Goal: Obtain resource: Obtain resource

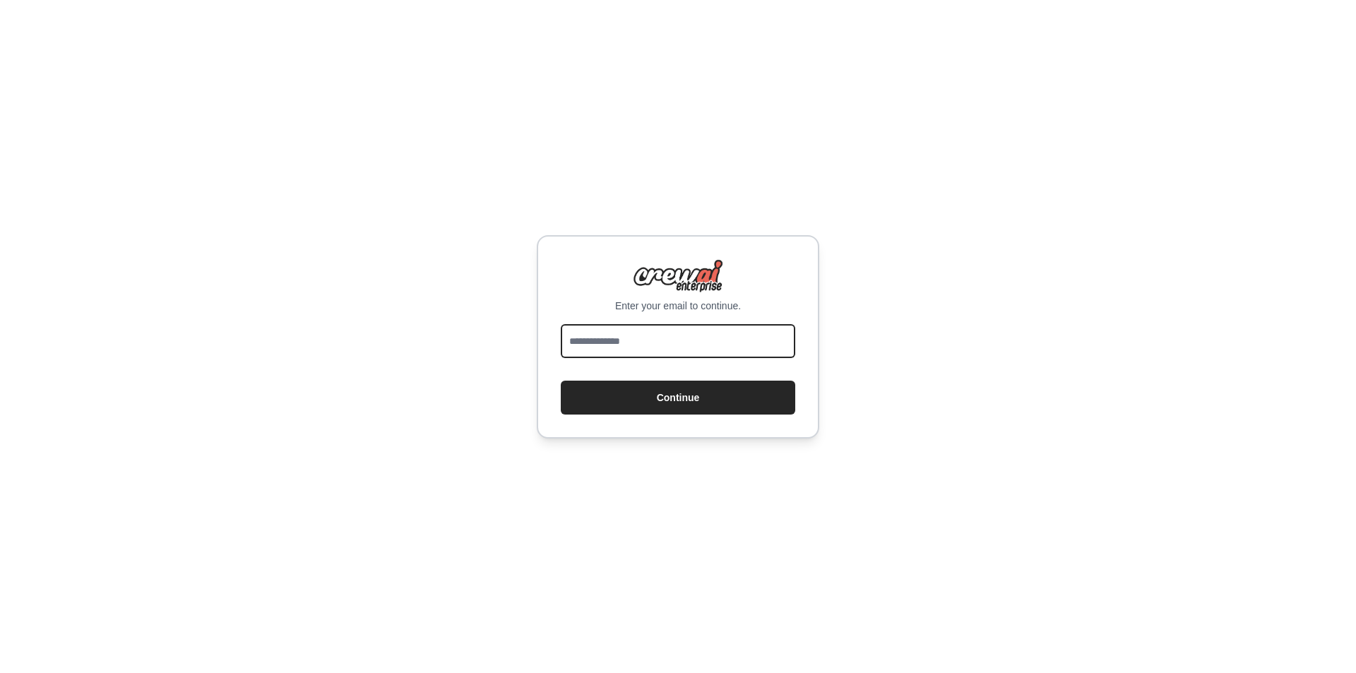
click at [661, 333] on input "email" at bounding box center [678, 341] width 234 height 34
type input "**********"
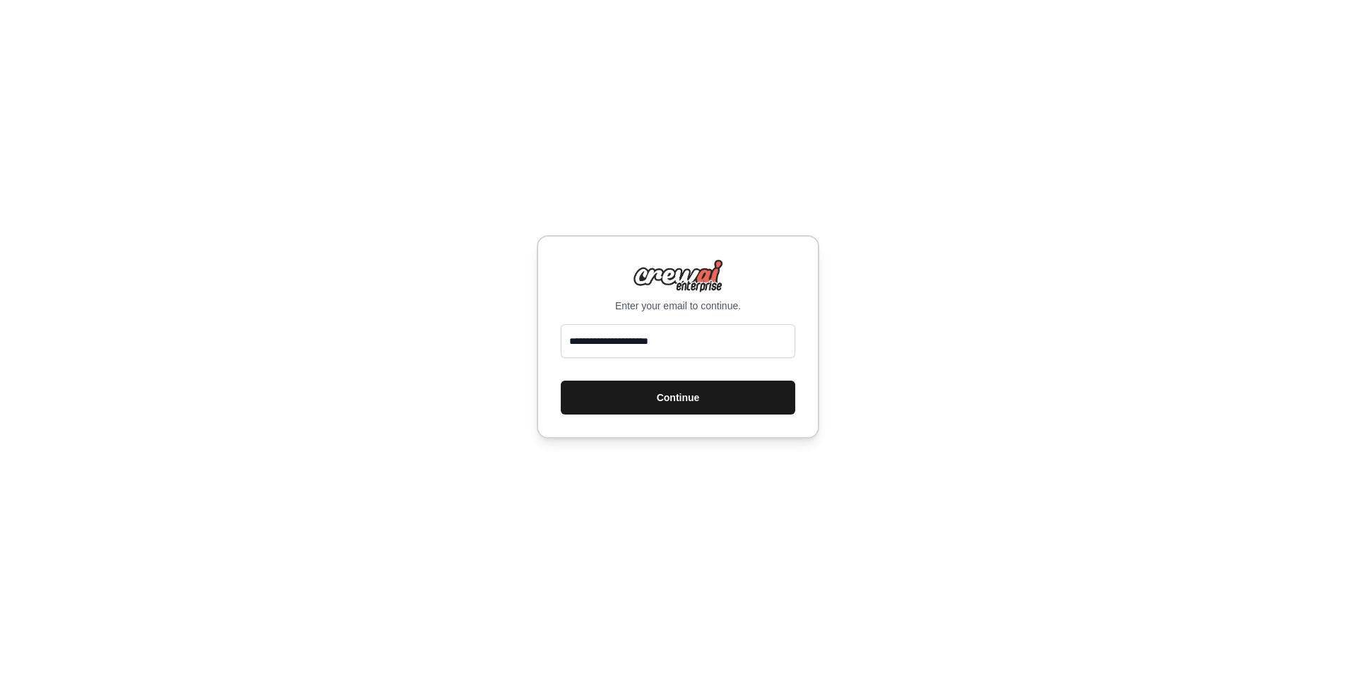
click at [691, 391] on button "Continue" at bounding box center [678, 398] width 234 height 34
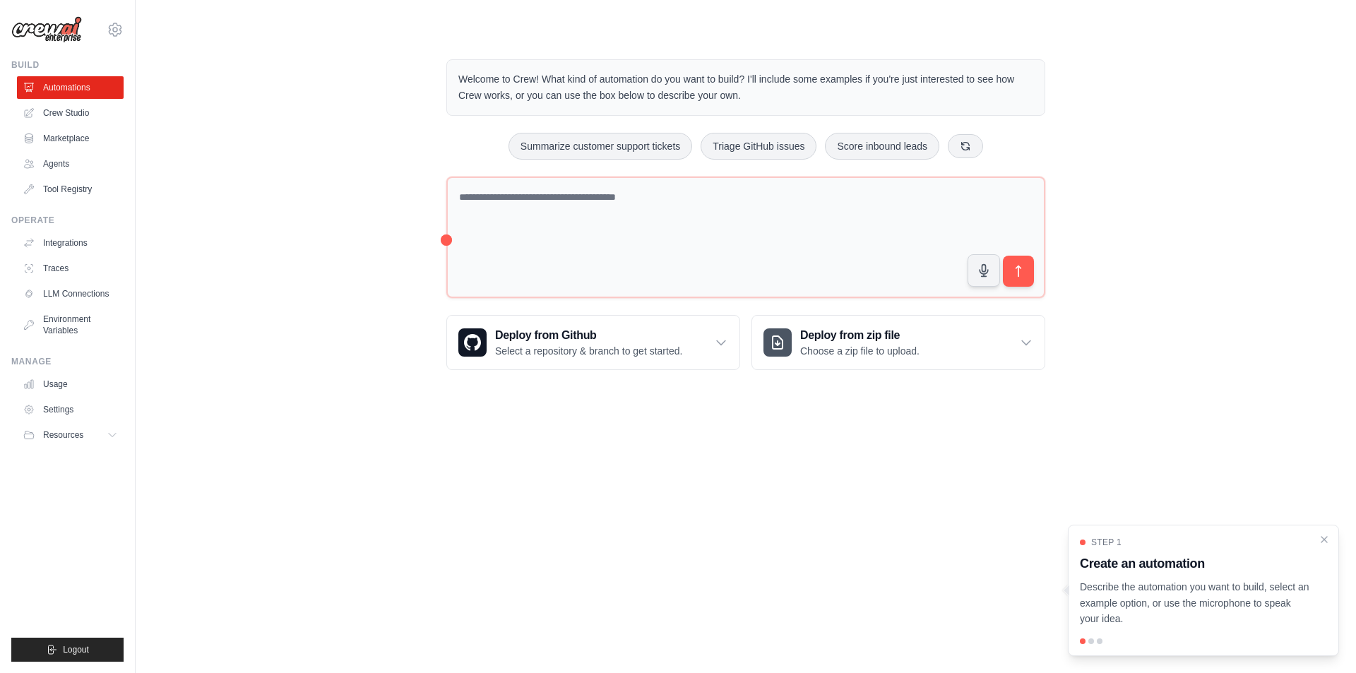
click at [1219, 592] on p "Describe the automation you want to build, select an example option, or use the…" at bounding box center [1195, 603] width 230 height 48
drag, startPoint x: 1010, startPoint y: 470, endPoint x: 993, endPoint y: 492, distance: 27.7
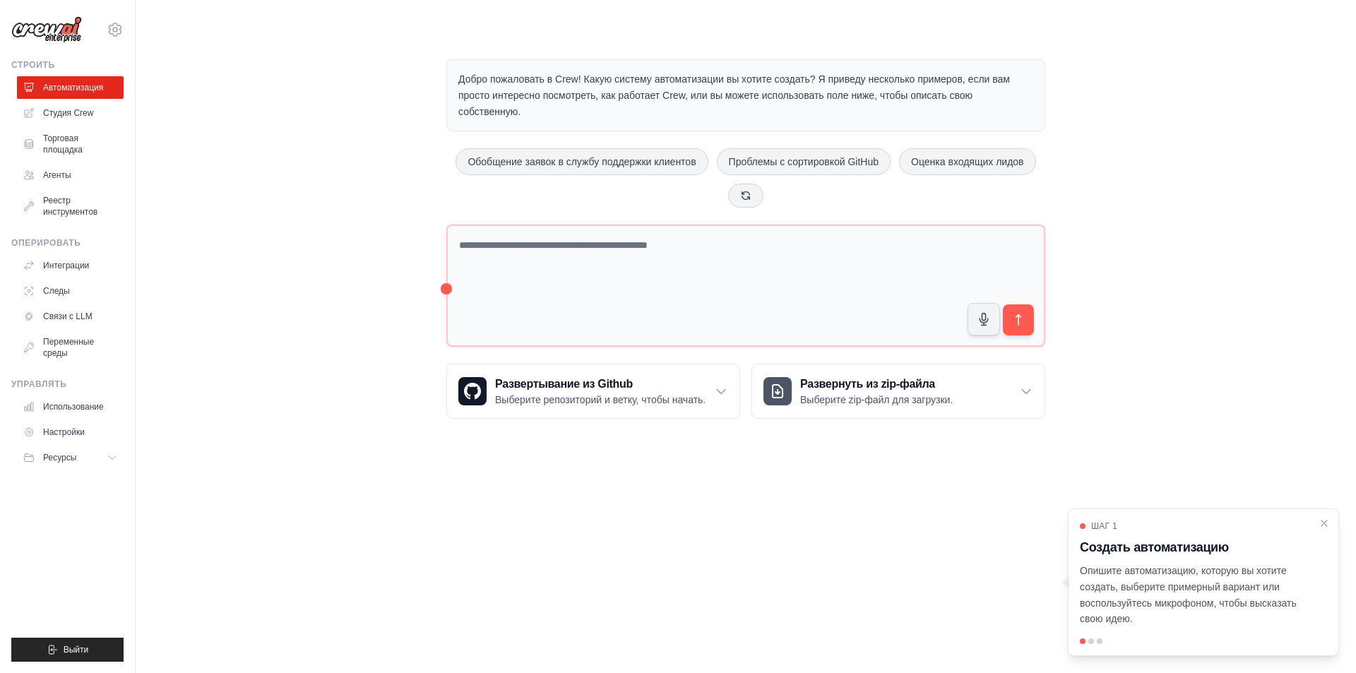
click at [1022, 448] on main "Добро пожаловать в Crew! Какую систему автоматизации вы хотите создать? Я приве…" at bounding box center [746, 228] width 1220 height 456
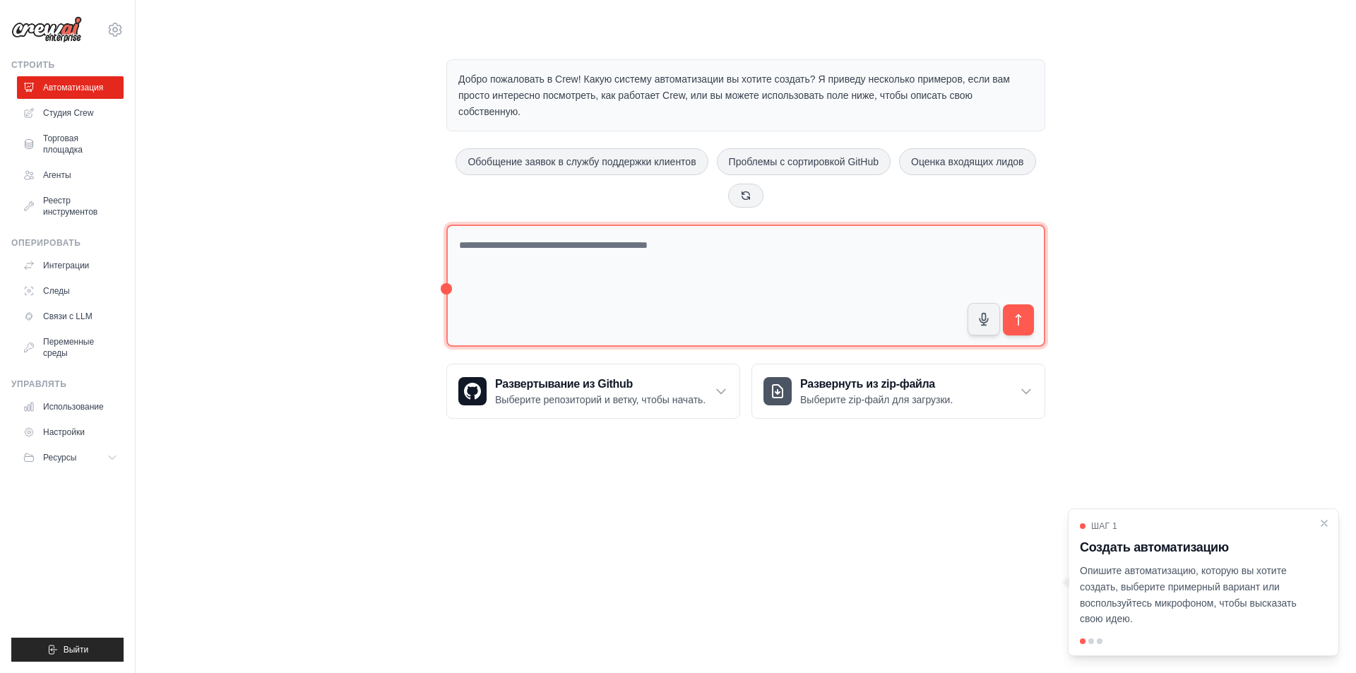
click at [528, 298] on textarea at bounding box center [745, 286] width 599 height 122
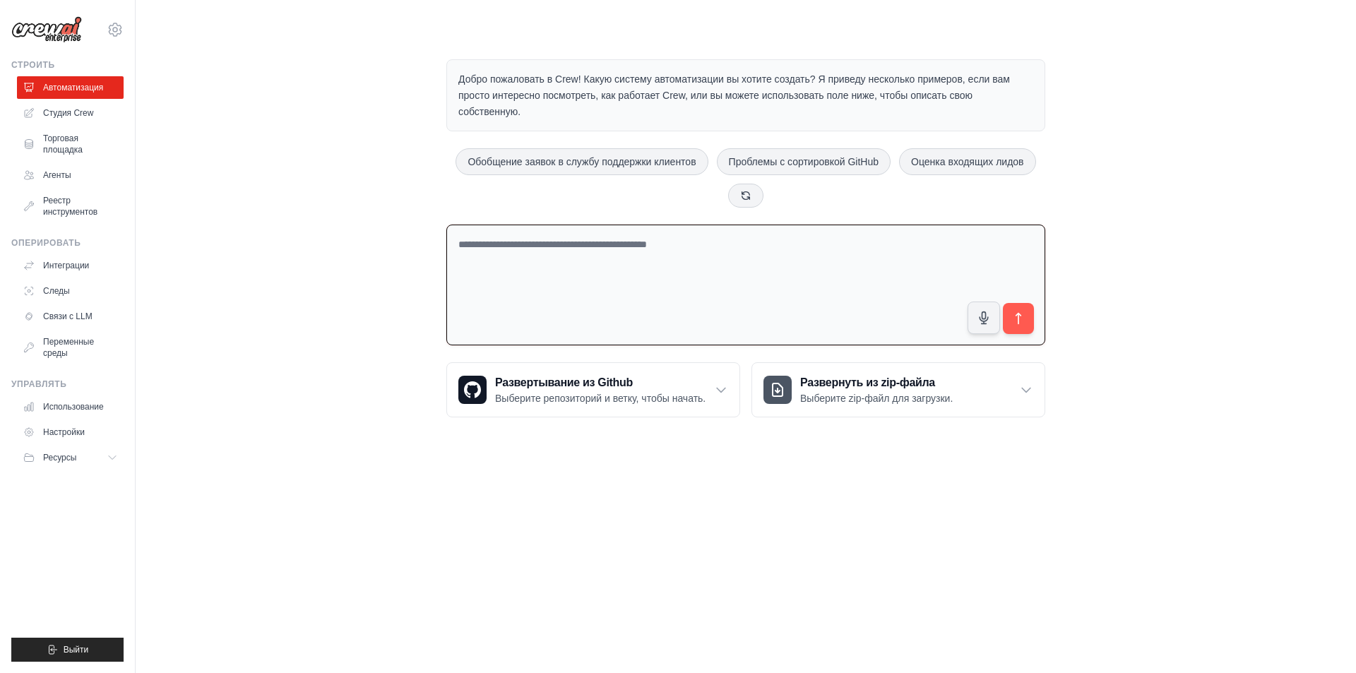
paste textarea "**********"
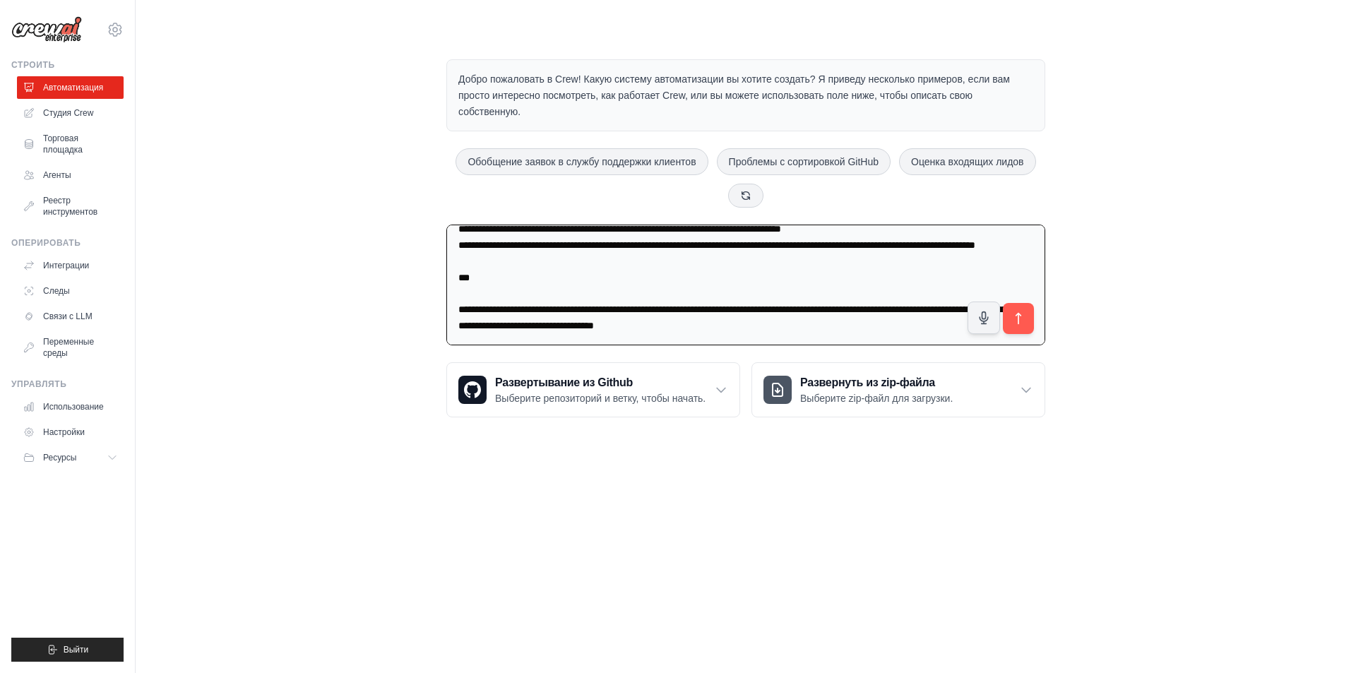
scroll to position [1912, 0]
drag, startPoint x: 454, startPoint y: 277, endPoint x: 824, endPoint y: 358, distance: 378.2
click at [824, 358] on div "Добро пожаловать в Crew! Какую систему автоматизации вы хотите создать? Я приве…" at bounding box center [745, 238] width 633 height 403
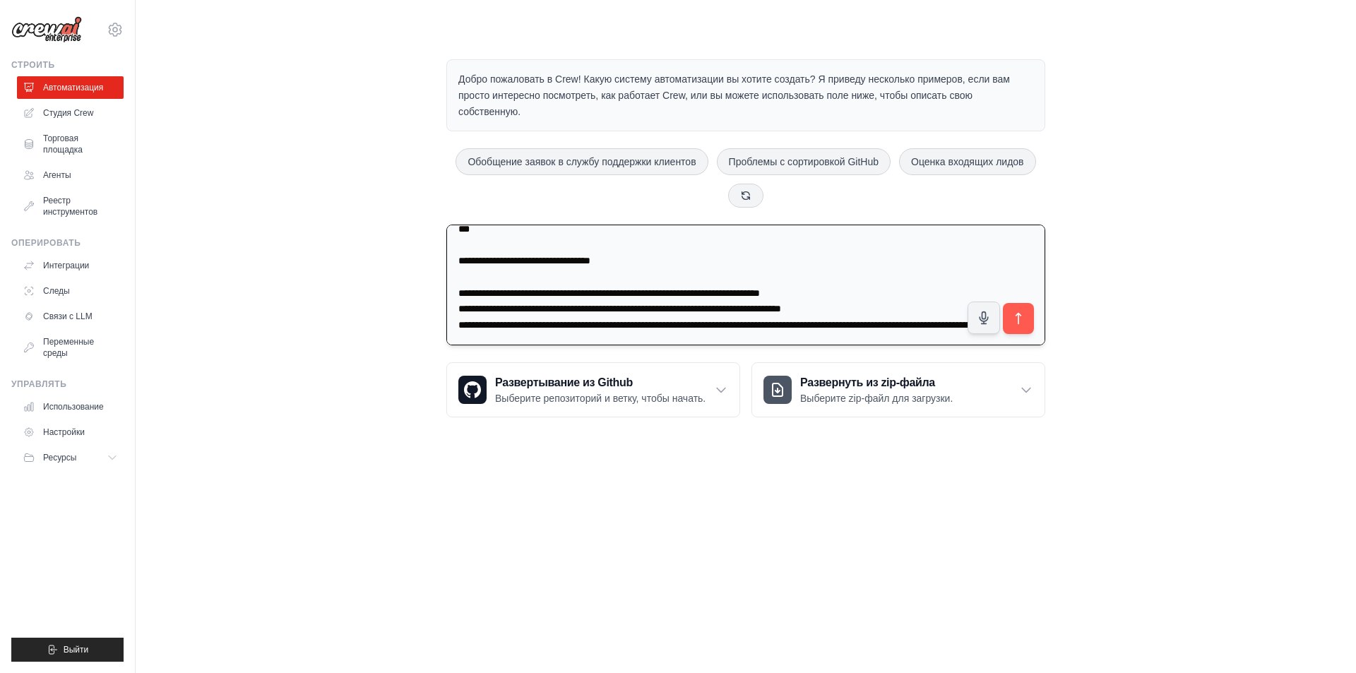
scroll to position [1848, 0]
type textarea "**********"
click at [1016, 319] on icon "submit" at bounding box center [1018, 318] width 15 height 15
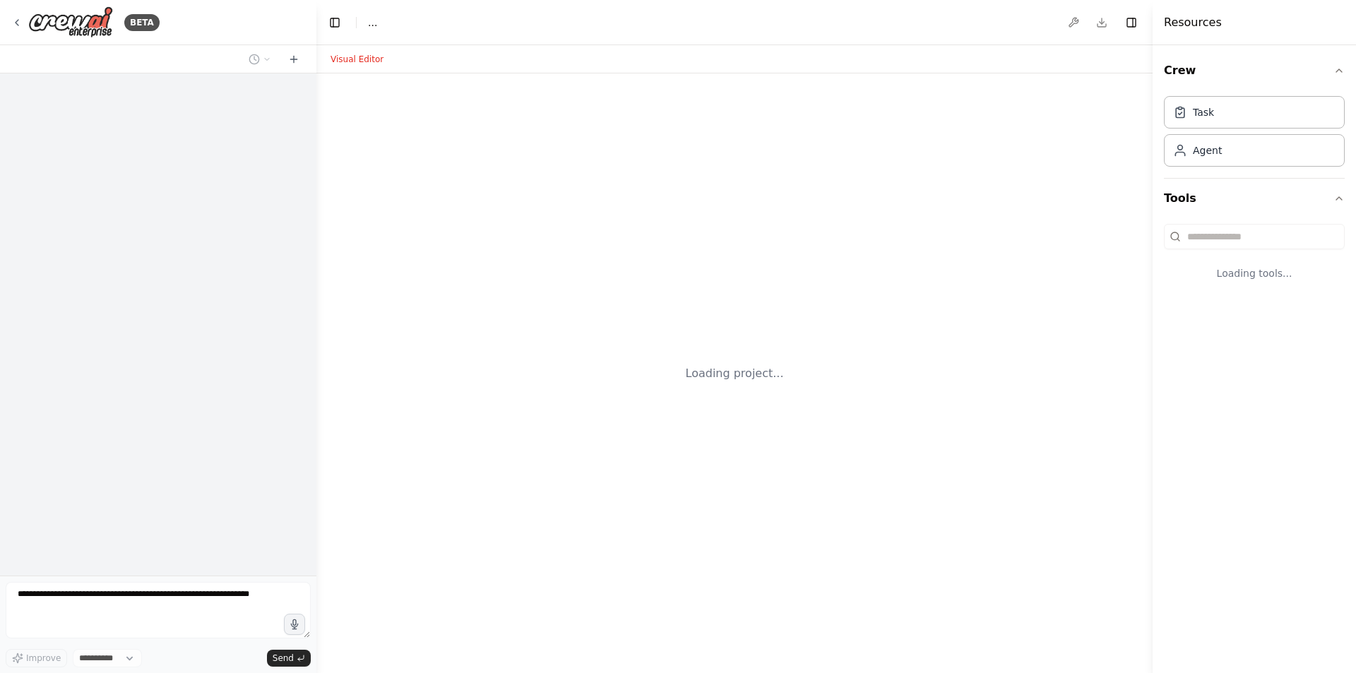
select select "****"
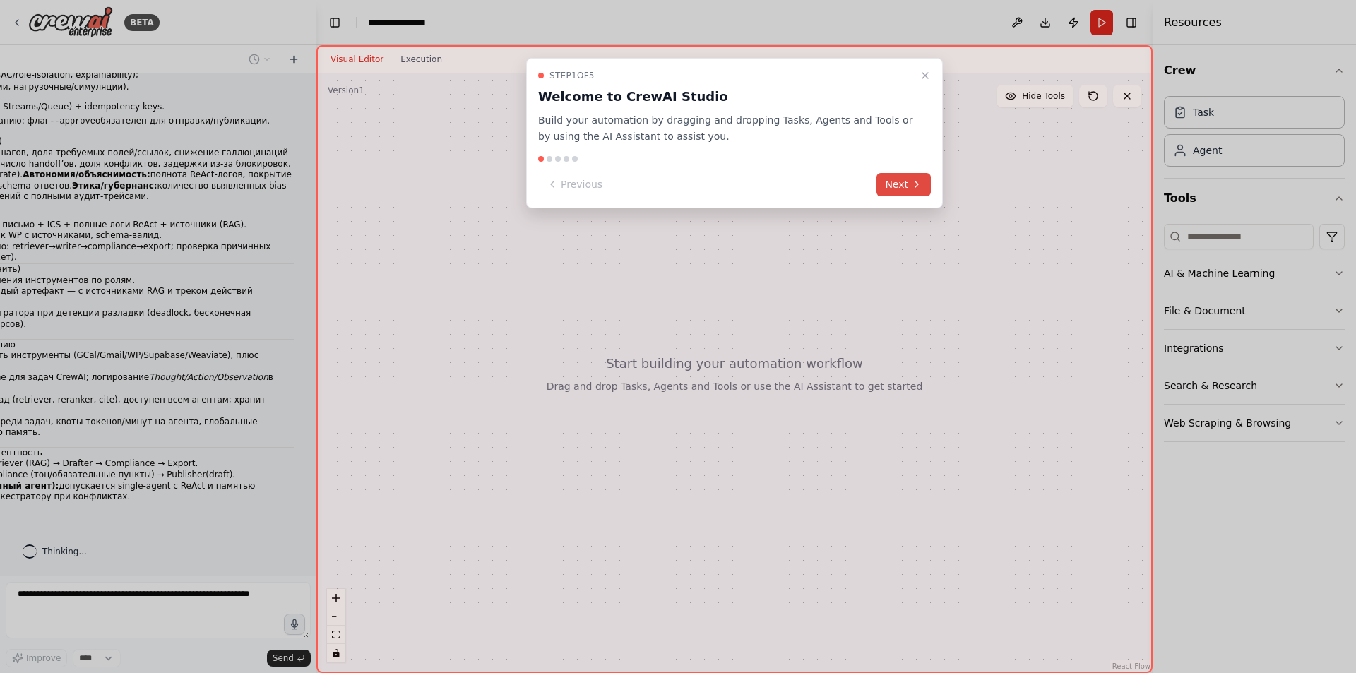
click at [888, 184] on button "Next" at bounding box center [903, 184] width 54 height 23
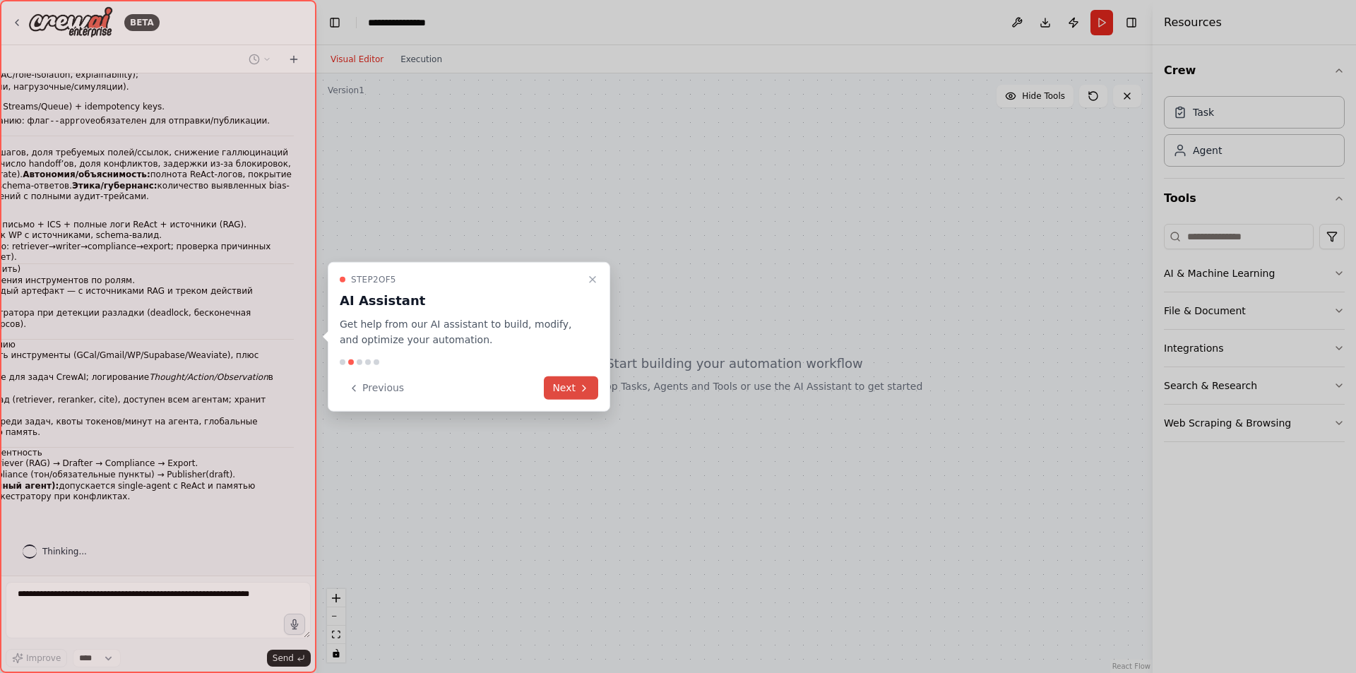
click at [586, 398] on button "Next" at bounding box center [571, 387] width 54 height 23
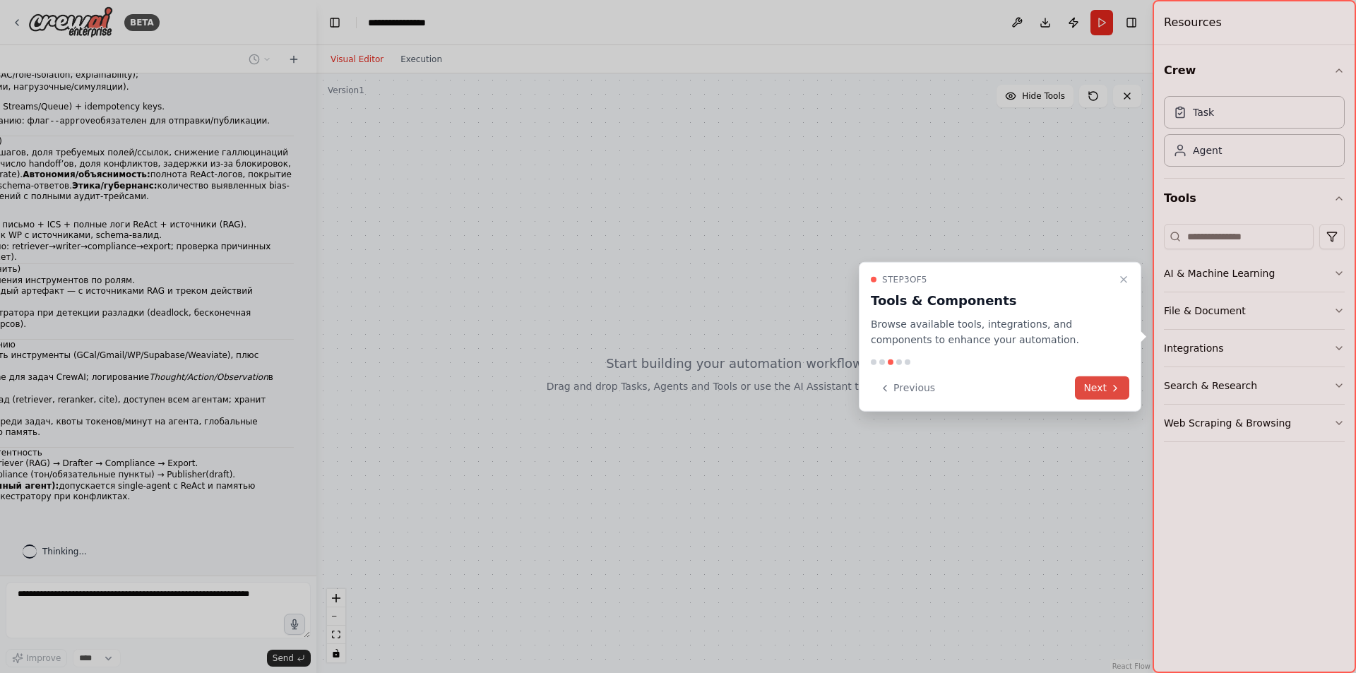
click at [1107, 390] on button "Next" at bounding box center [1102, 387] width 54 height 23
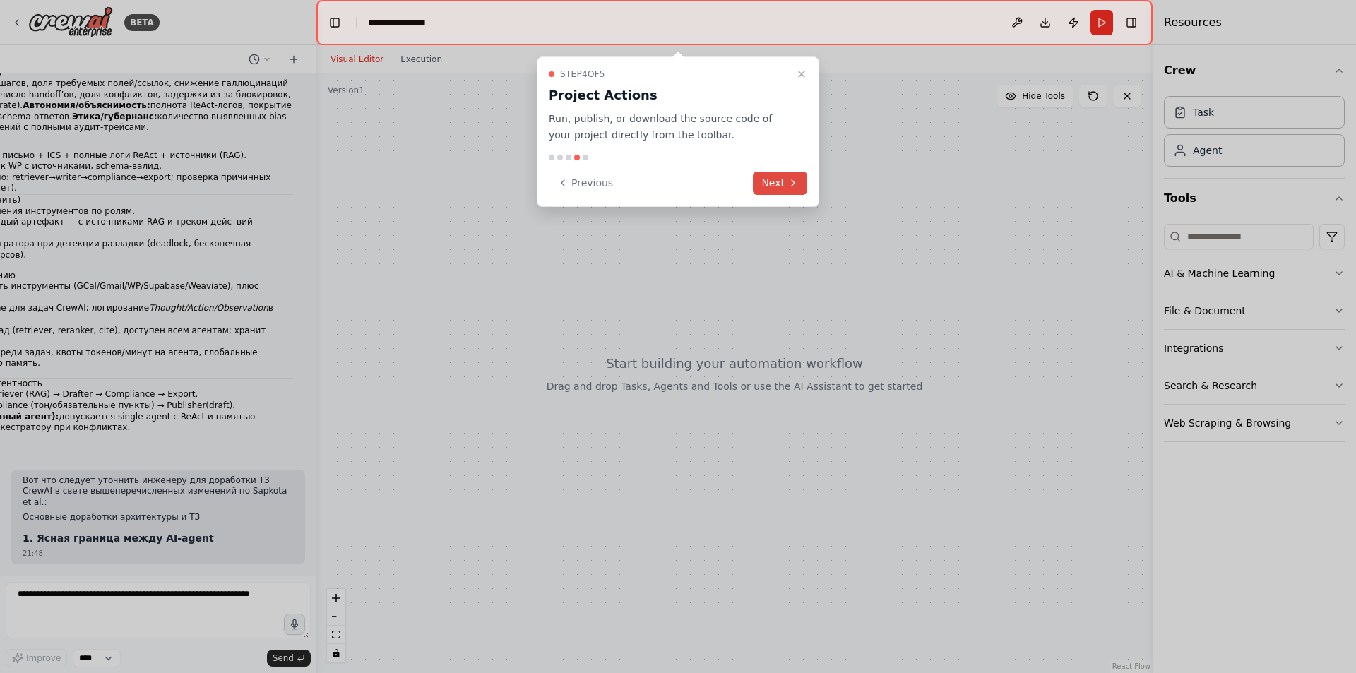
click at [781, 186] on button "Next" at bounding box center [780, 183] width 54 height 23
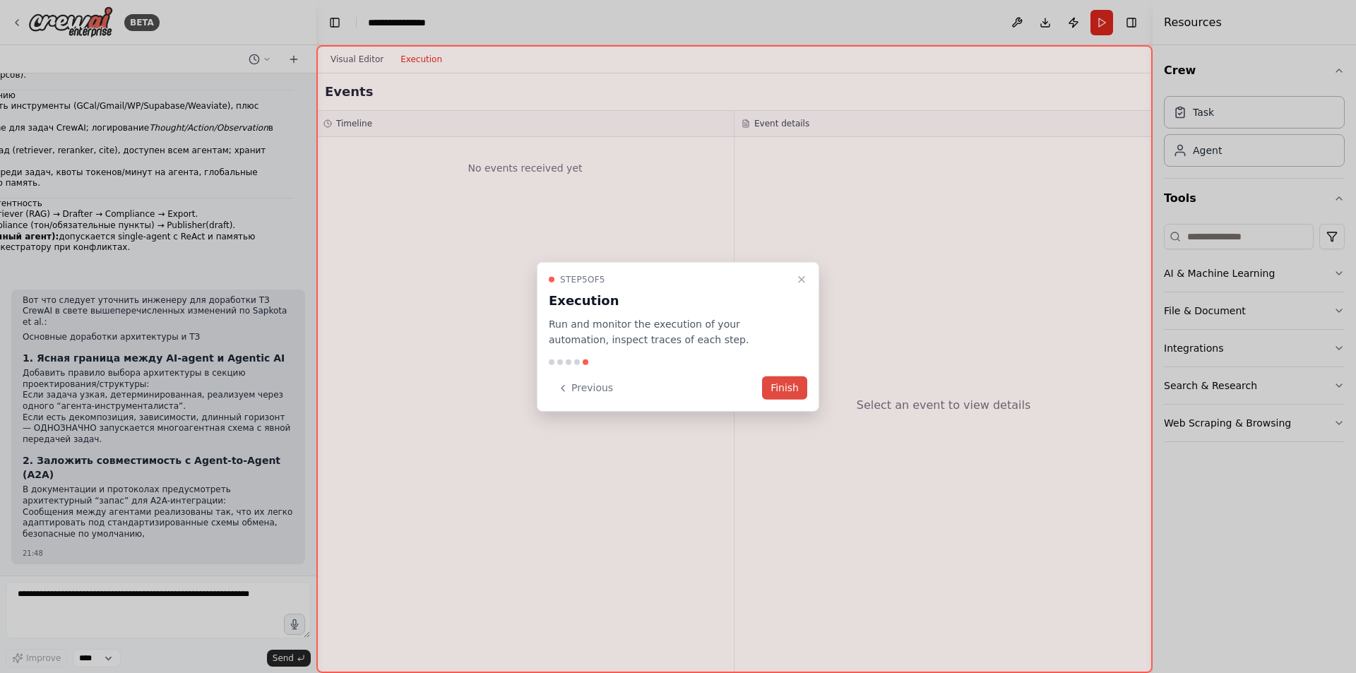
click at [784, 389] on button "Finish" at bounding box center [784, 387] width 45 height 23
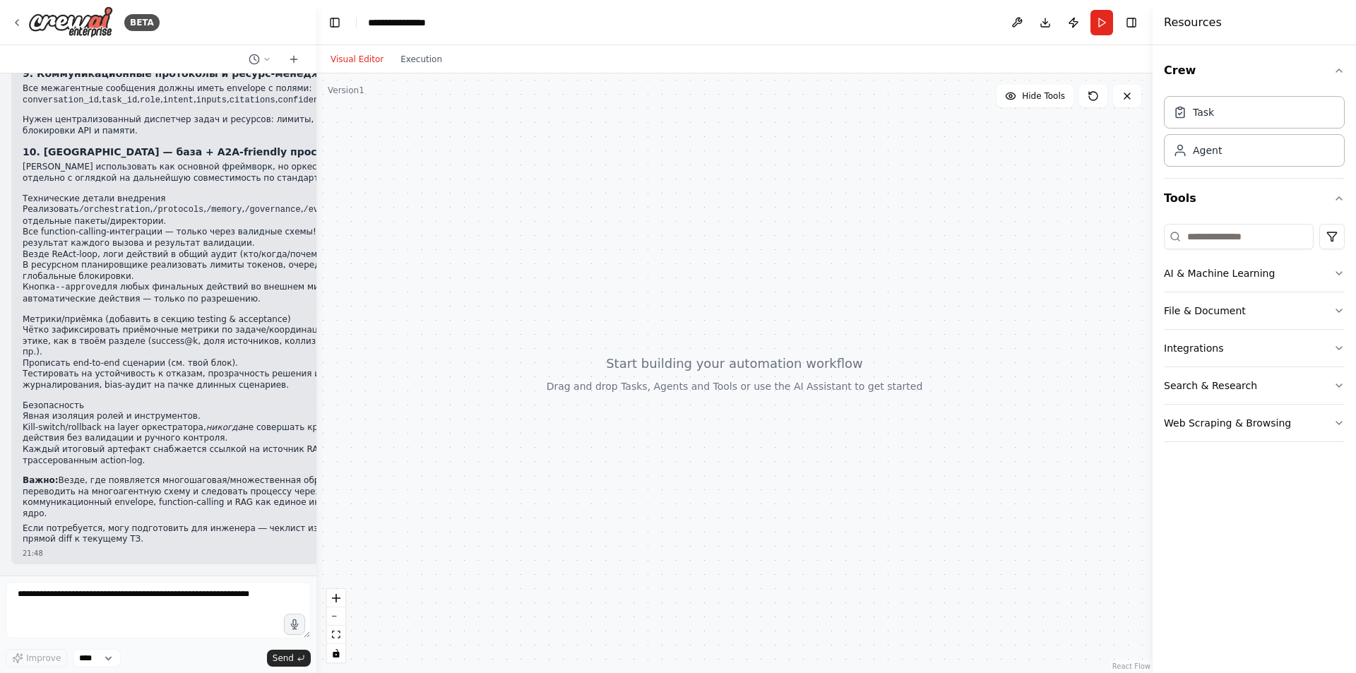
scroll to position [2225, 0]
click at [170, 610] on textarea at bounding box center [158, 610] width 305 height 57
paste textarea "**********"
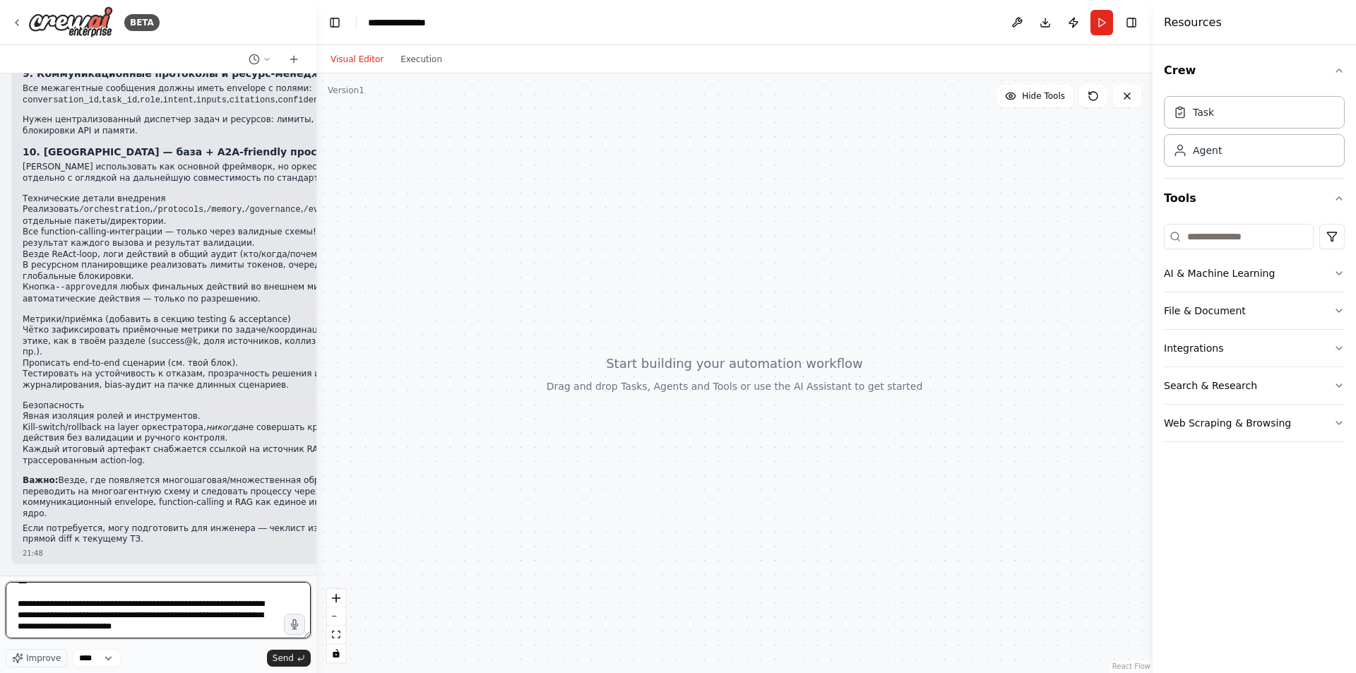
scroll to position [3265, 0]
drag, startPoint x: 18, startPoint y: 593, endPoint x: 254, endPoint y: 620, distance: 237.4
click at [254, 620] on textarea at bounding box center [158, 610] width 305 height 57
type textarea "**********"
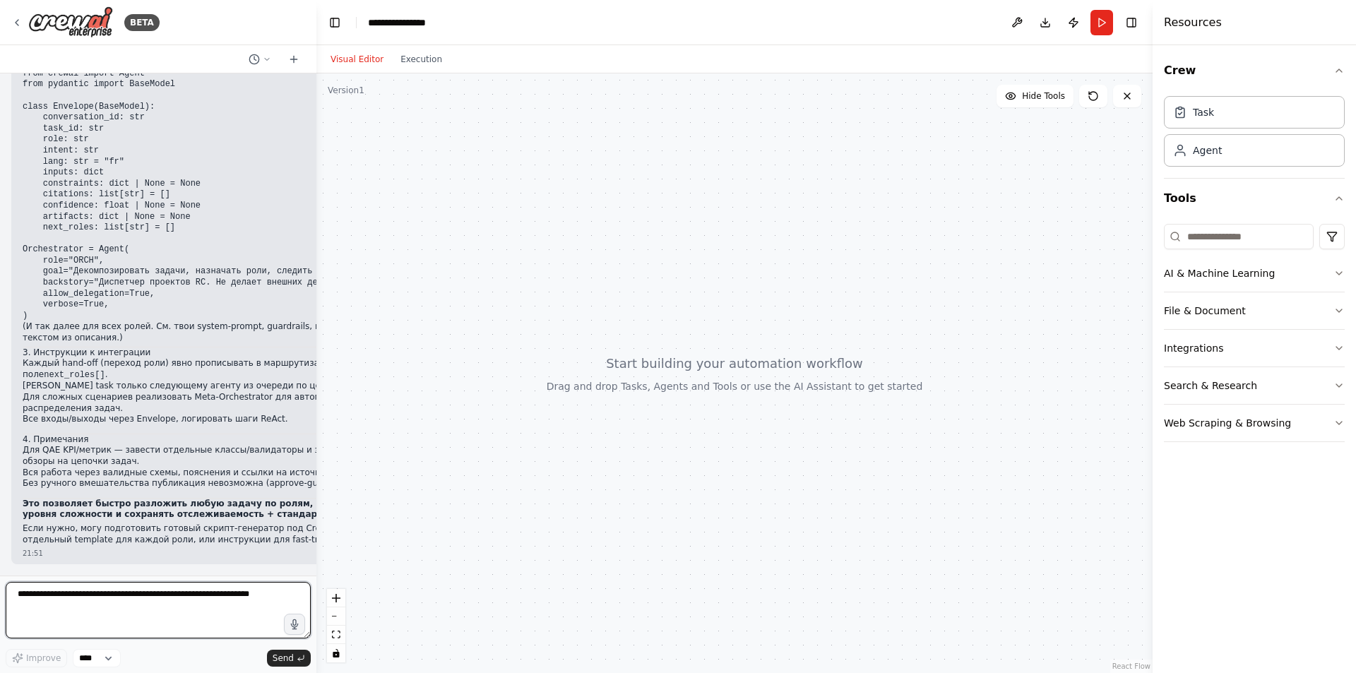
scroll to position [4094, 0]
drag, startPoint x: 81, startPoint y: 329, endPoint x: 252, endPoint y: 345, distance: 172.3
drag, startPoint x: 231, startPoint y: 595, endPoint x: 215, endPoint y: 595, distance: 15.6
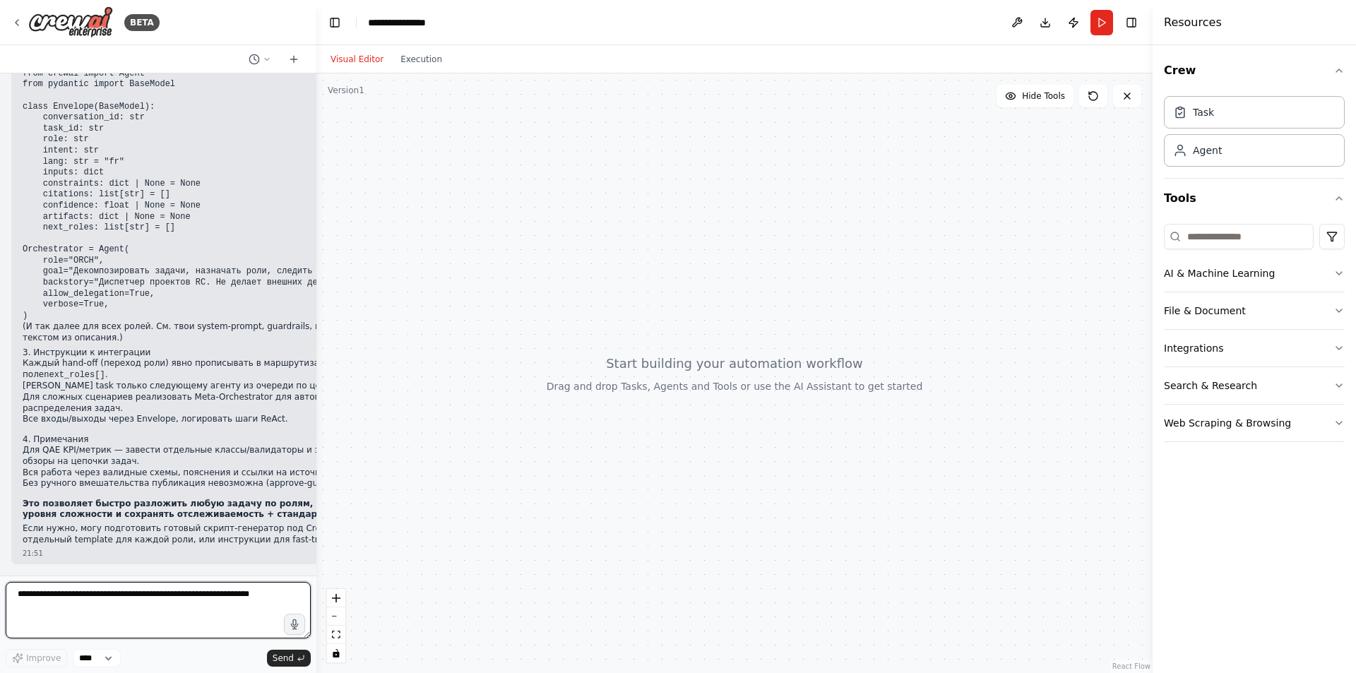
click at [216, 595] on textarea at bounding box center [158, 610] width 305 height 57
type textarea "**********"
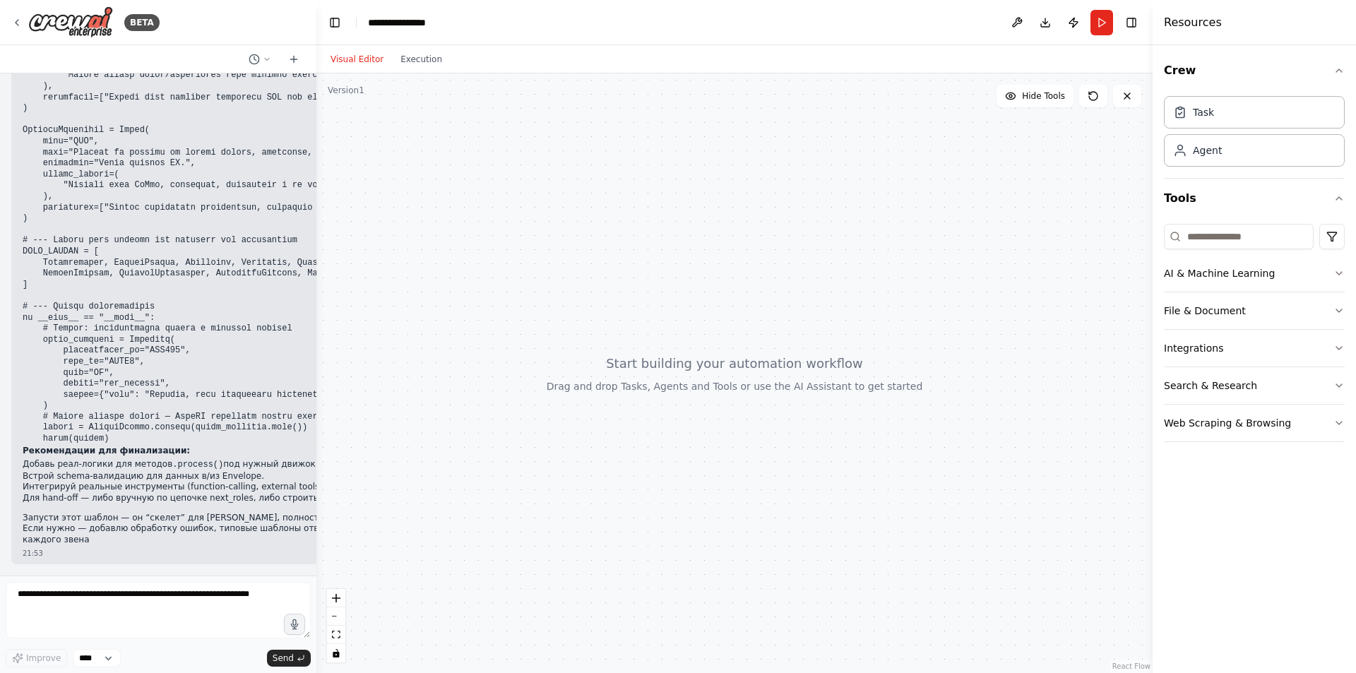
scroll to position [6660, 0]
drag, startPoint x: 69, startPoint y: 482, endPoint x: 66, endPoint y: 463, distance: 19.3
drag, startPoint x: 66, startPoint y: 463, endPoint x: 89, endPoint y: 299, distance: 164.8
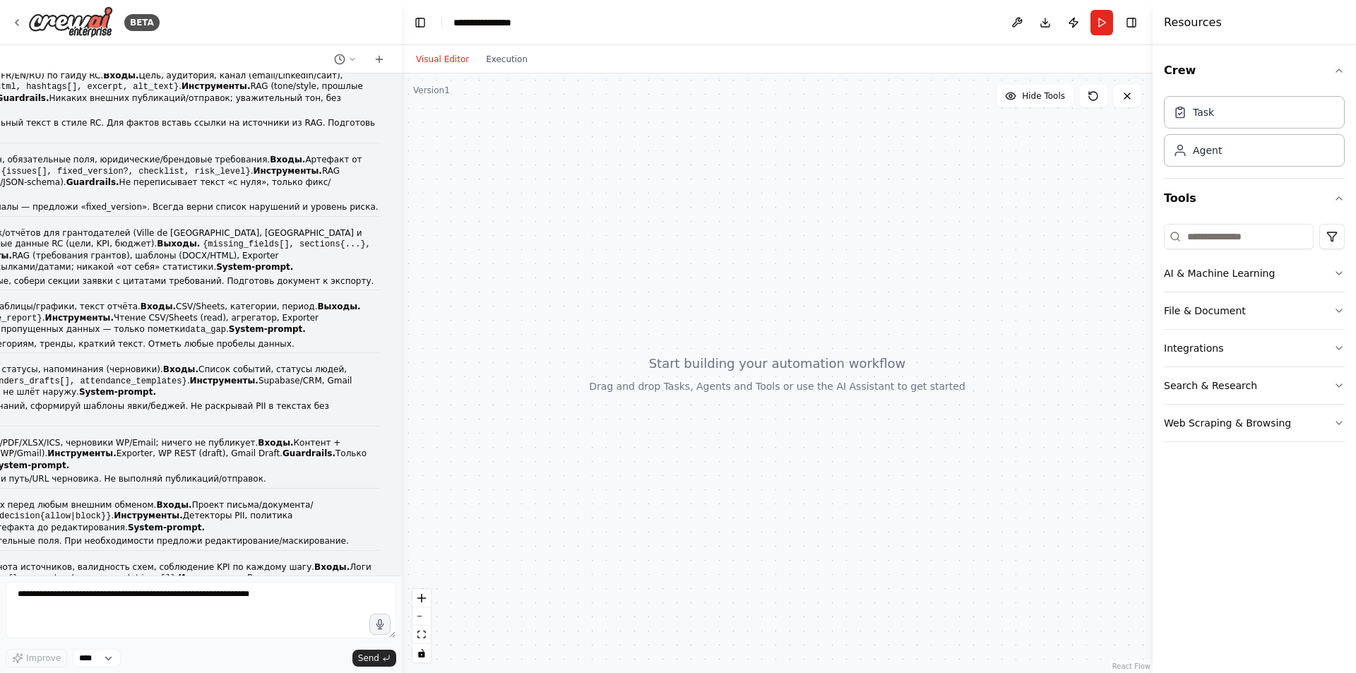
scroll to position [2716, 0]
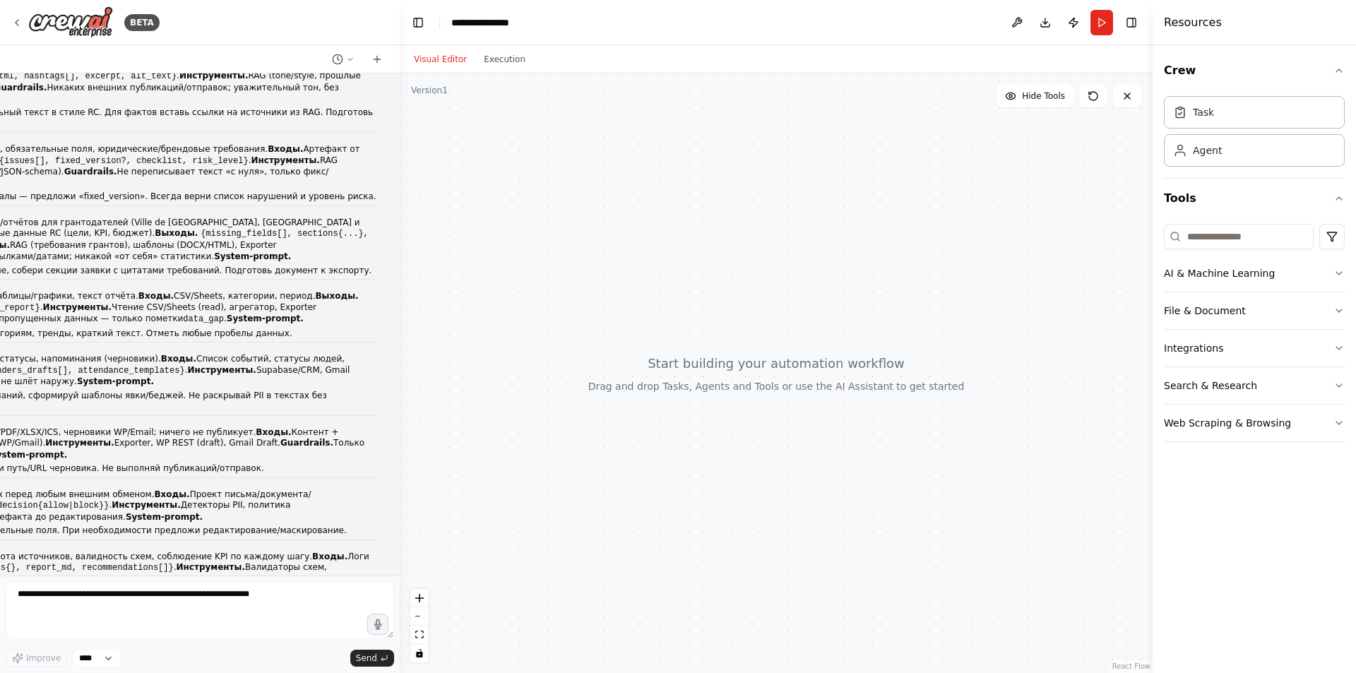
drag, startPoint x: 402, startPoint y: 347, endPoint x: 400, endPoint y: 384, distance: 36.8
click at [400, 384] on div "BETA Прочёл работу Sapkota et al. «AI Agents vs. Agentic AI: A Conceptual Taxon…" at bounding box center [678, 336] width 1356 height 673
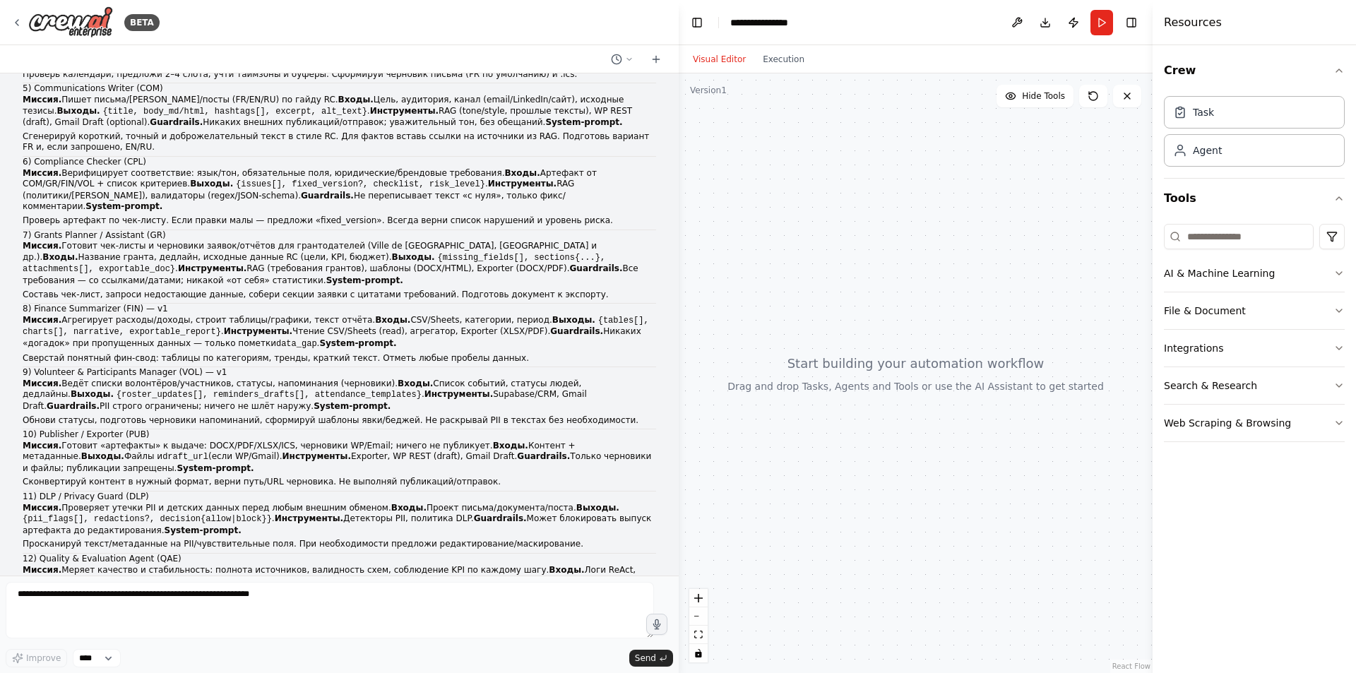
scroll to position [2010, 0]
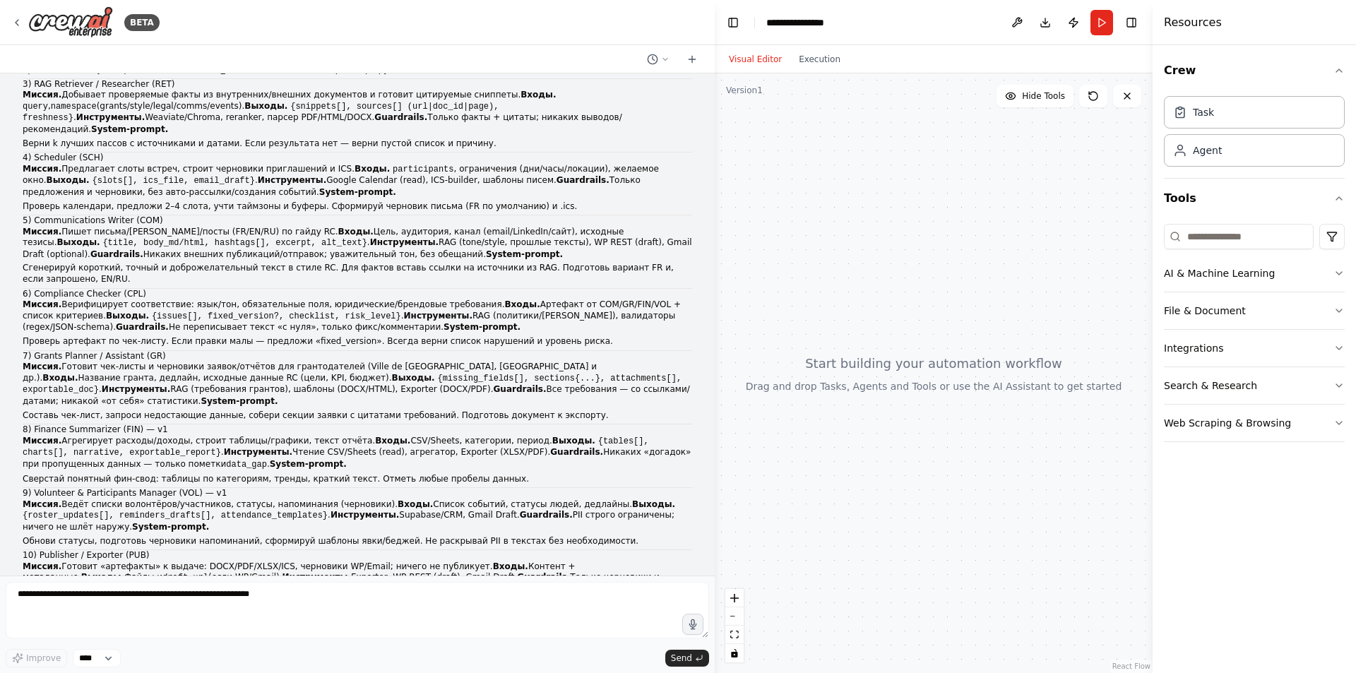
drag, startPoint x: 397, startPoint y: 384, endPoint x: 715, endPoint y: 367, distance: 318.3
click at [715, 367] on div "BETA Прочёл работу Sapkota et al. «AI Agents vs. Agentic AI: A Conceptual Taxon…" at bounding box center [678, 336] width 1356 height 673
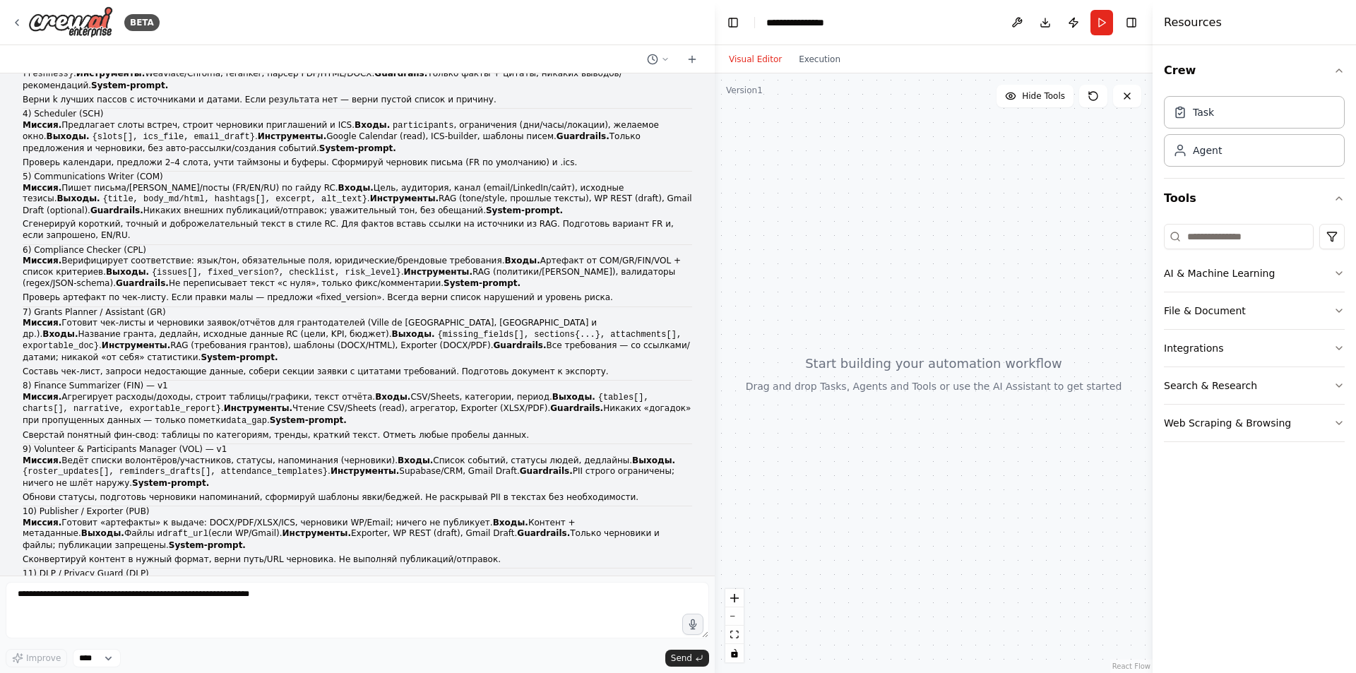
scroll to position [2151, 0]
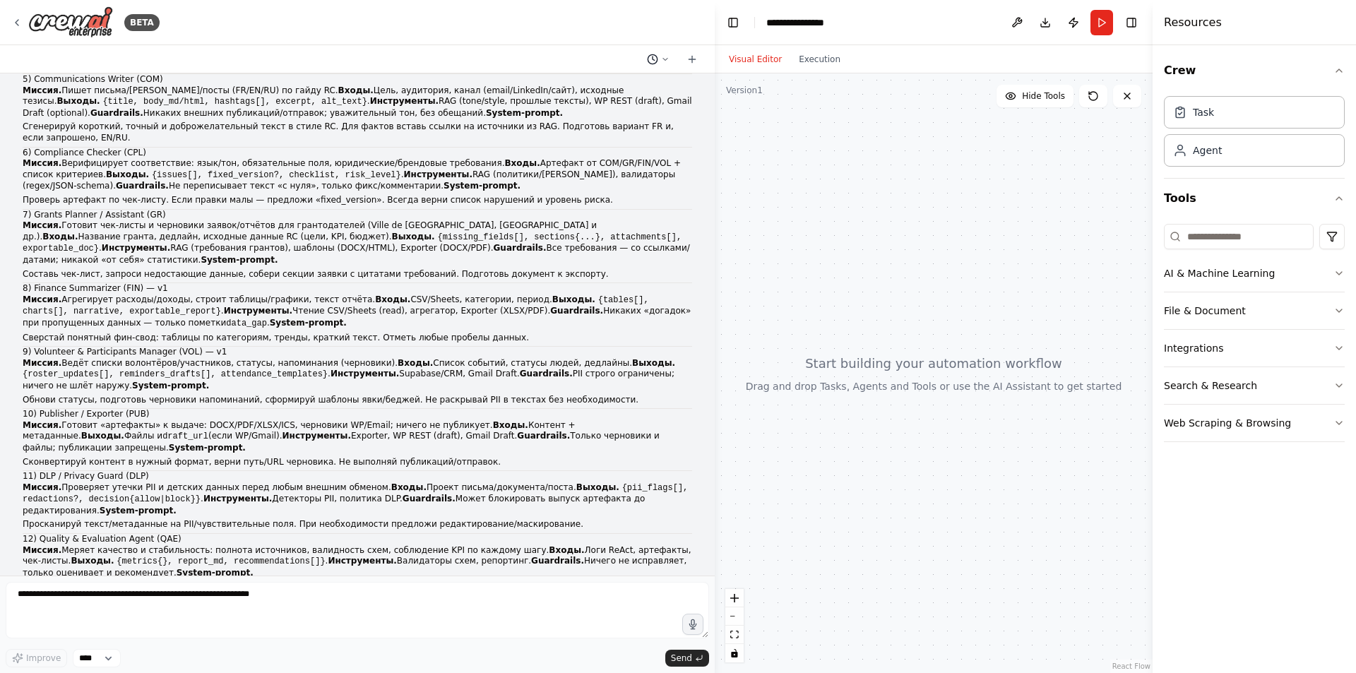
click at [668, 57] on icon at bounding box center [665, 59] width 8 height 8
click at [624, 273] on div at bounding box center [357, 336] width 715 height 673
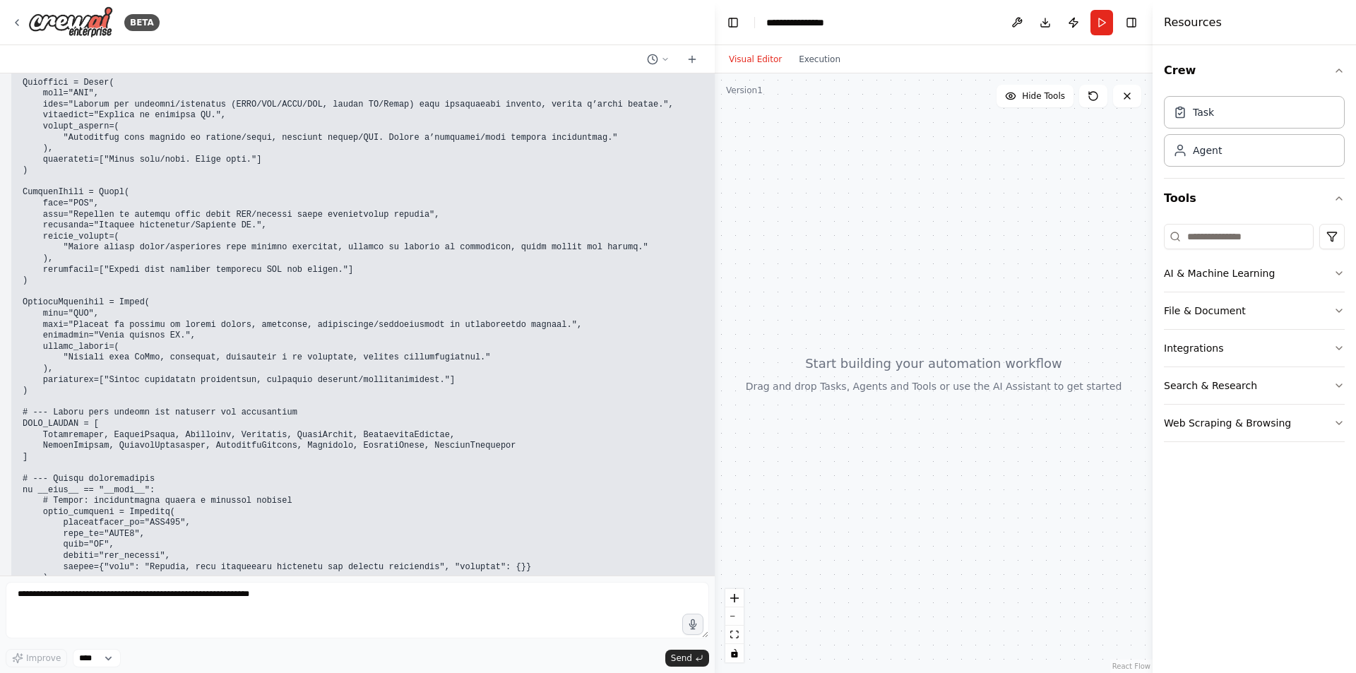
scroll to position [5222, 0]
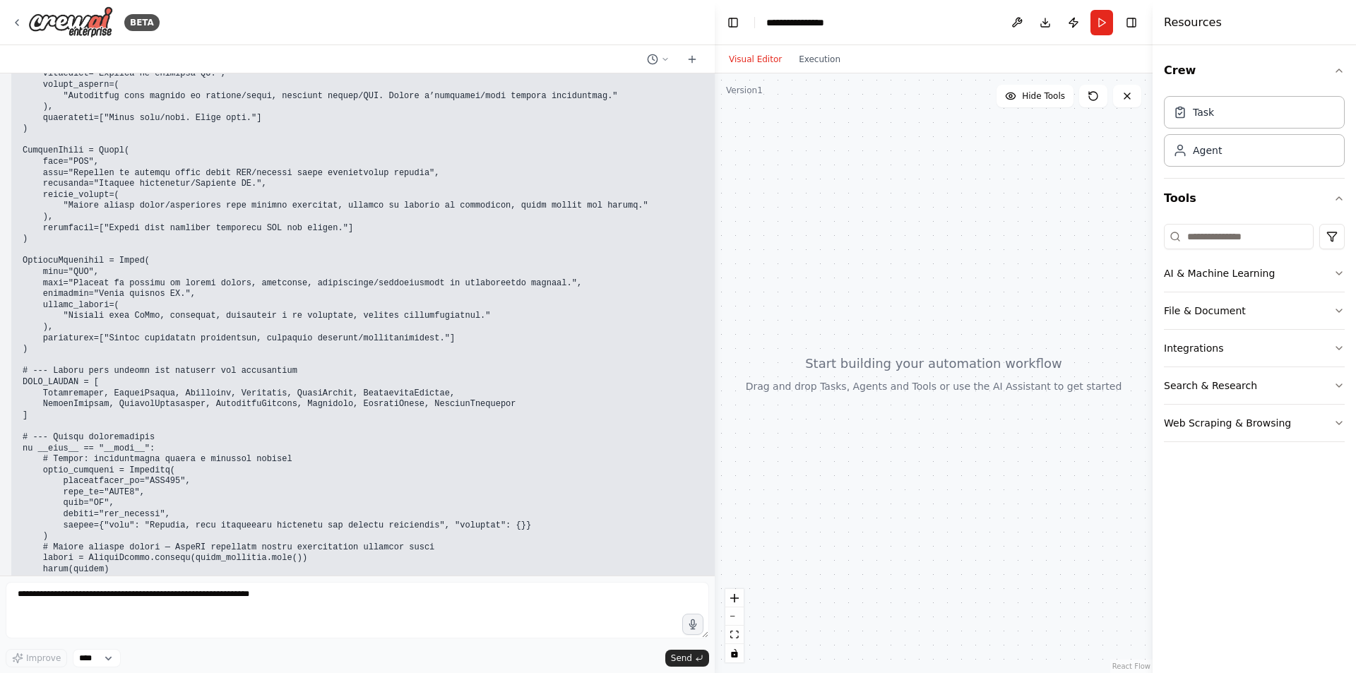
drag, startPoint x: 632, startPoint y: 518, endPoint x: 546, endPoint y: 510, distance: 86.6
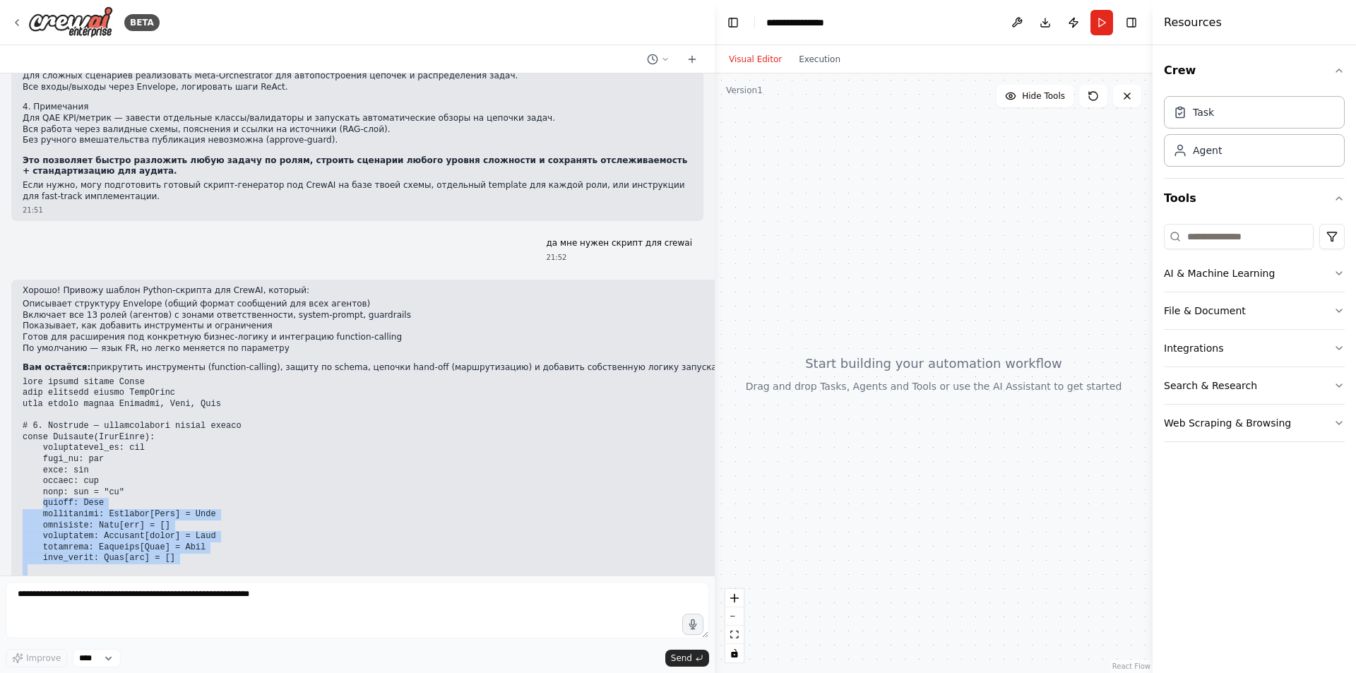
scroll to position [3668, 0]
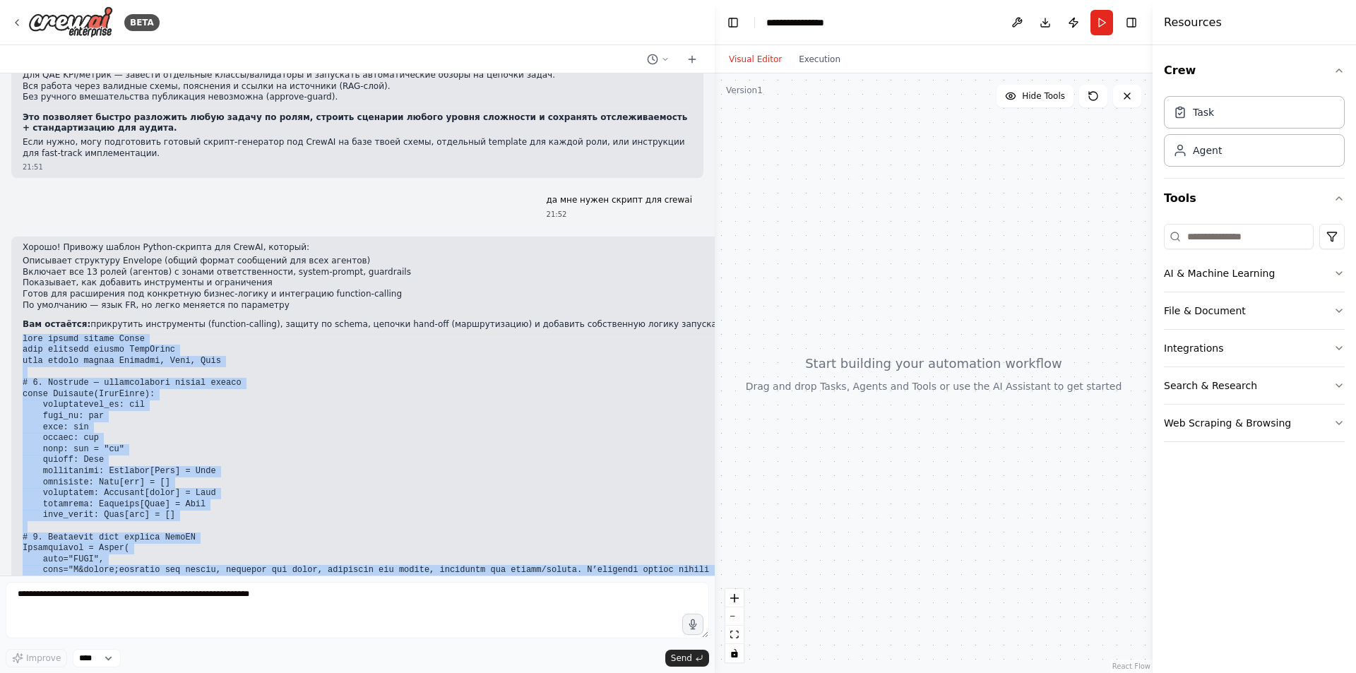
drag, startPoint x: 98, startPoint y: 539, endPoint x: 24, endPoint y: 208, distance: 339.4
copy div "from crewai import Agent from pydantic import BaseModel from typing import Opti…"
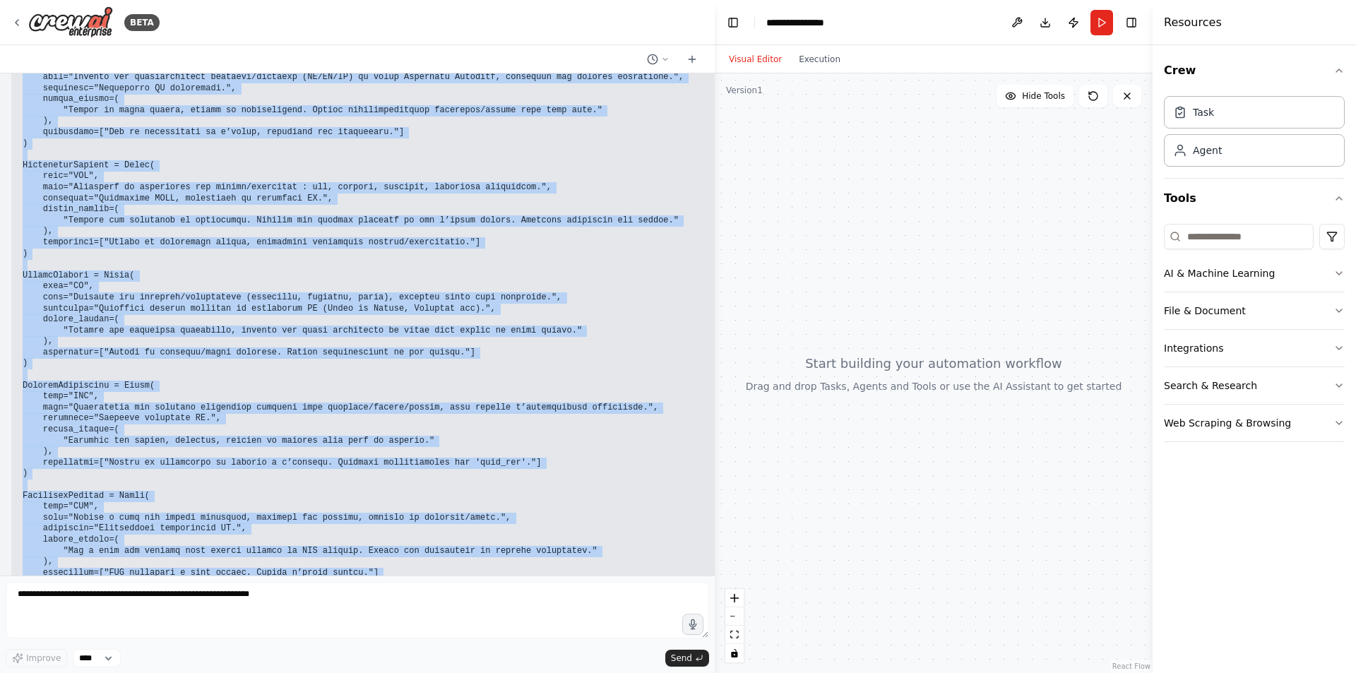
scroll to position [5222, 0]
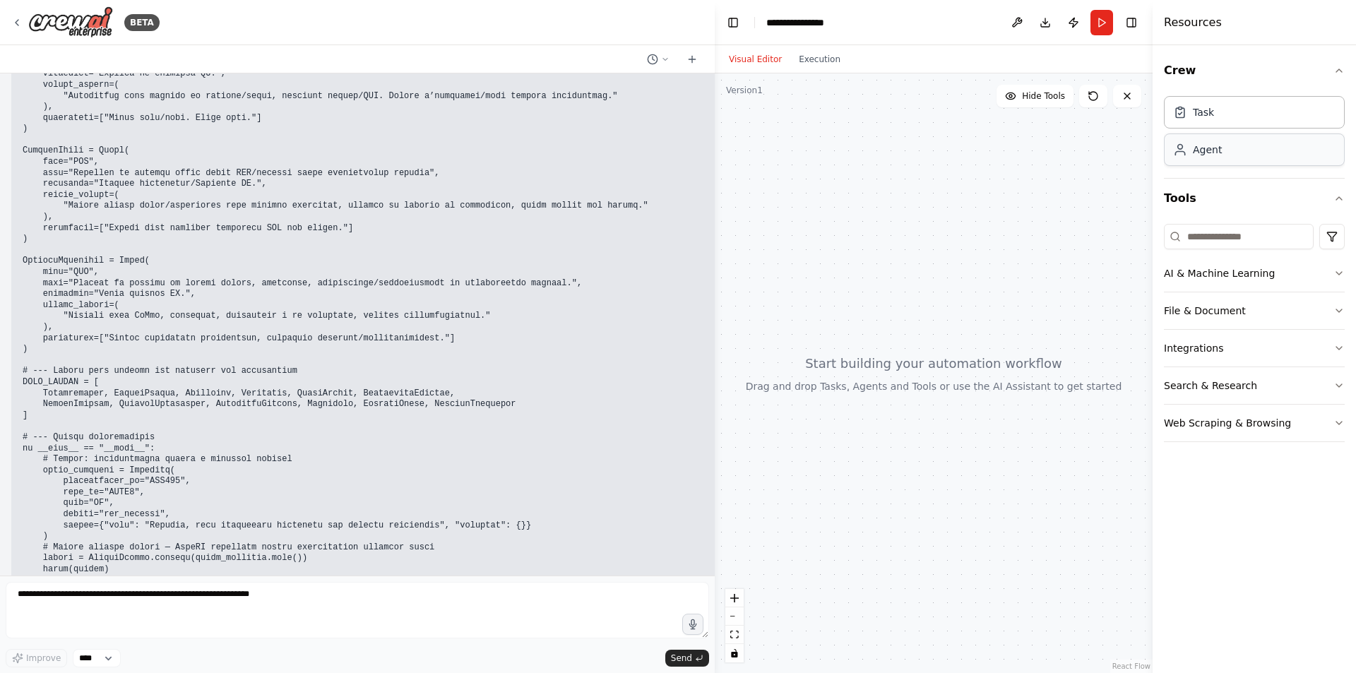
click at [1242, 154] on div "Agent" at bounding box center [1254, 149] width 181 height 32
click at [1204, 157] on div "Agent" at bounding box center [1254, 149] width 181 height 32
click at [1218, 112] on div "Task" at bounding box center [1254, 111] width 181 height 32
click at [1213, 151] on div "Agent" at bounding box center [1207, 150] width 29 height 14
click at [1235, 241] on input at bounding box center [1239, 236] width 150 height 25
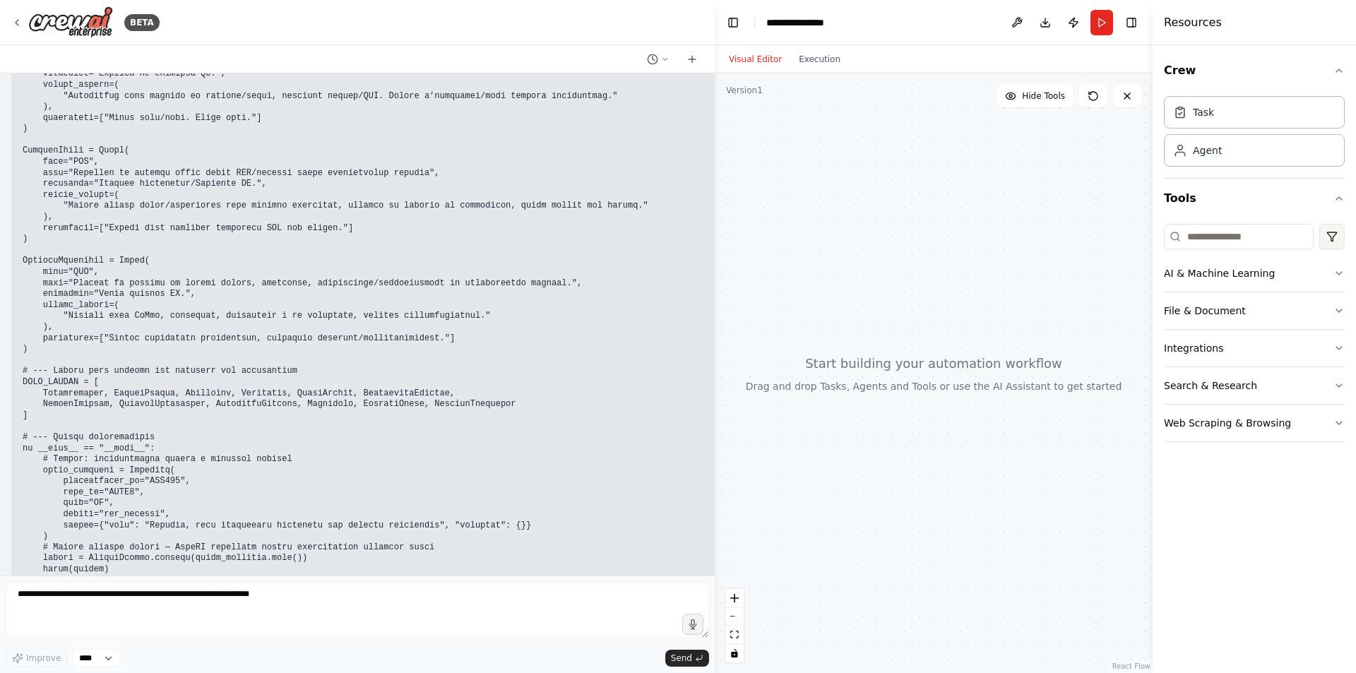
click at [1329, 229] on html "BETA Прочёл работу Sapkota et al. «AI Agents vs. Agentic AI: A Conceptual Taxon…" at bounding box center [678, 336] width 1356 height 673
click at [1244, 232] on html "BETA Прочёл работу Sapkota et al. «AI Agents vs. Agentic AI: A Conceptual Taxon…" at bounding box center [678, 336] width 1356 height 673
click at [1213, 280] on button "AI & Machine Learning" at bounding box center [1254, 273] width 181 height 37
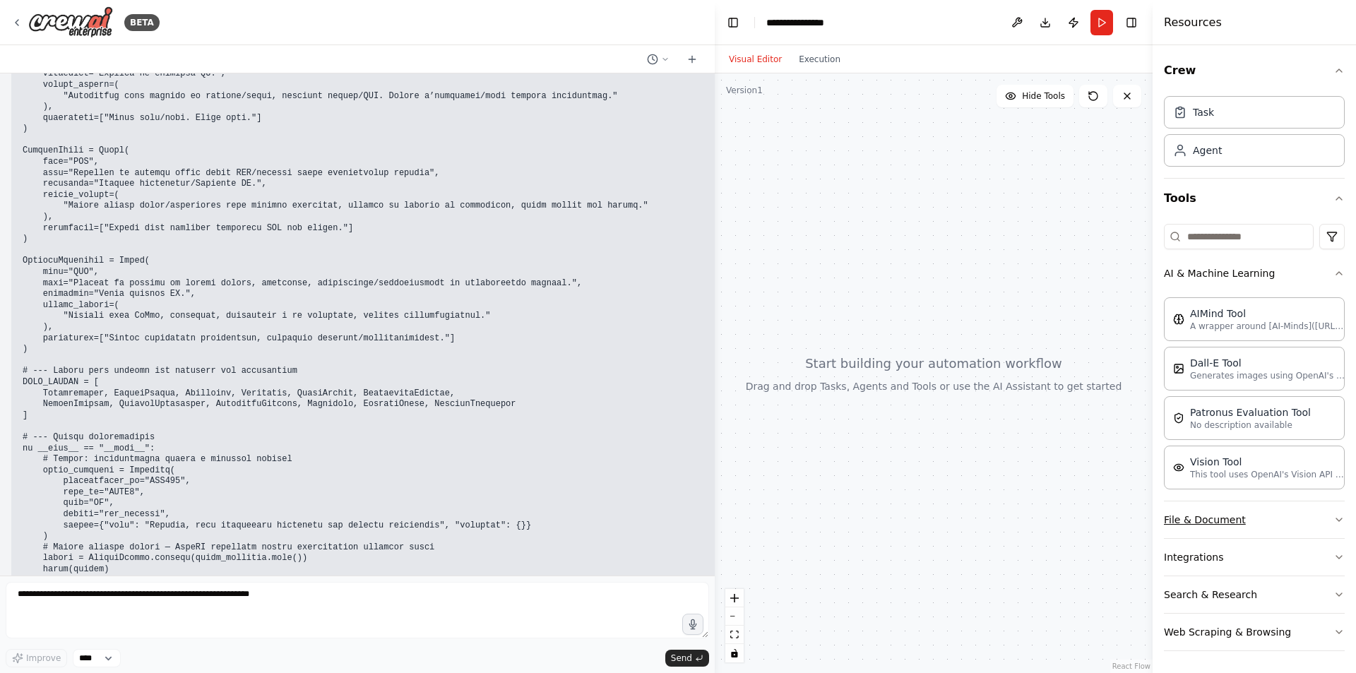
click at [1256, 516] on button "File & Document" at bounding box center [1254, 519] width 181 height 37
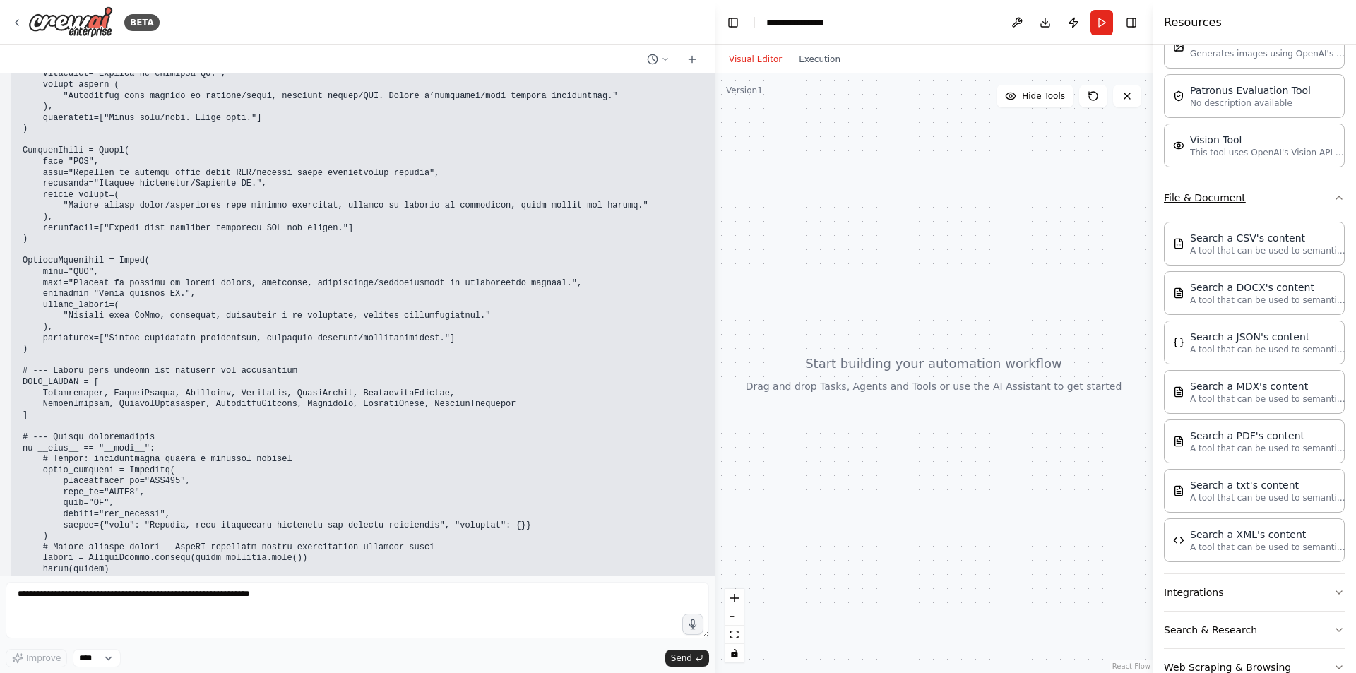
scroll to position [358, 0]
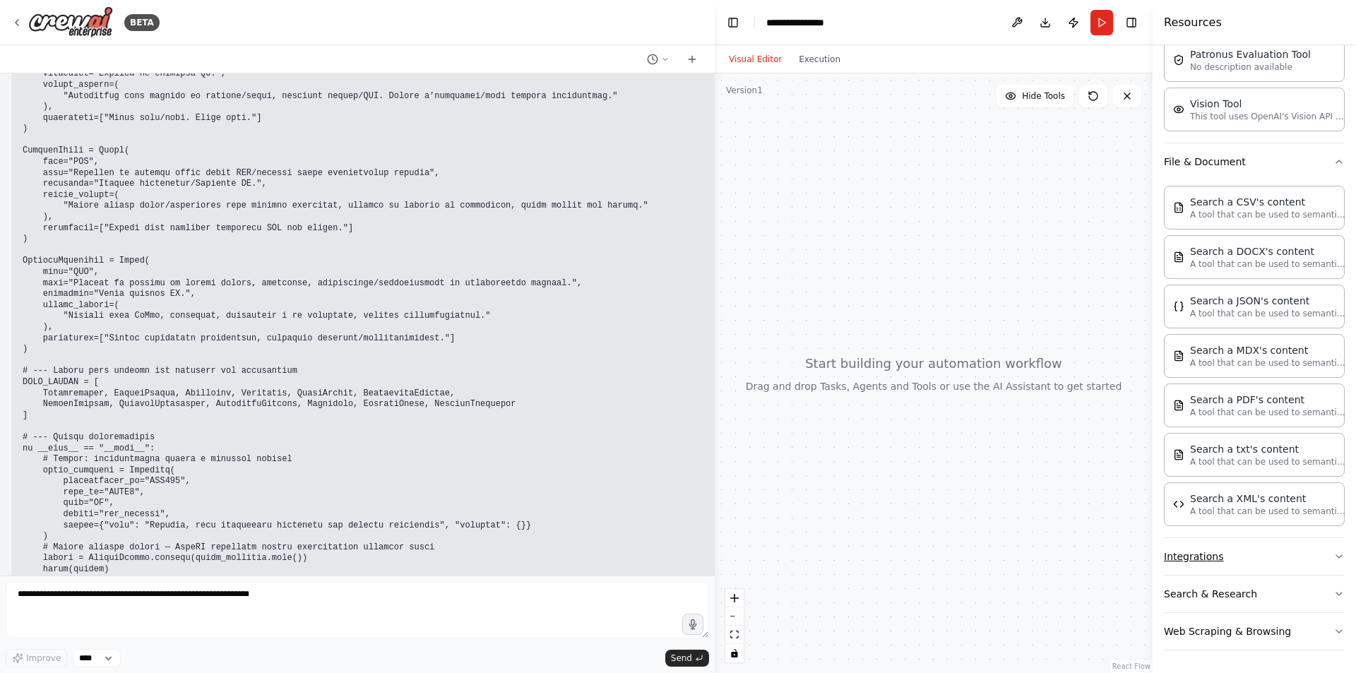
click at [1289, 563] on button "Integrations" at bounding box center [1254, 556] width 181 height 37
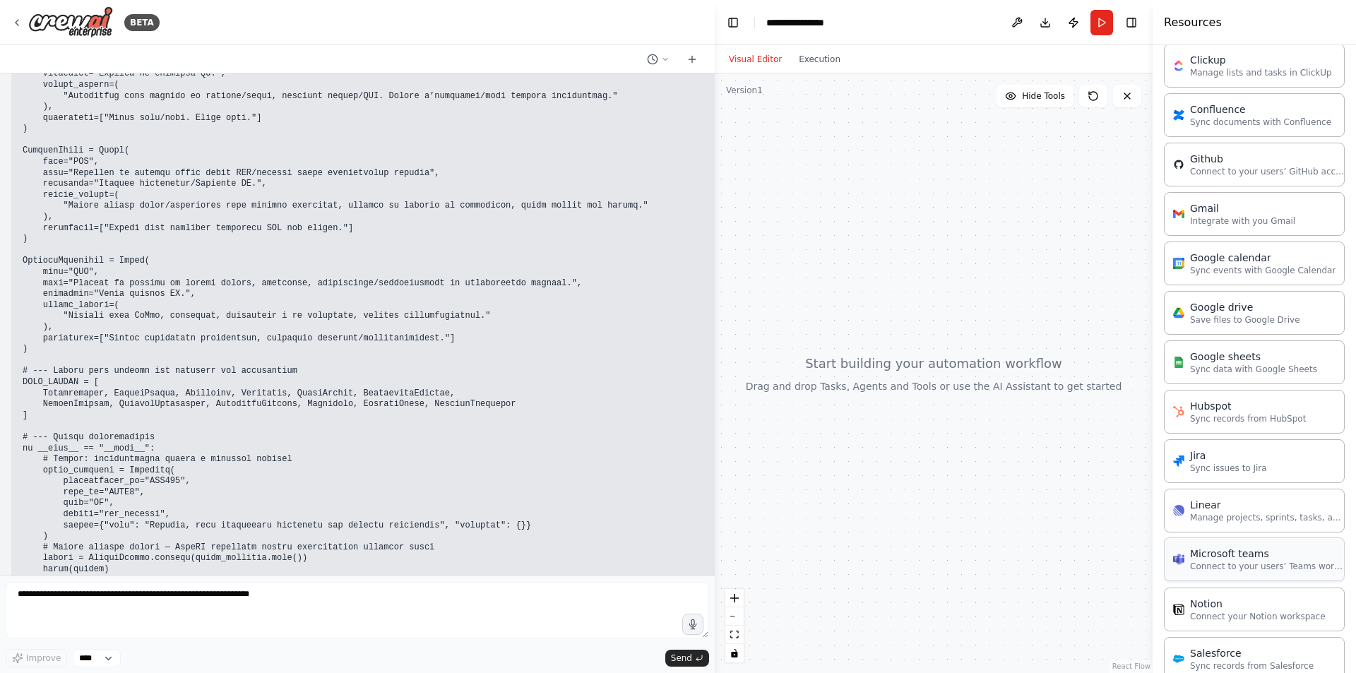
scroll to position [782, 0]
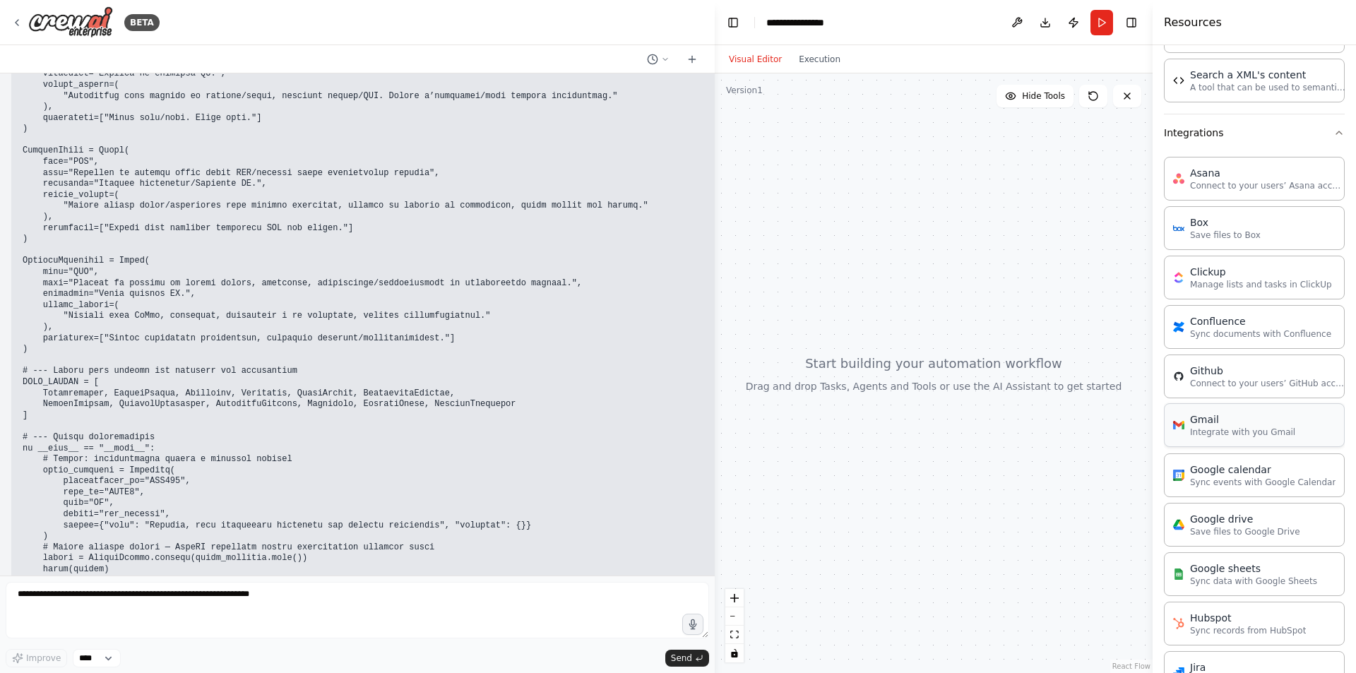
click at [1282, 432] on p "Integrate with you Gmail" at bounding box center [1242, 432] width 105 height 11
click at [1242, 431] on p "Integrate with you Gmail" at bounding box center [1242, 432] width 105 height 11
click at [1014, 18] on button at bounding box center [1017, 22] width 23 height 25
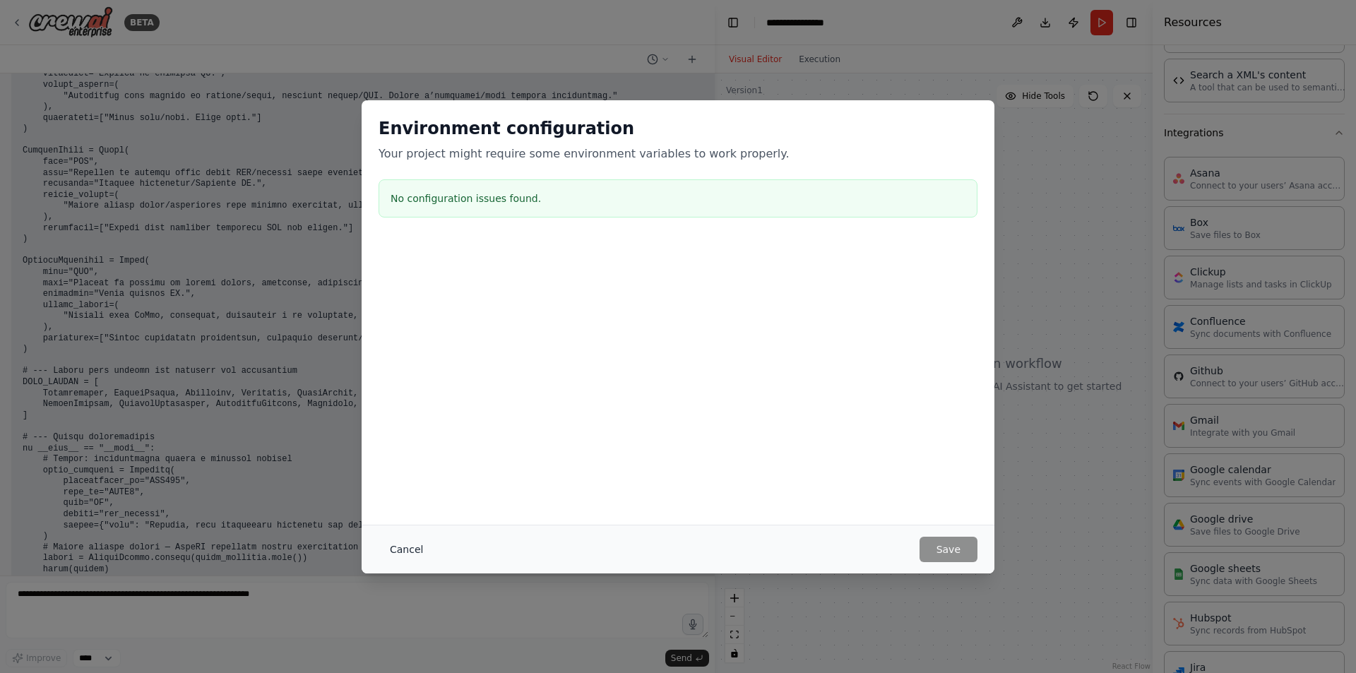
click at [400, 552] on button "Cancel" at bounding box center [407, 549] width 56 height 25
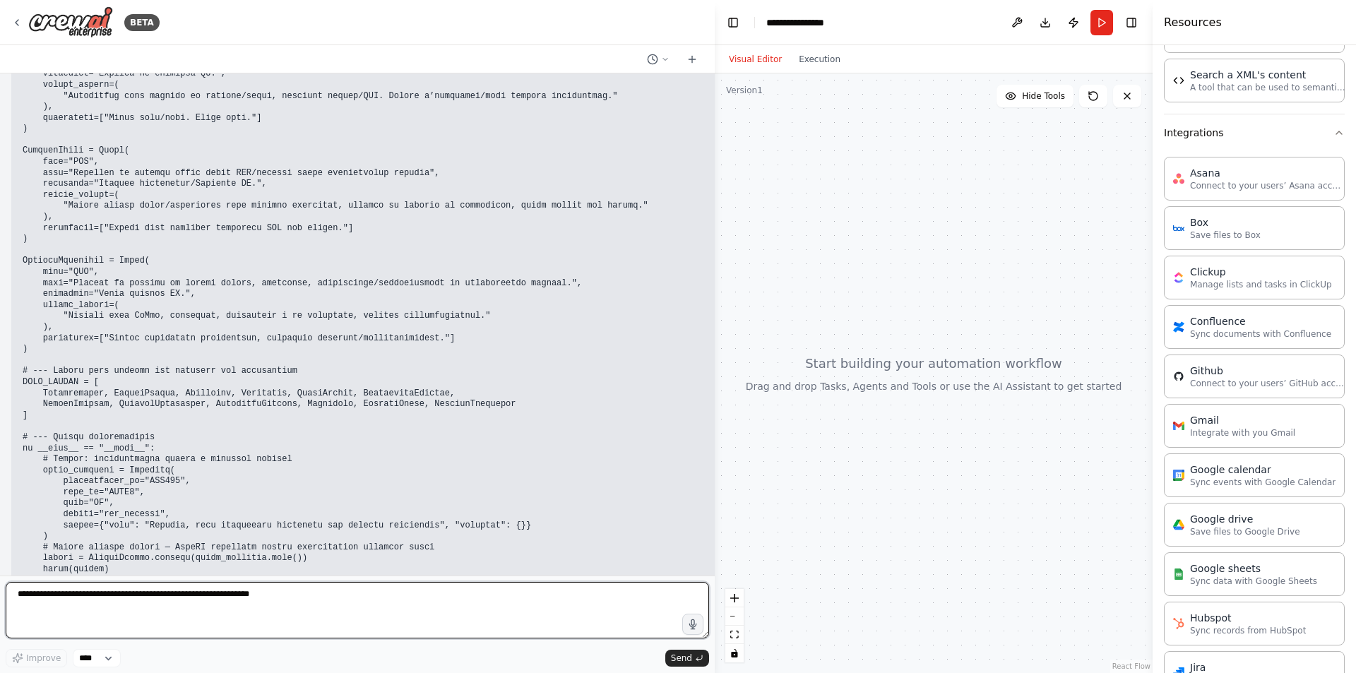
click at [412, 608] on textarea at bounding box center [357, 610] width 703 height 57
paste textarea "**********"
type textarea "**********"
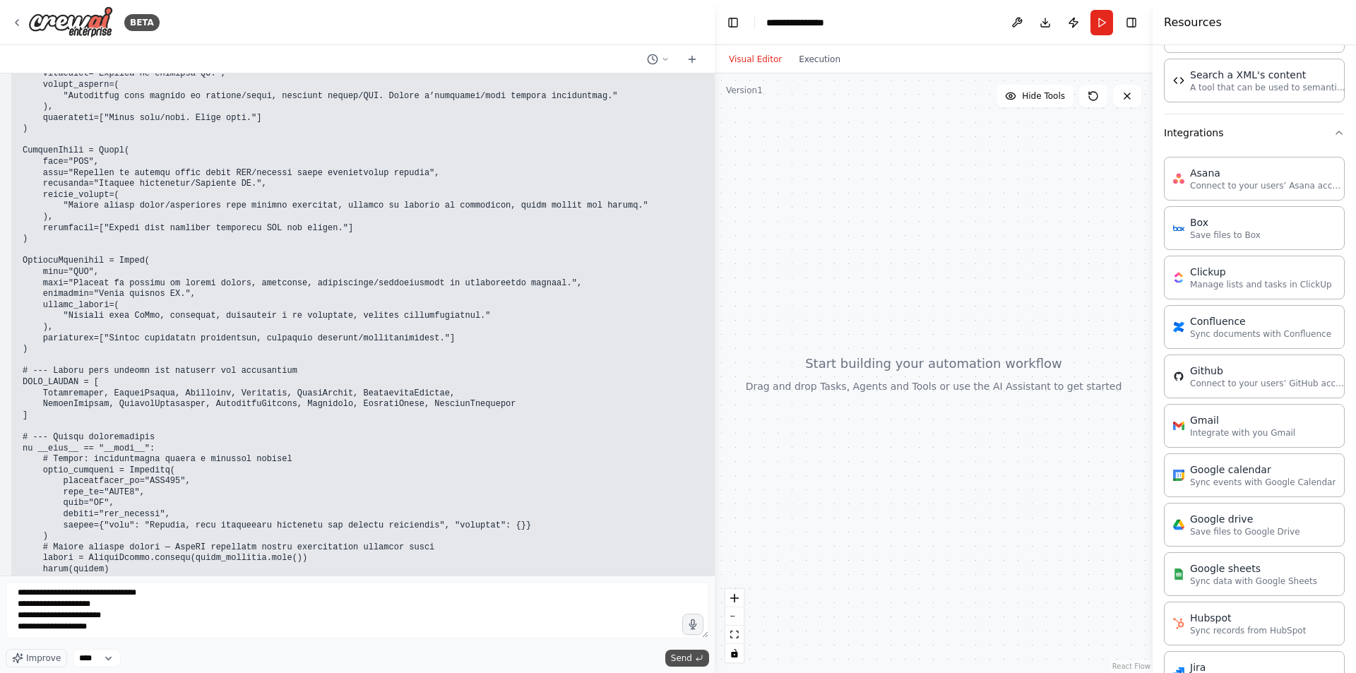
click at [684, 658] on span "Send" at bounding box center [681, 658] width 21 height 11
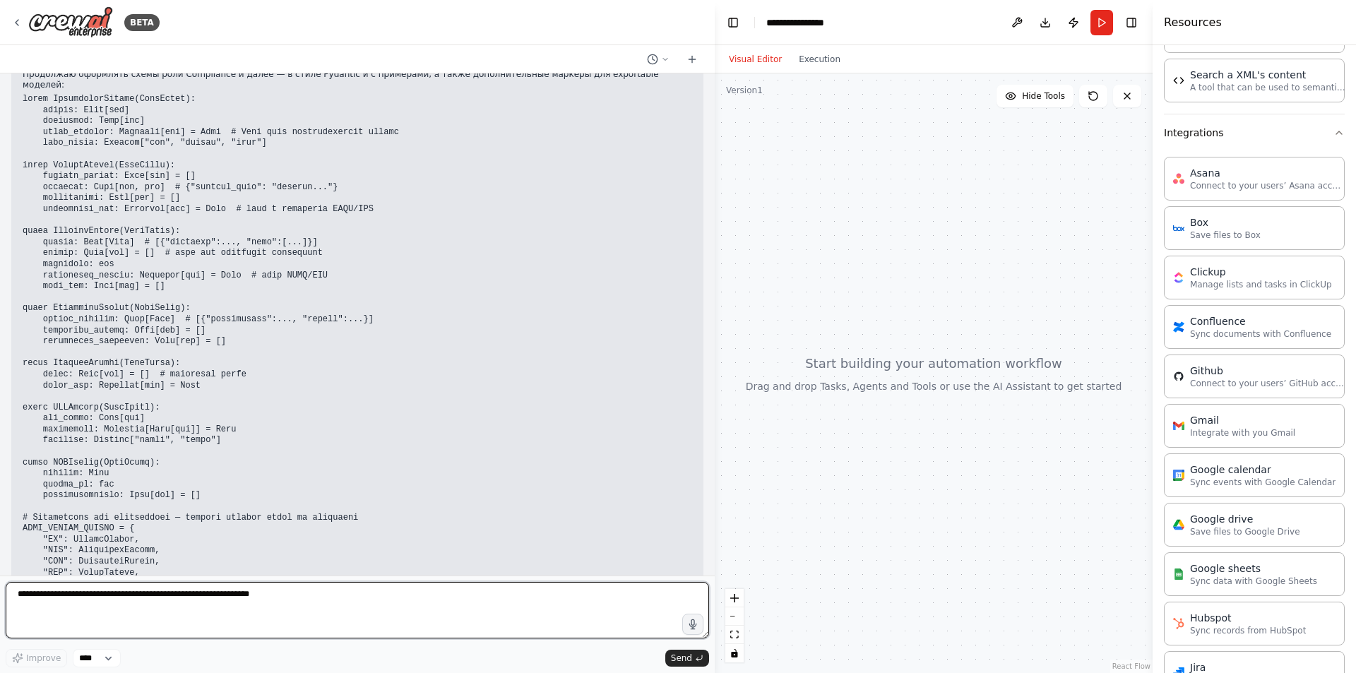
scroll to position [6109, 0]
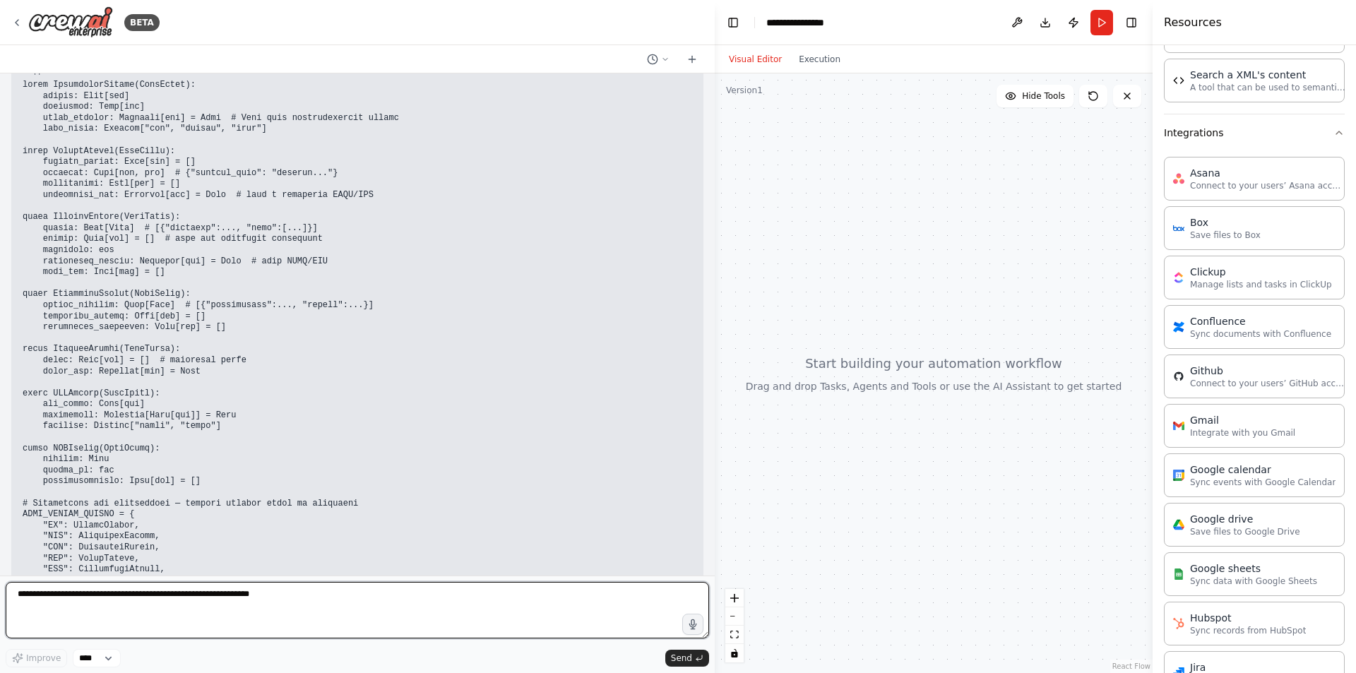
paste textarea "**********"
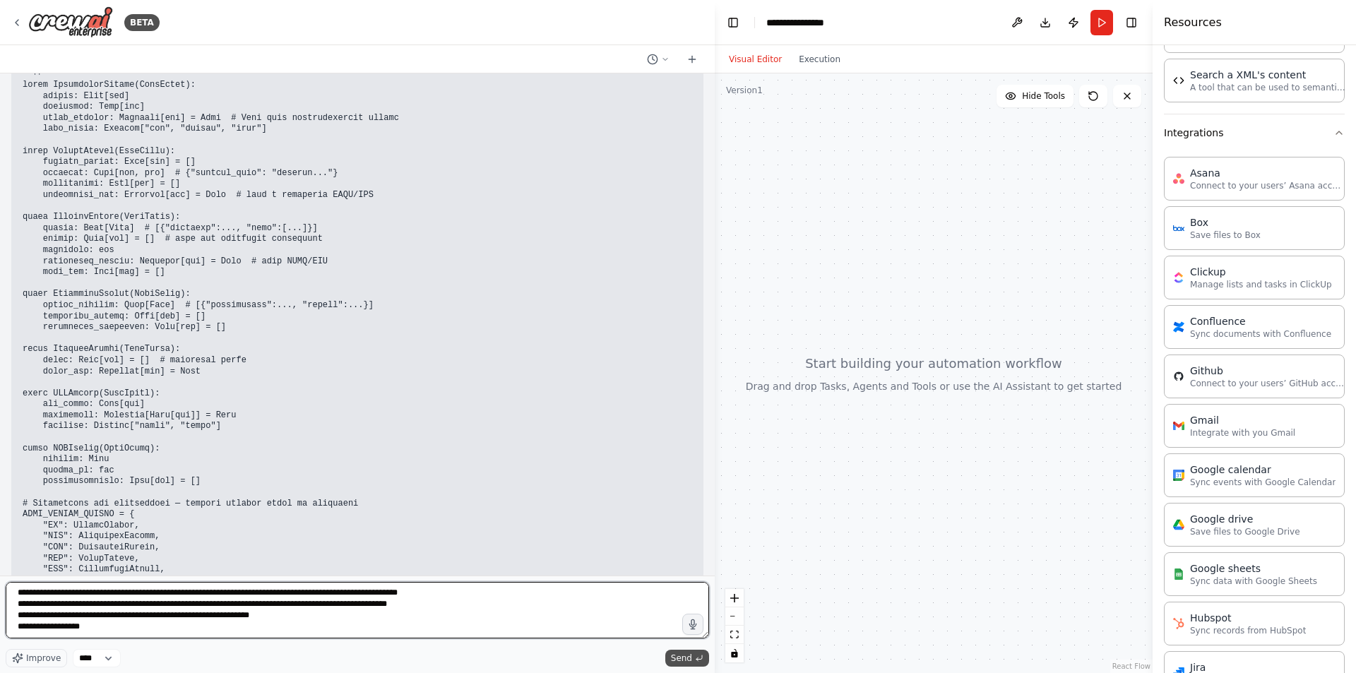
type textarea "**********"
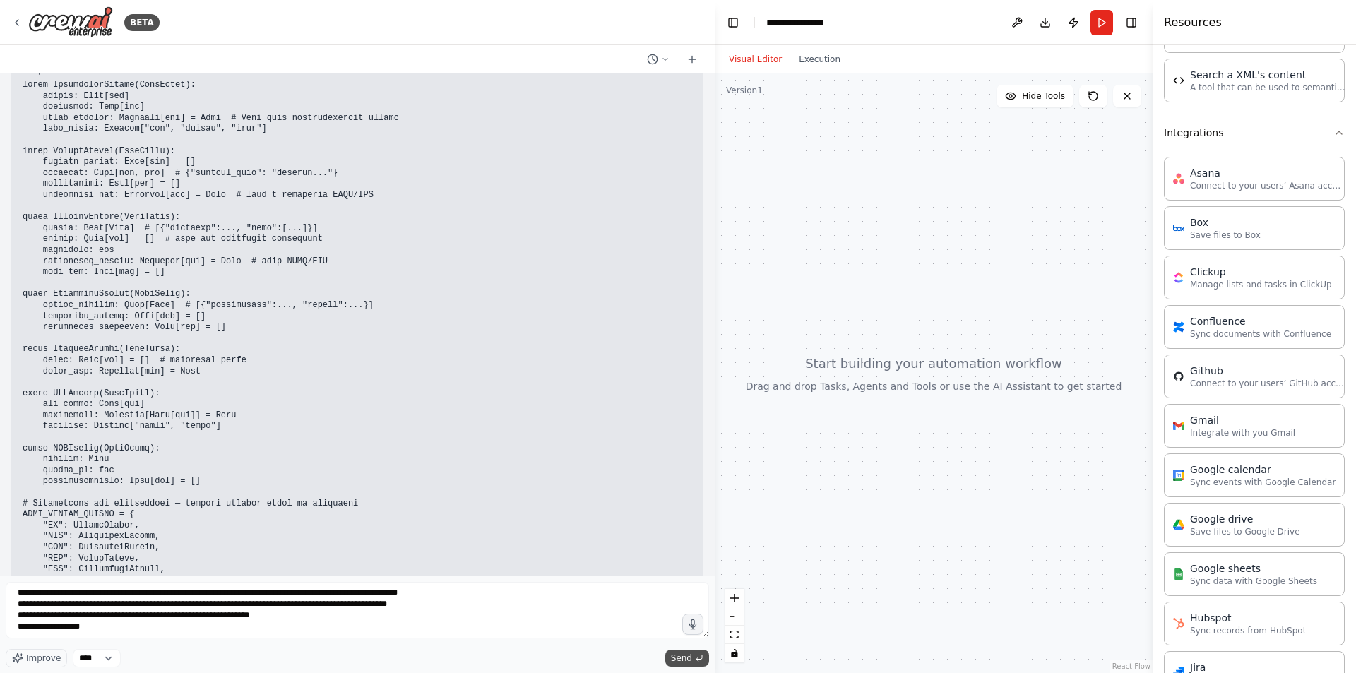
click at [686, 660] on span "Send" at bounding box center [681, 658] width 21 height 11
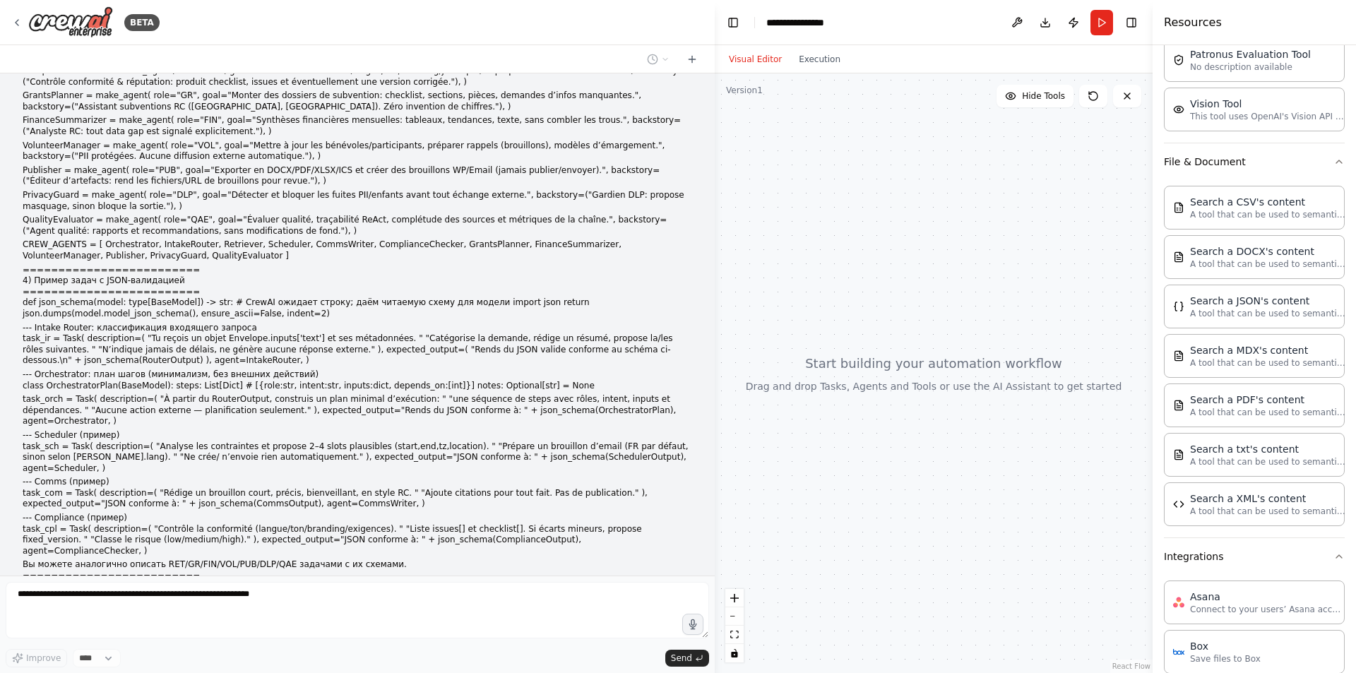
scroll to position [0, 0]
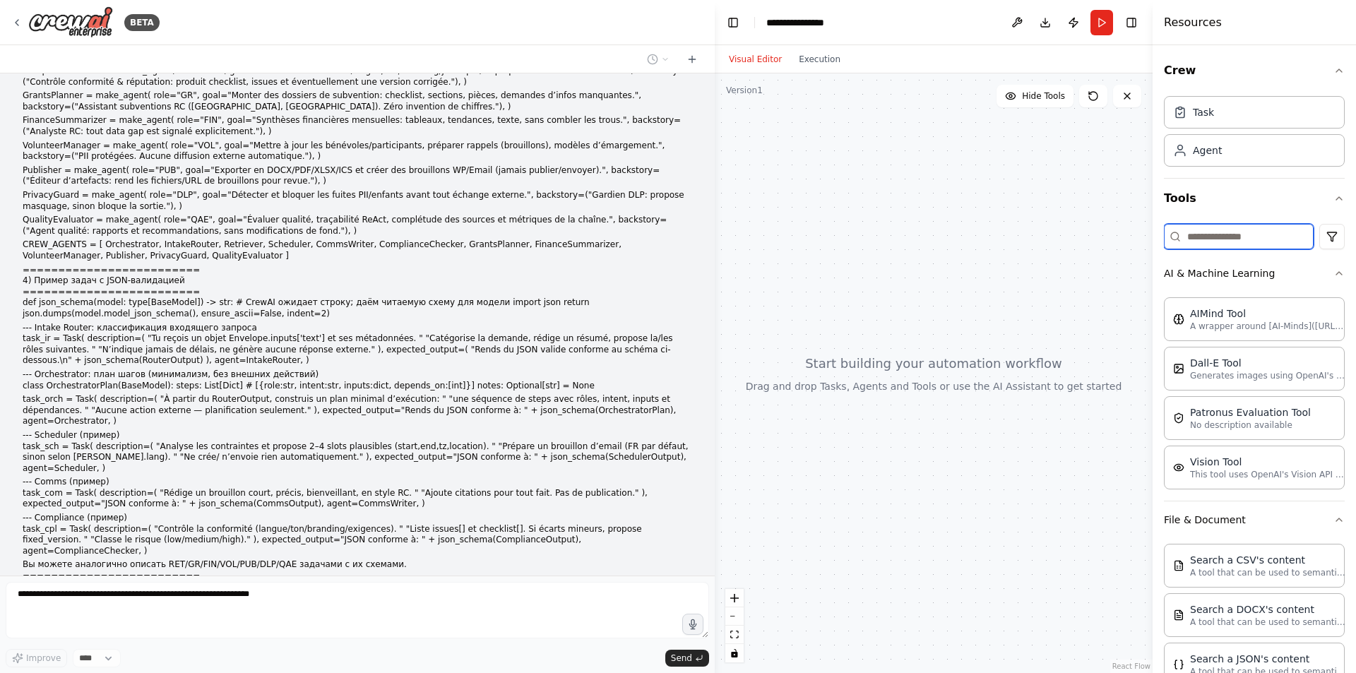
click at [1225, 235] on input at bounding box center [1239, 236] width 150 height 25
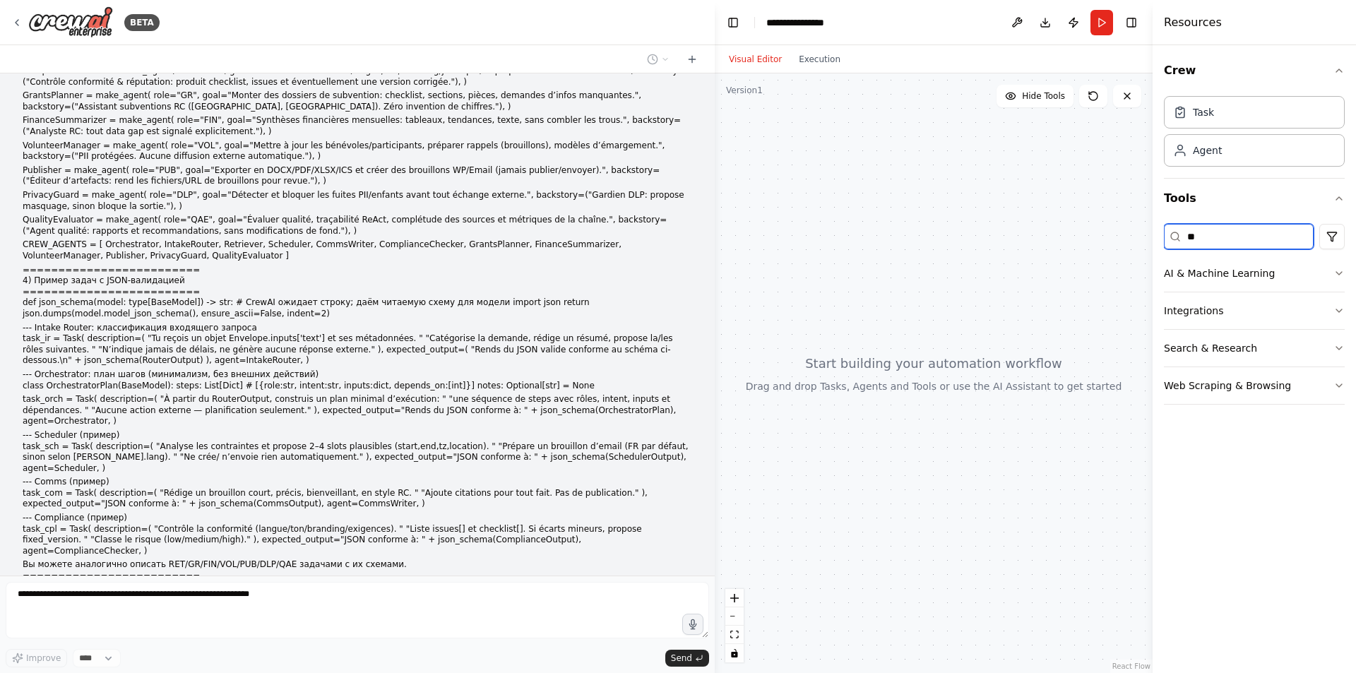
type input "*"
click at [1317, 347] on button "Integrations" at bounding box center [1254, 348] width 181 height 37
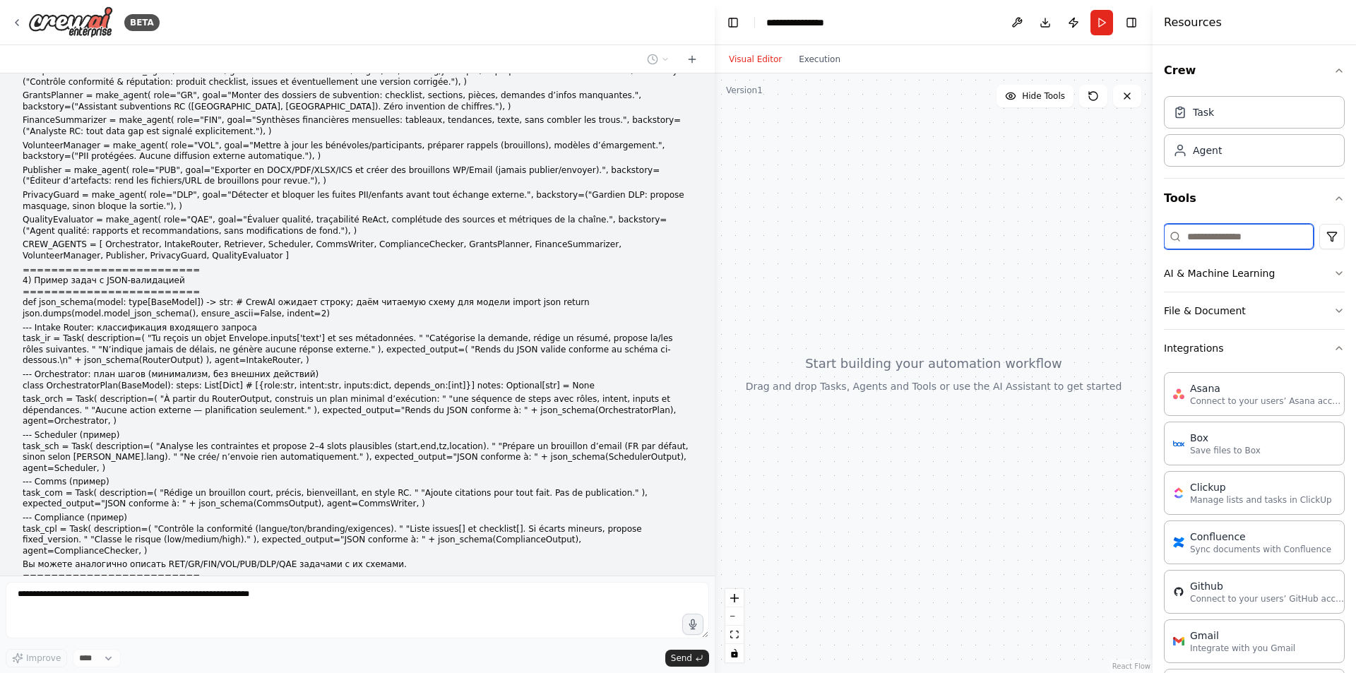
click at [1241, 236] on input at bounding box center [1239, 236] width 150 height 25
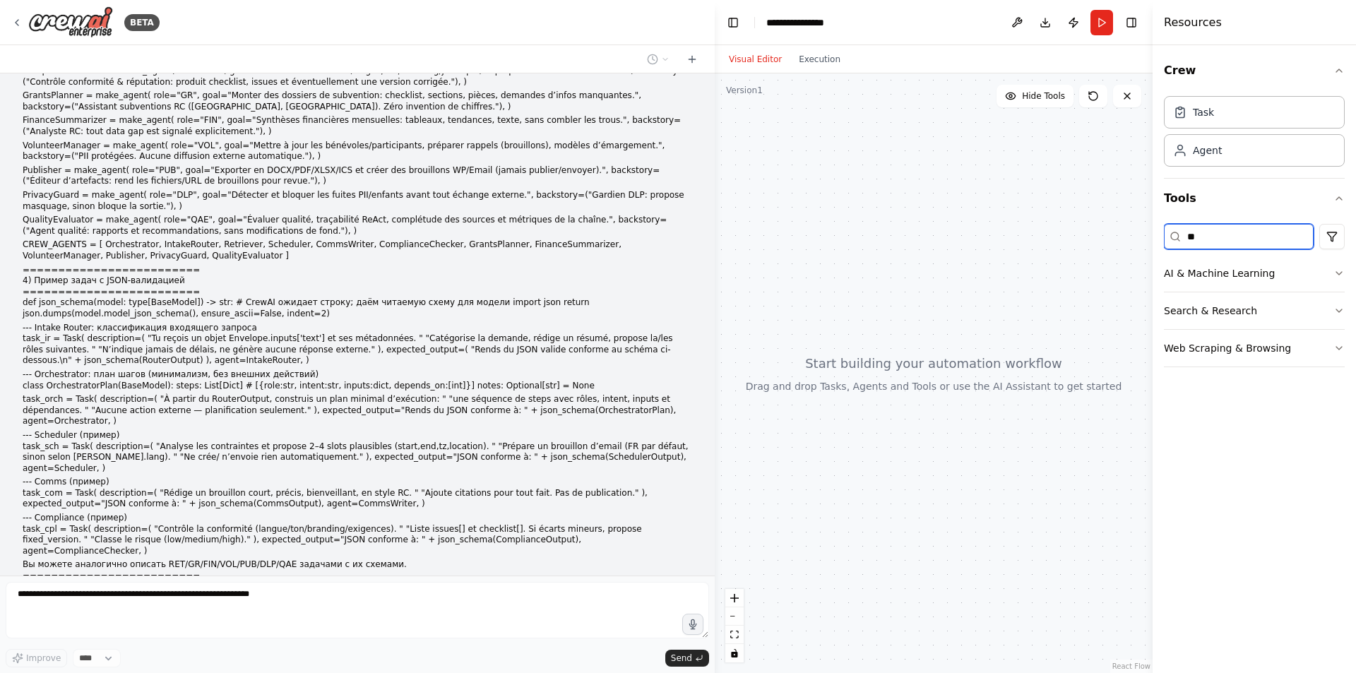
type input "*"
click at [1306, 347] on button "Integrations" at bounding box center [1254, 348] width 181 height 37
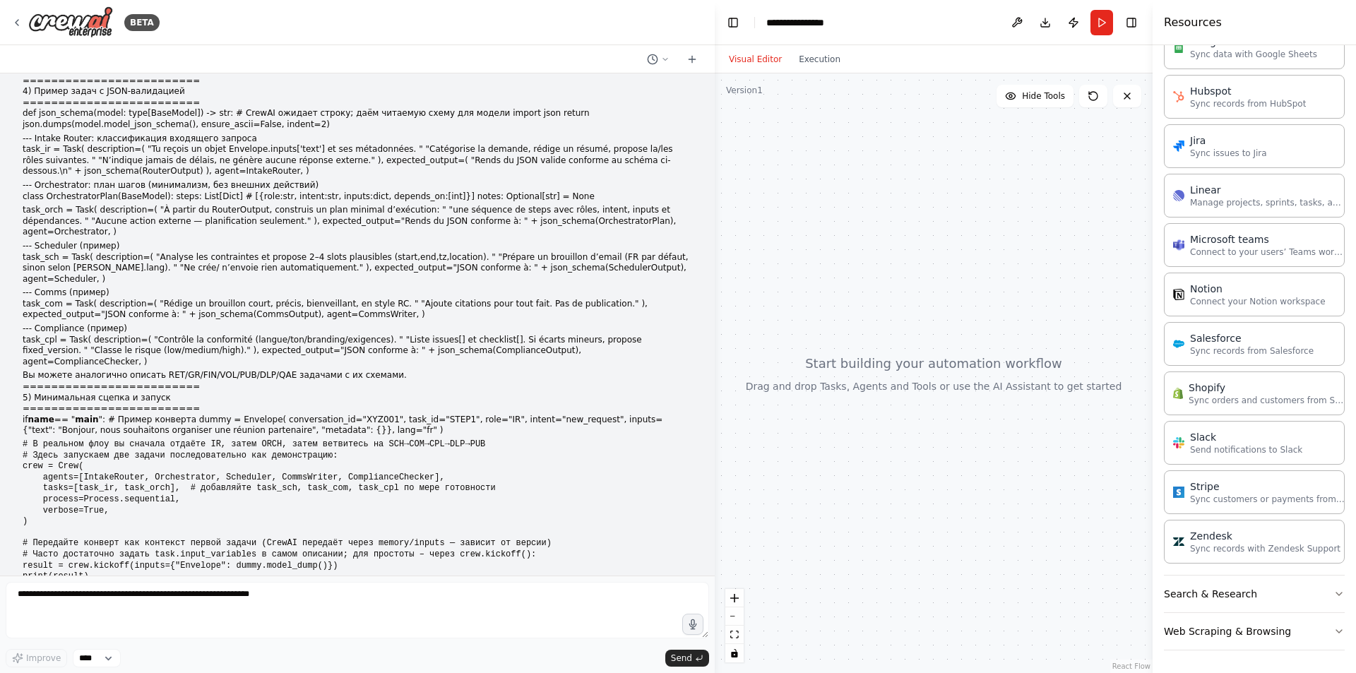
scroll to position [7427, 0]
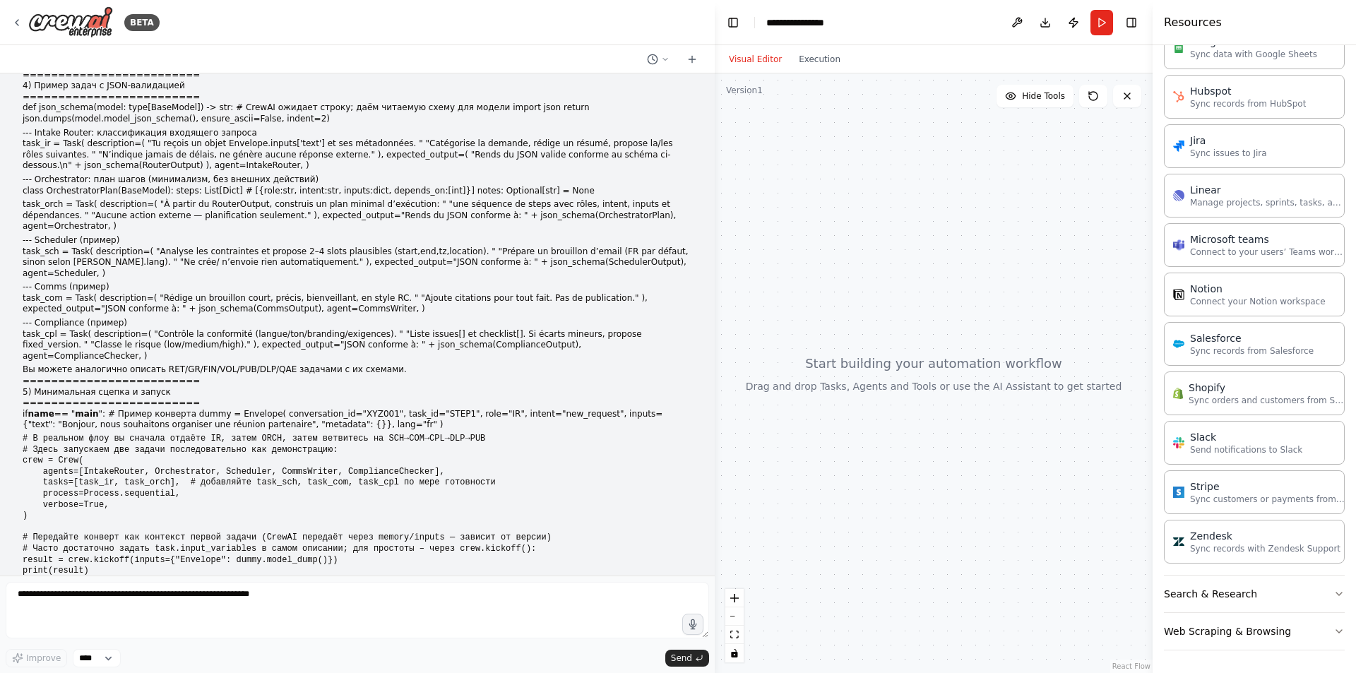
drag, startPoint x: 391, startPoint y: 488, endPoint x: 40, endPoint y: 358, distance: 374.3
copy div "шаблон отлично структурирован и охватывает архитектуру CrewAI с безопасным разд…"
click at [84, 638] on h2 "1. Ваши сильные стороны" at bounding box center [358, 643] width 670 height 11
drag, startPoint x: 84, startPoint y: 377, endPoint x: 48, endPoint y: 364, distance: 38.2
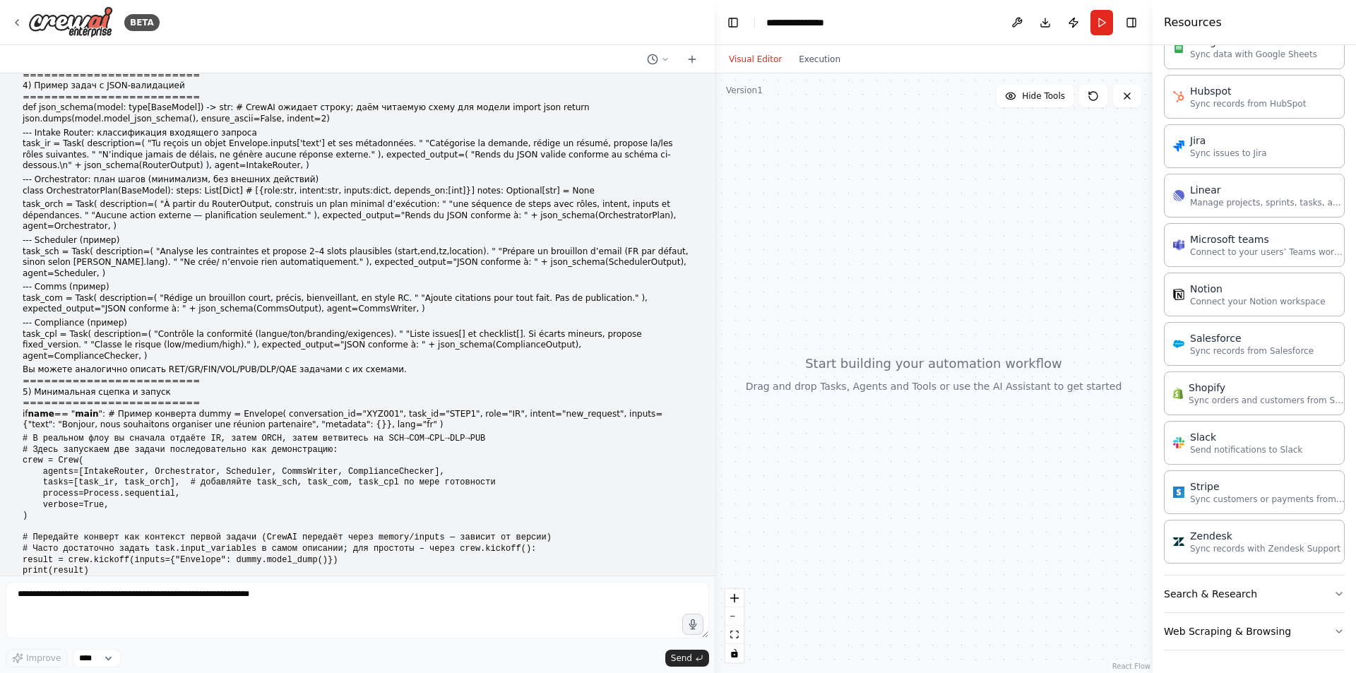
click at [55, 613] on p "Ваш шаблон отлично структурирован и охватывает архитектуру CrewAI с безопасным …" at bounding box center [358, 624] width 670 height 22
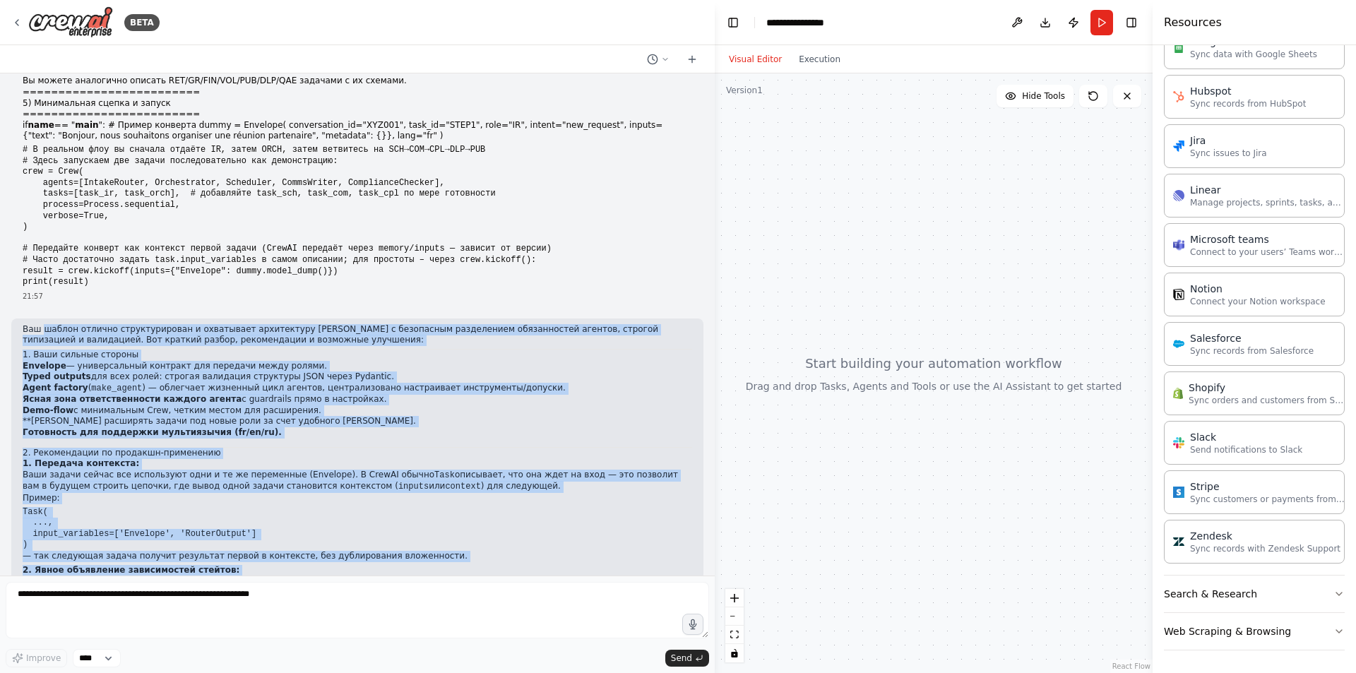
scroll to position [7922, 0]
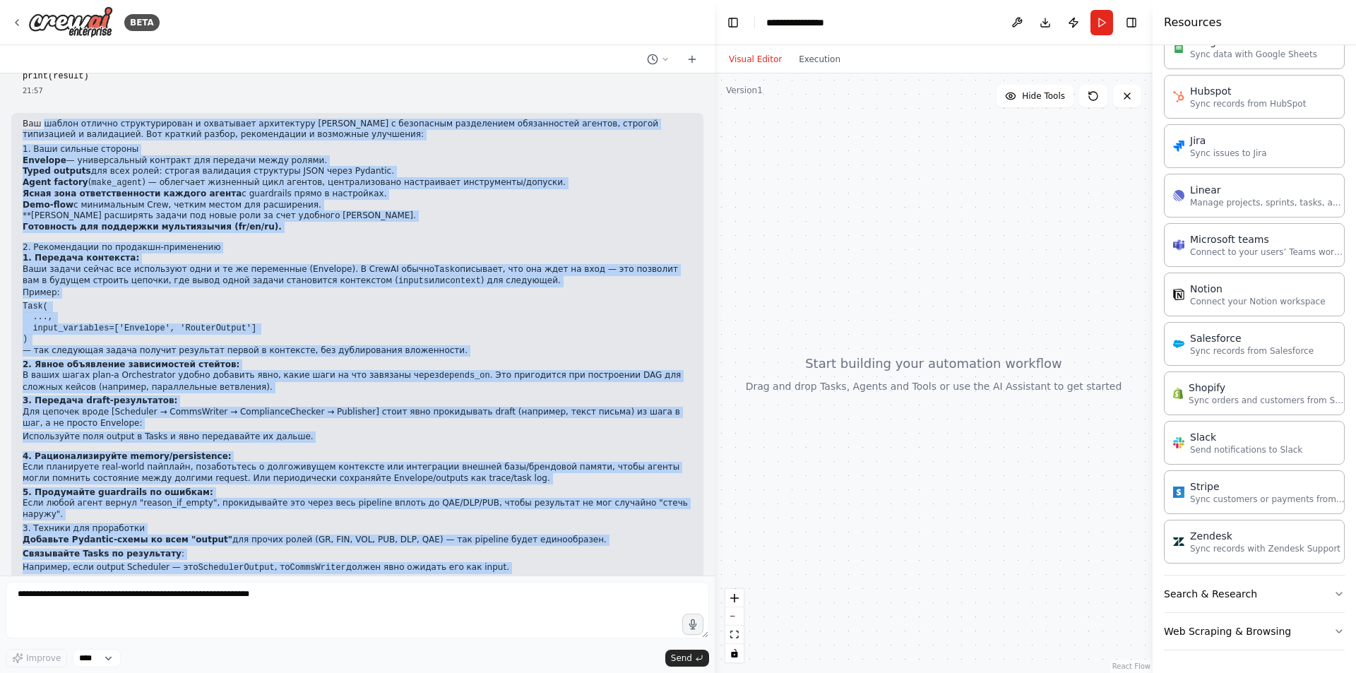
drag, startPoint x: 41, startPoint y: 353, endPoint x: 622, endPoint y: 549, distance: 613.5
click at [622, 549] on div "Ваш шаблон отлично структурирован и охватывает архитектуру CrewAI с безопасным …" at bounding box center [357, 475] width 692 height 725
copy div "шаблон отлично структурирован и охватывает архитектуру CrewAI с безопасным разд…"
click at [387, 562] on li "Например, если output Scheduler — это SchedulerOutput , то CommsWriter должен я…" at bounding box center [358, 568] width 670 height 12
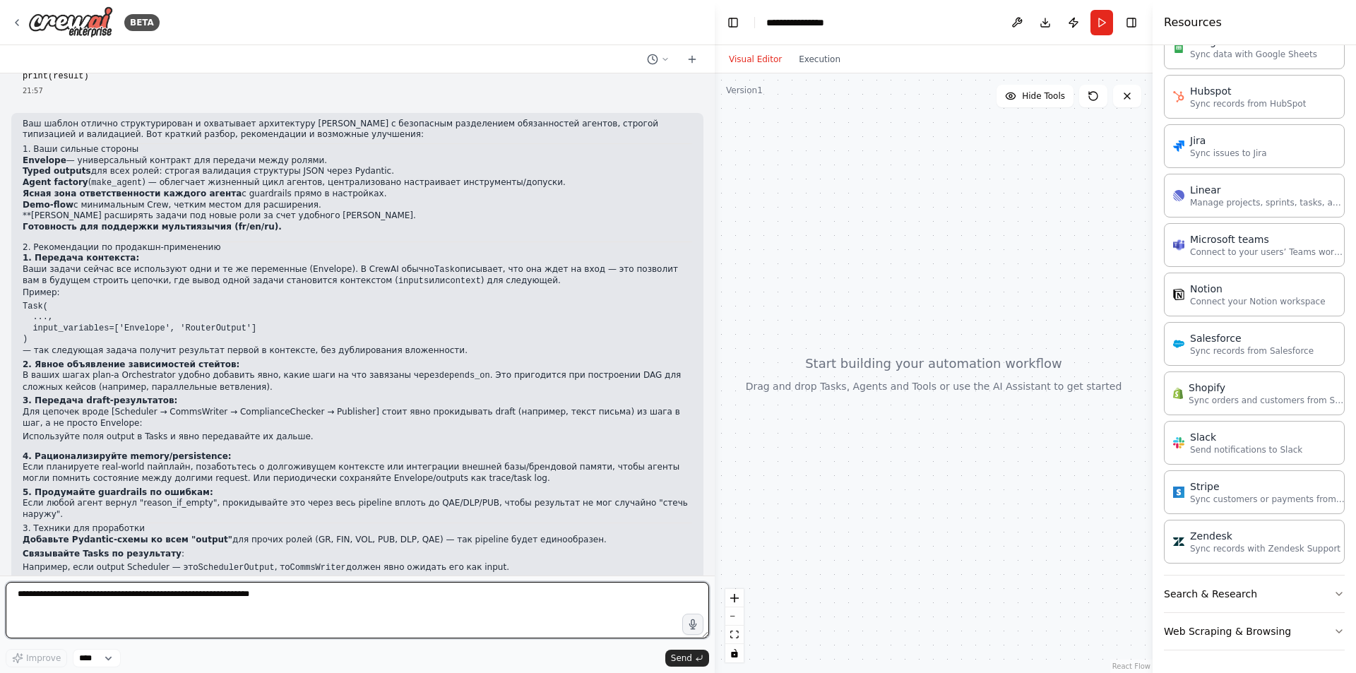
click at [370, 624] on textarea at bounding box center [357, 610] width 703 height 57
type textarea "*"
type textarea "**********"
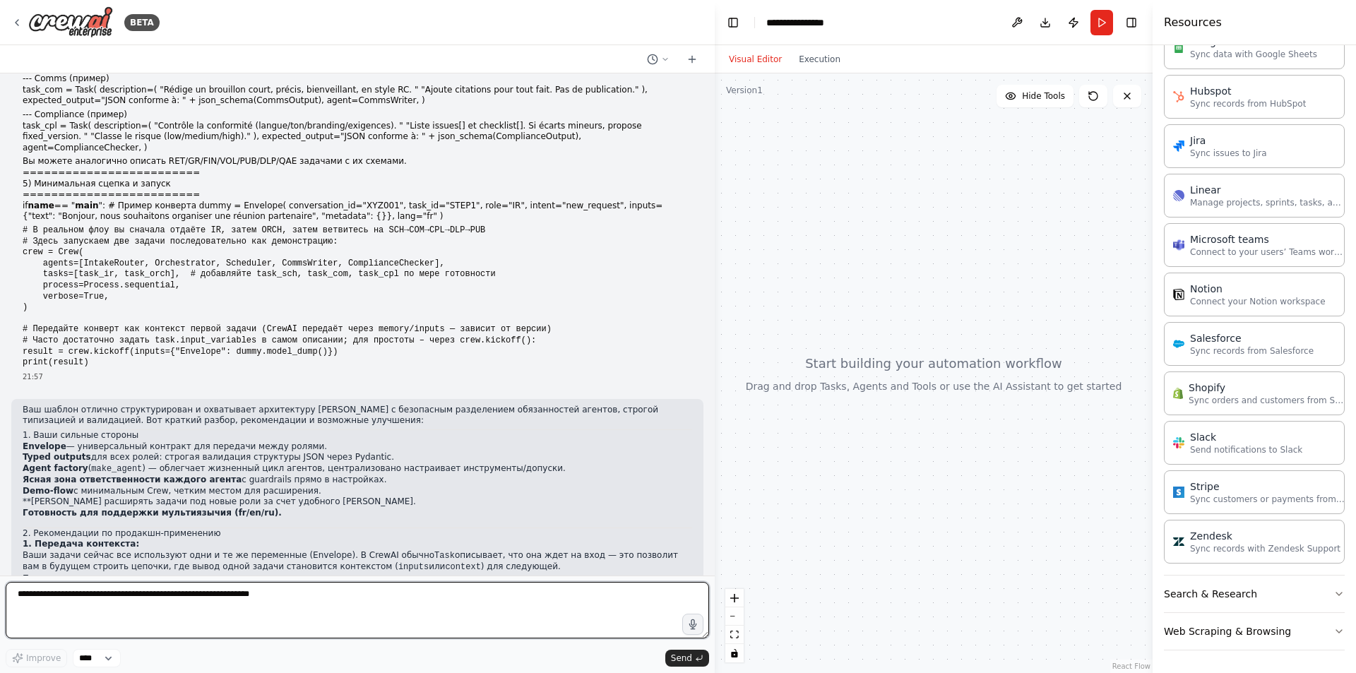
scroll to position [7213, 0]
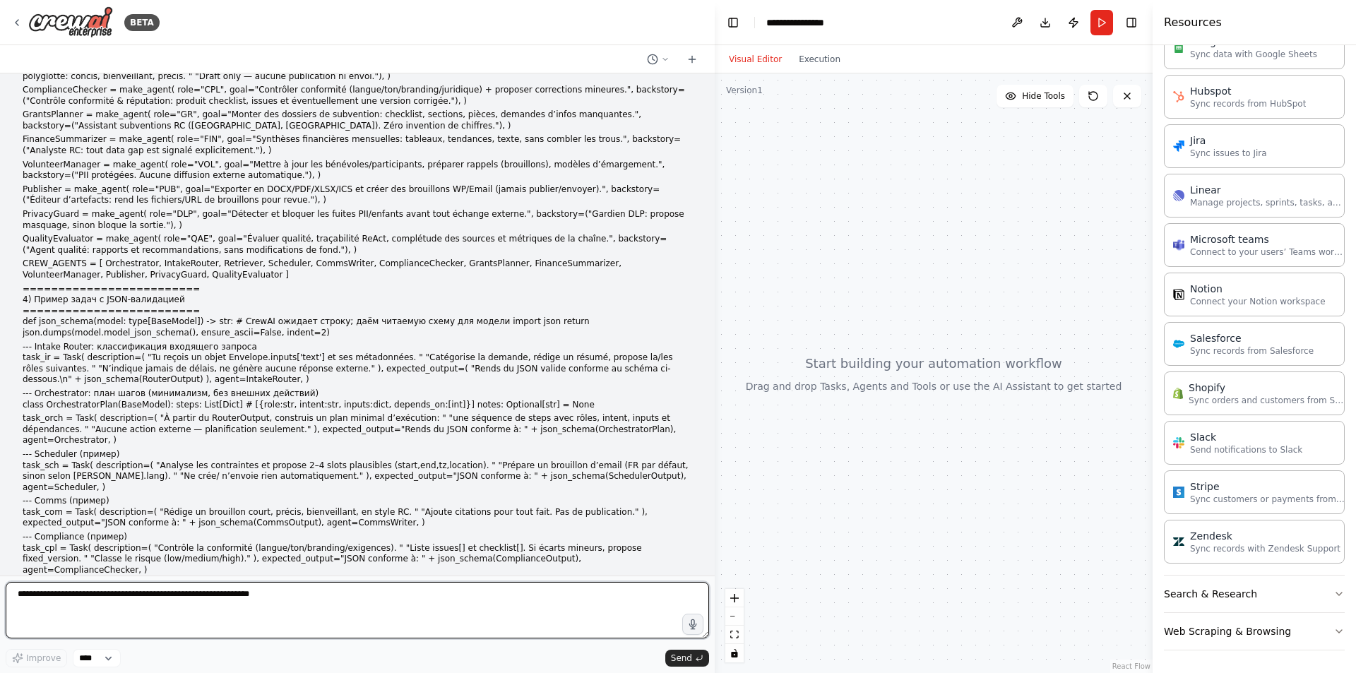
click at [480, 603] on textarea at bounding box center [357, 610] width 703 height 57
paste textarea "**********"
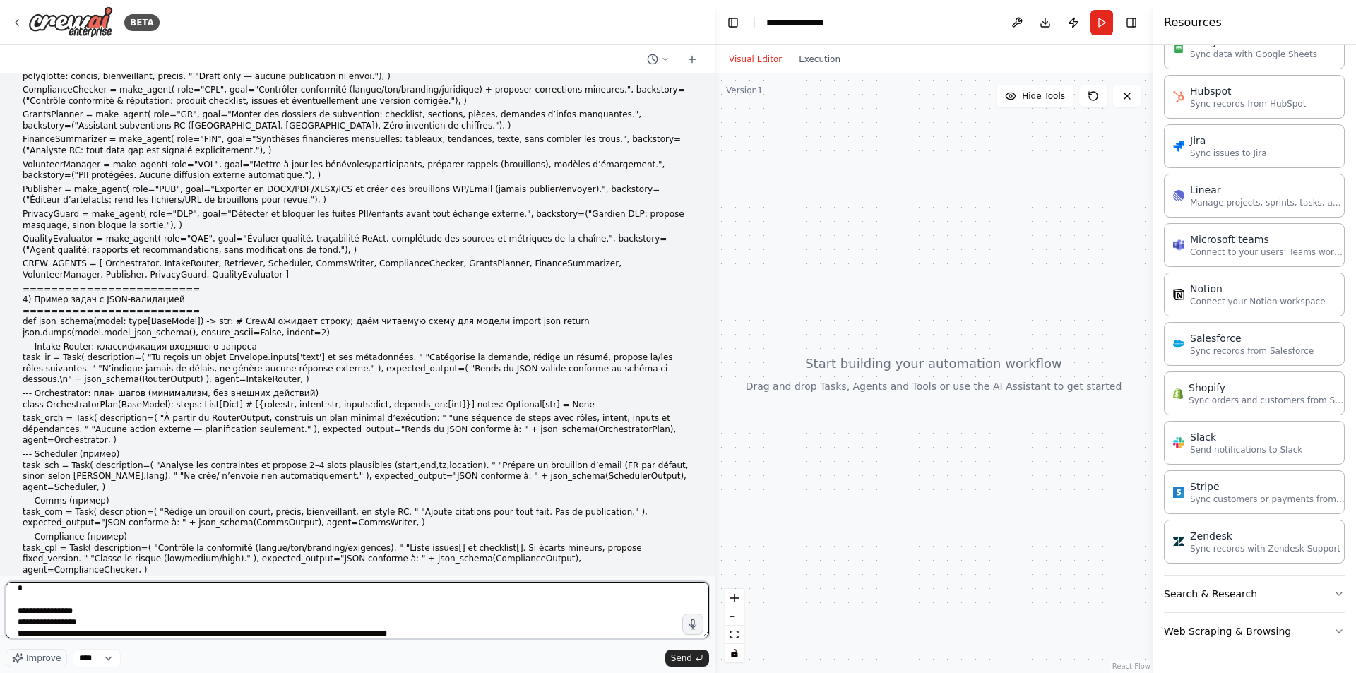
scroll to position [1278, 0]
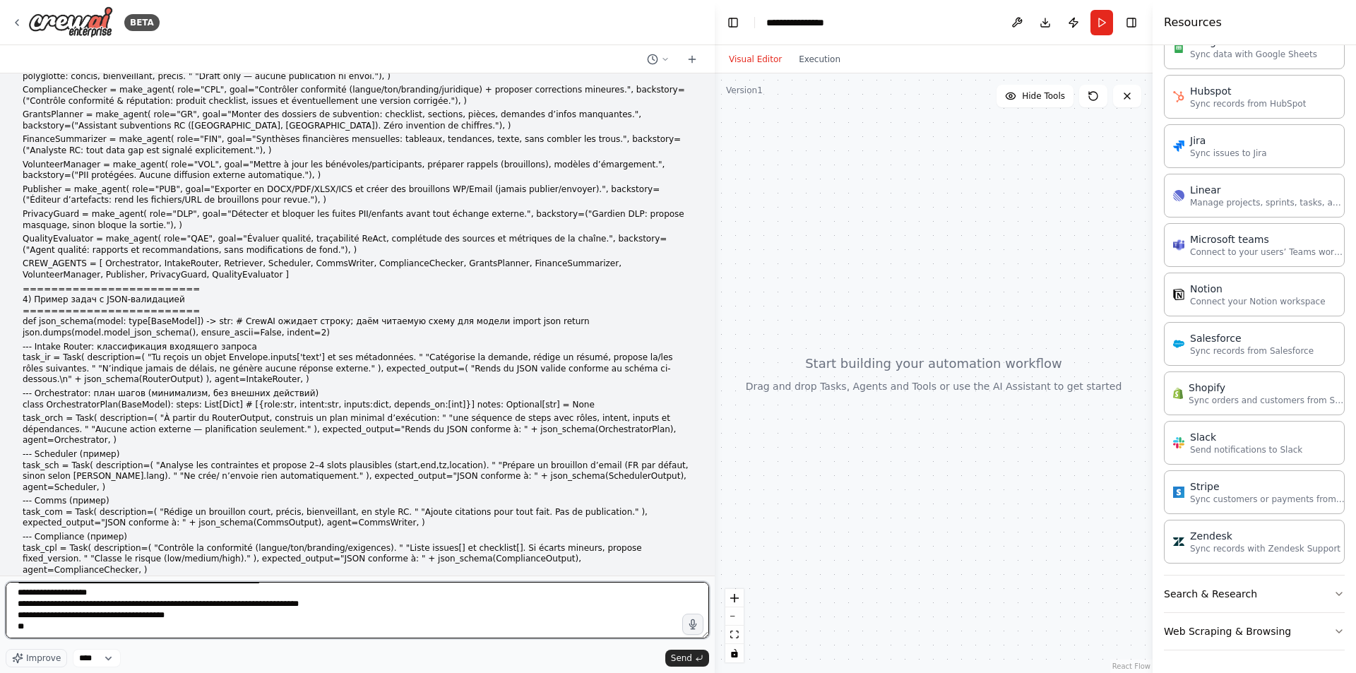
click at [109, 617] on textarea at bounding box center [357, 610] width 703 height 57
paste textarea "**********"
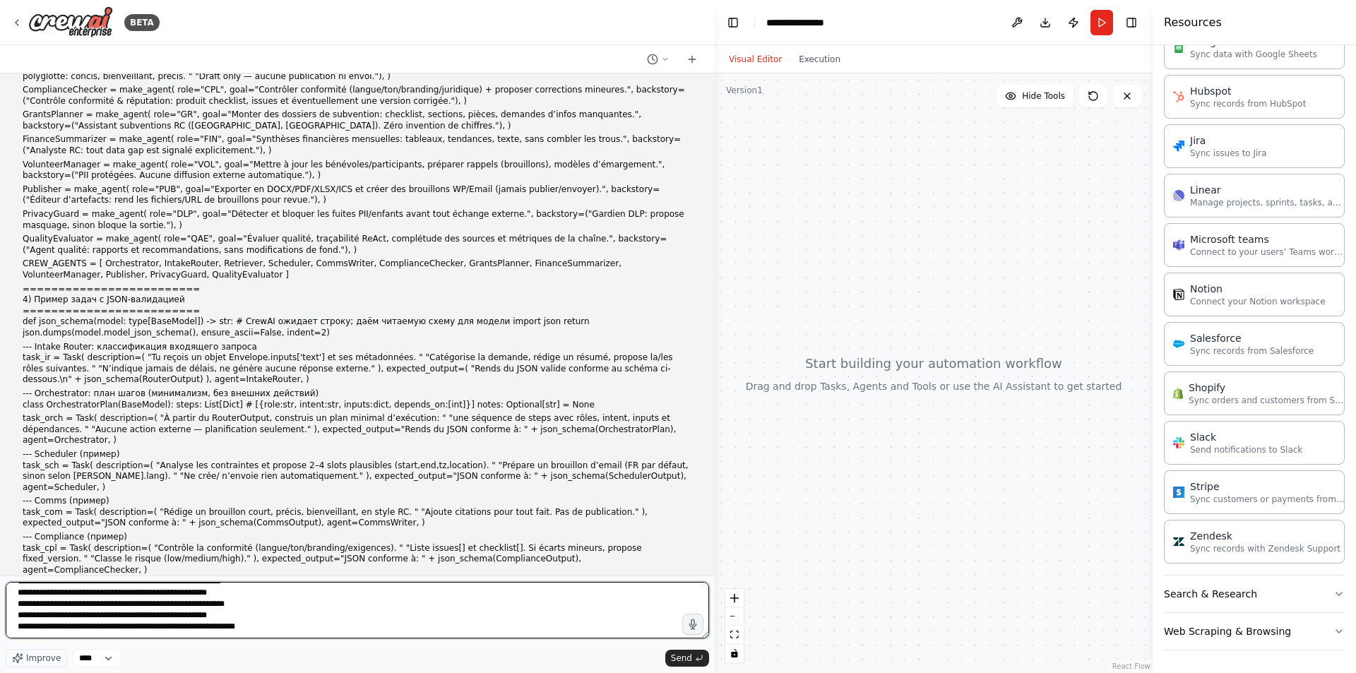
scroll to position [2764, 0]
paste textarea "**********"
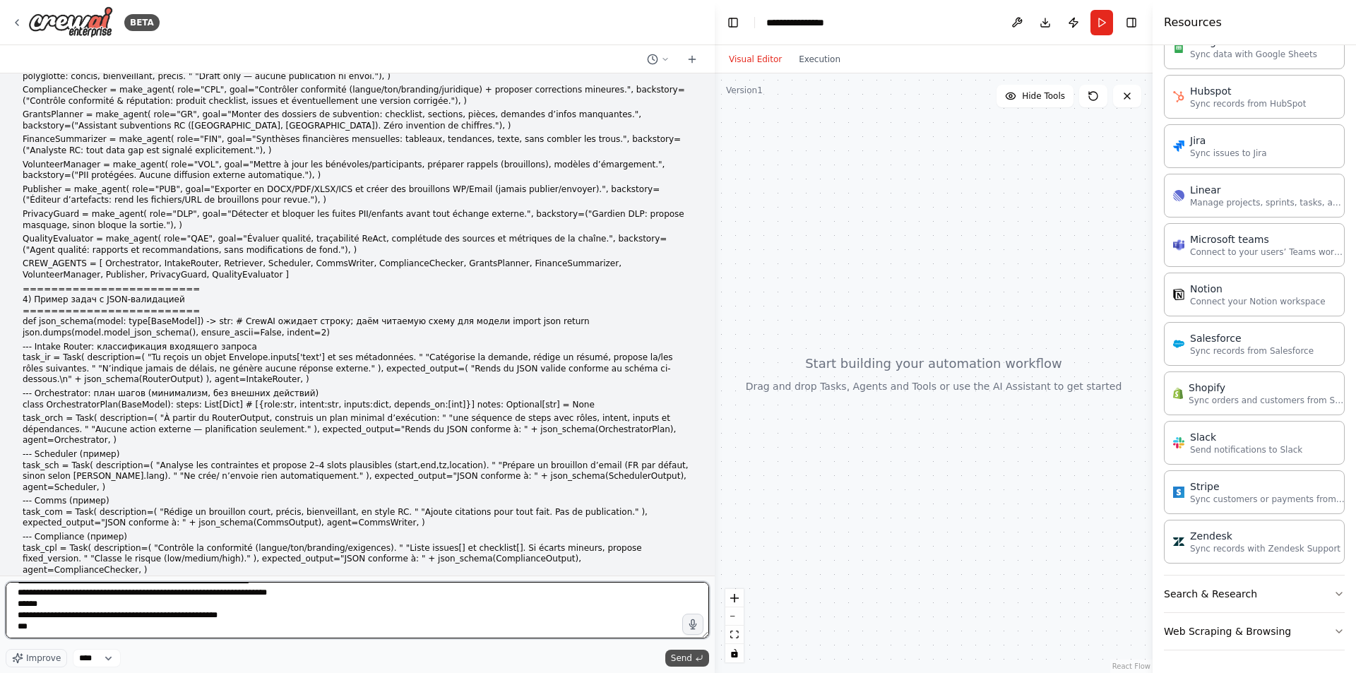
type textarea "**********"
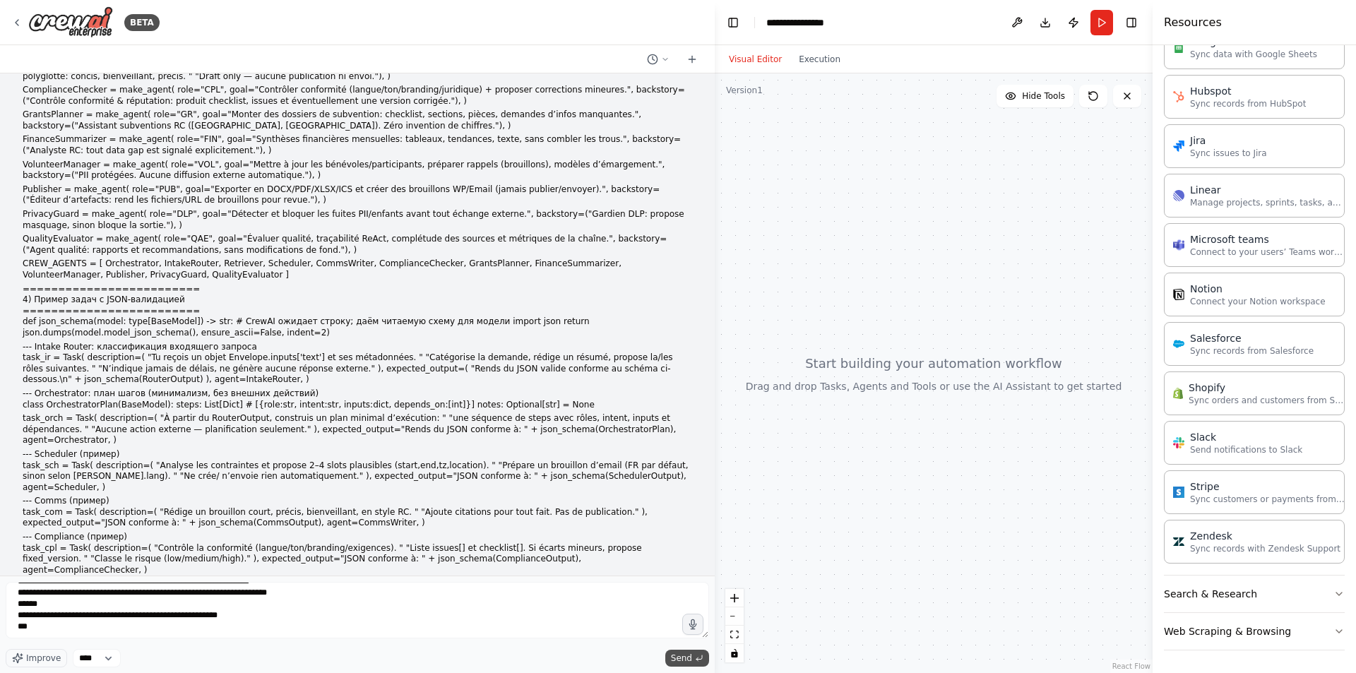
click at [686, 661] on span "Send" at bounding box center [681, 658] width 21 height 11
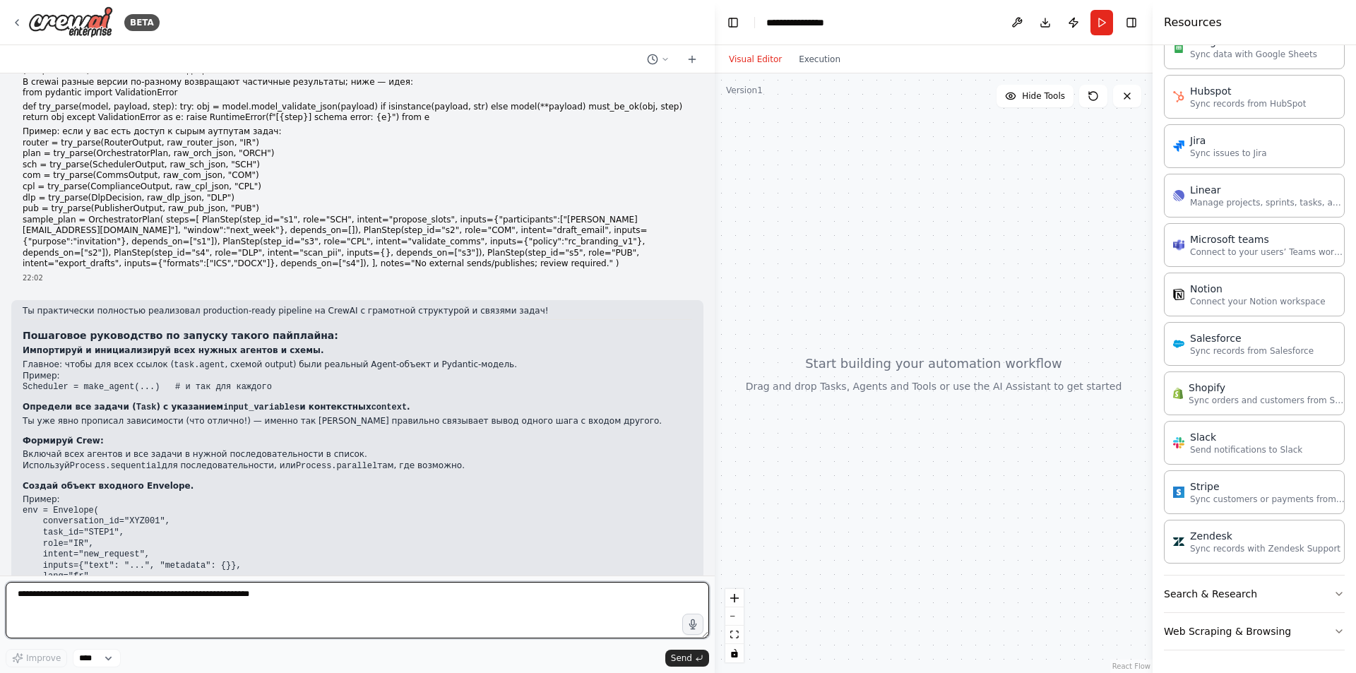
scroll to position [10320, 0]
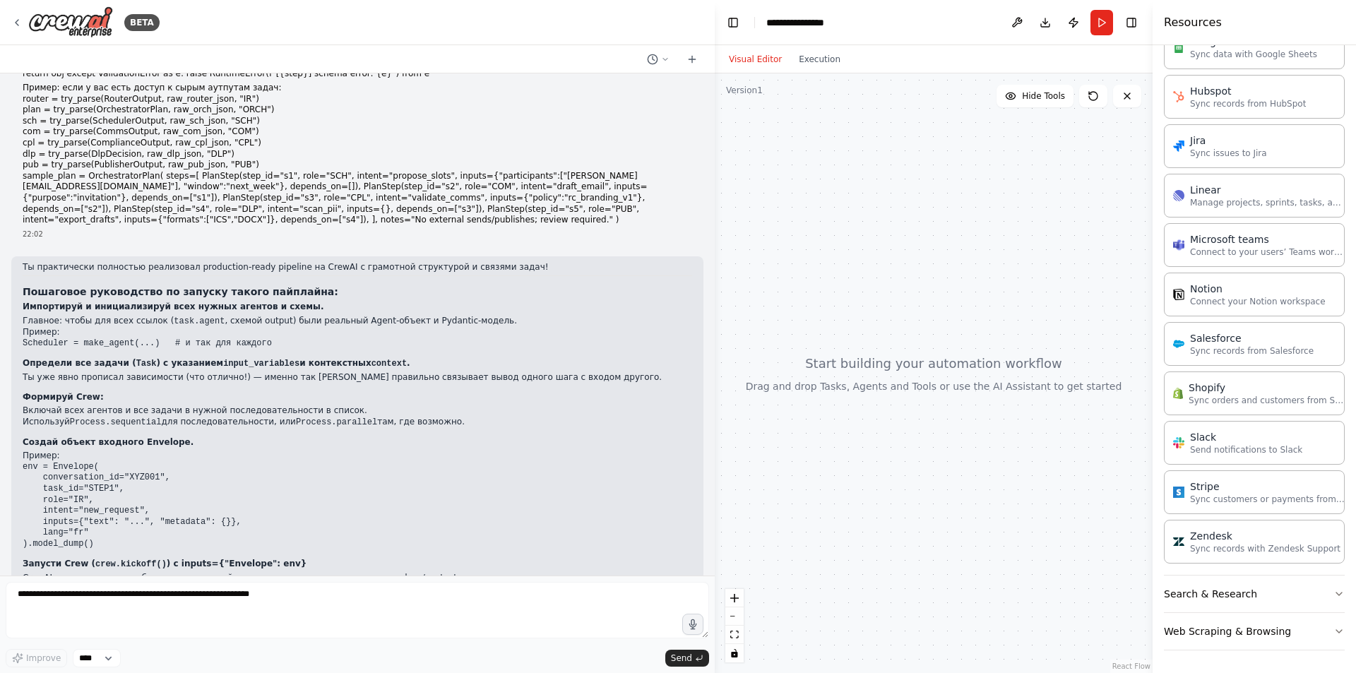
drag, startPoint x: 177, startPoint y: 296, endPoint x: 367, endPoint y: 302, distance: 190.1
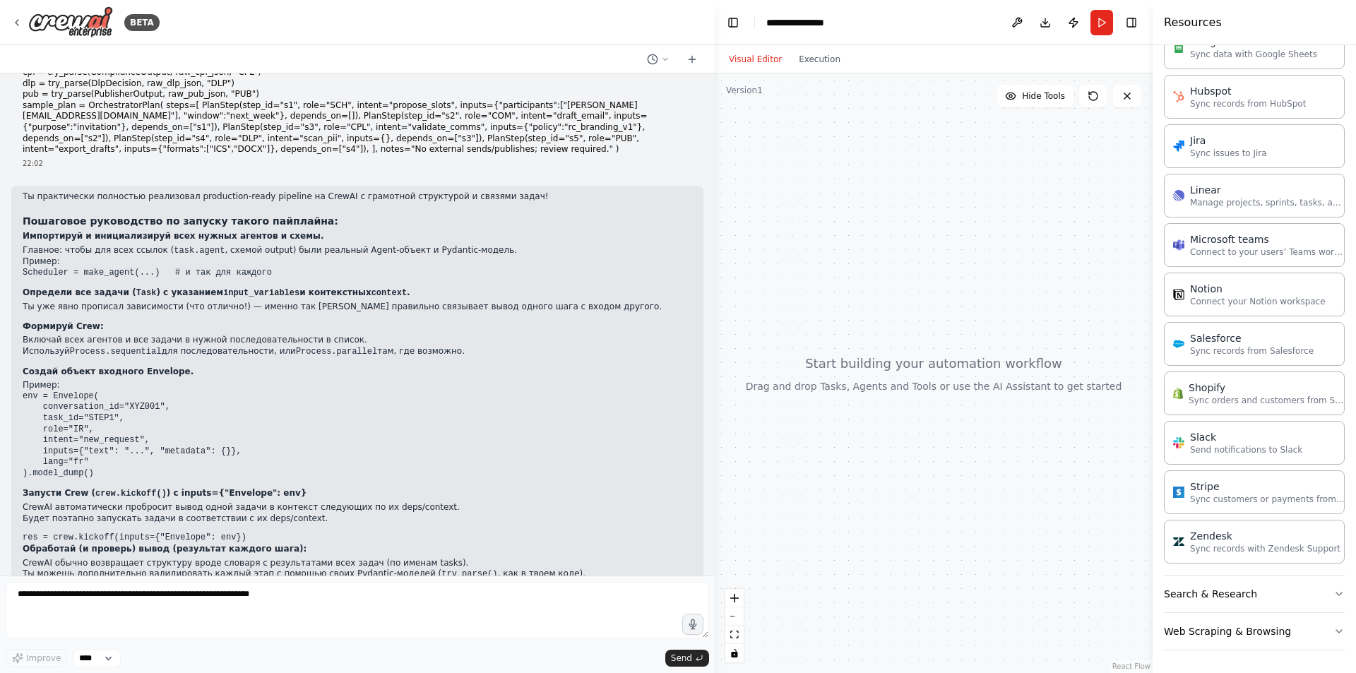
scroll to position [9896, 0]
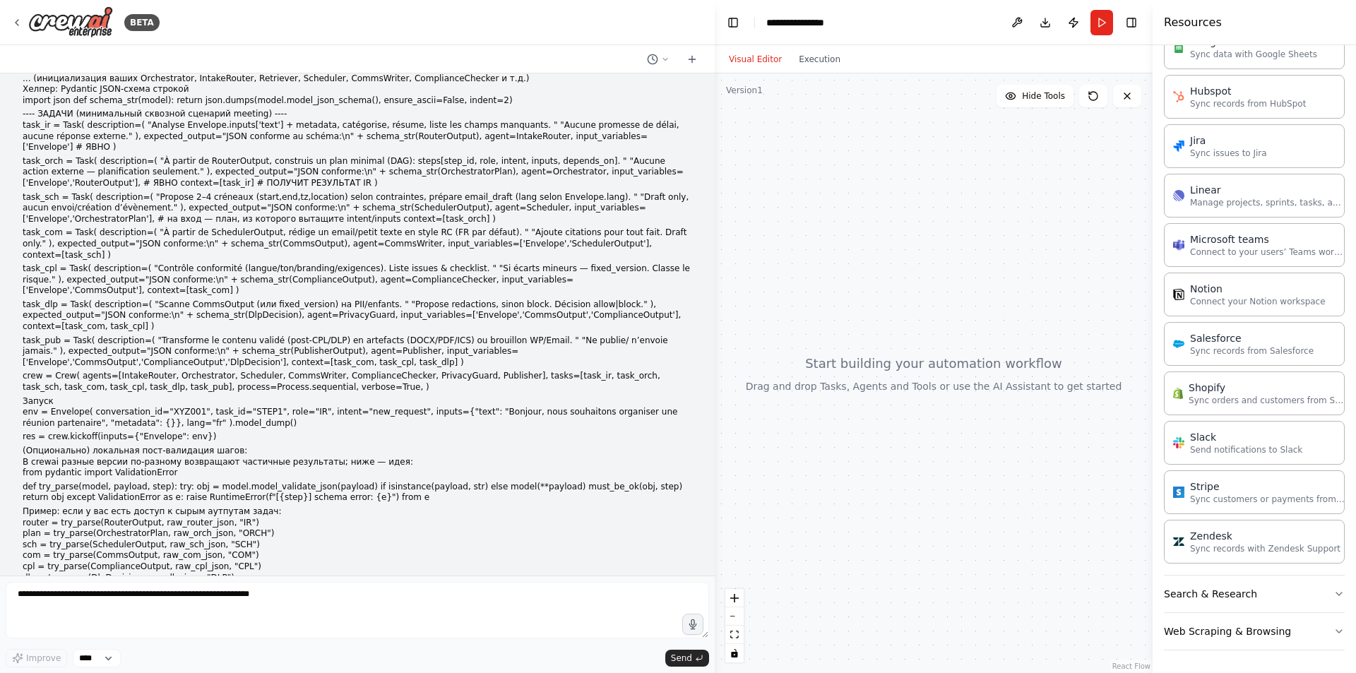
click at [1050, 20] on button "Download" at bounding box center [1045, 22] width 23 height 25
click at [72, 14] on img at bounding box center [70, 22] width 85 height 32
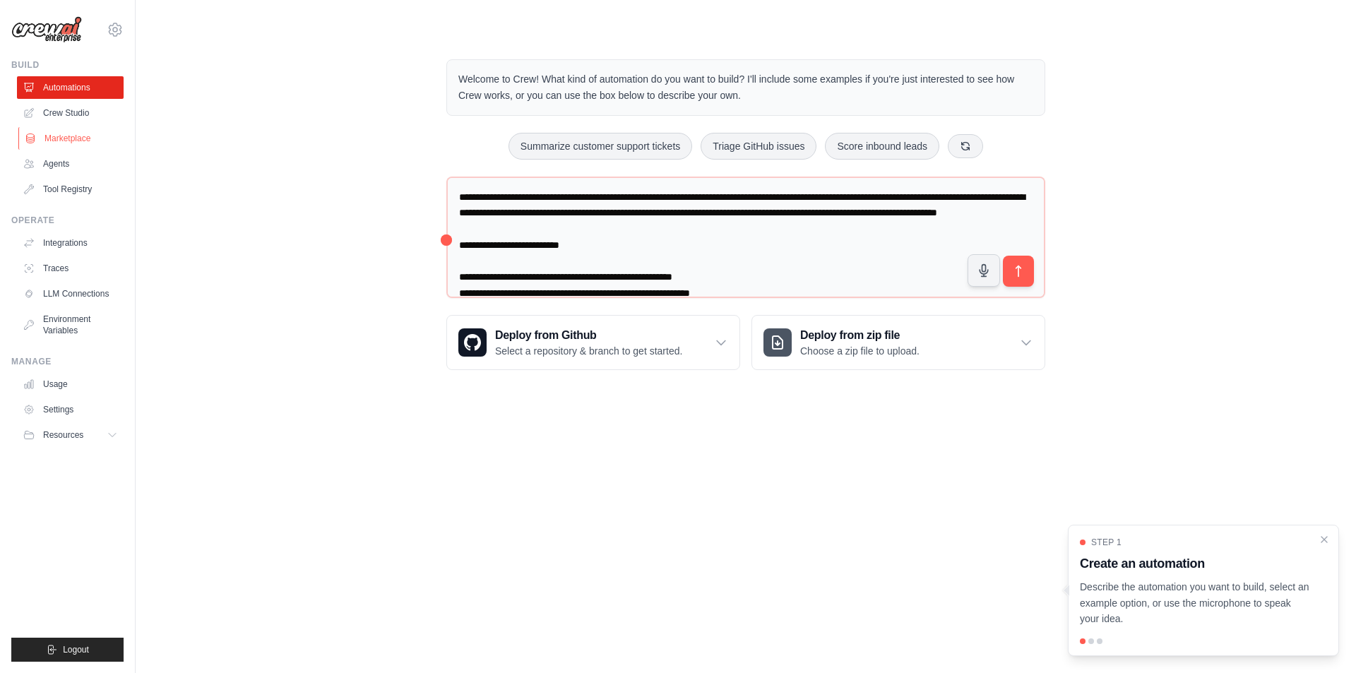
click at [97, 140] on link "Marketplace" at bounding box center [71, 138] width 107 height 23
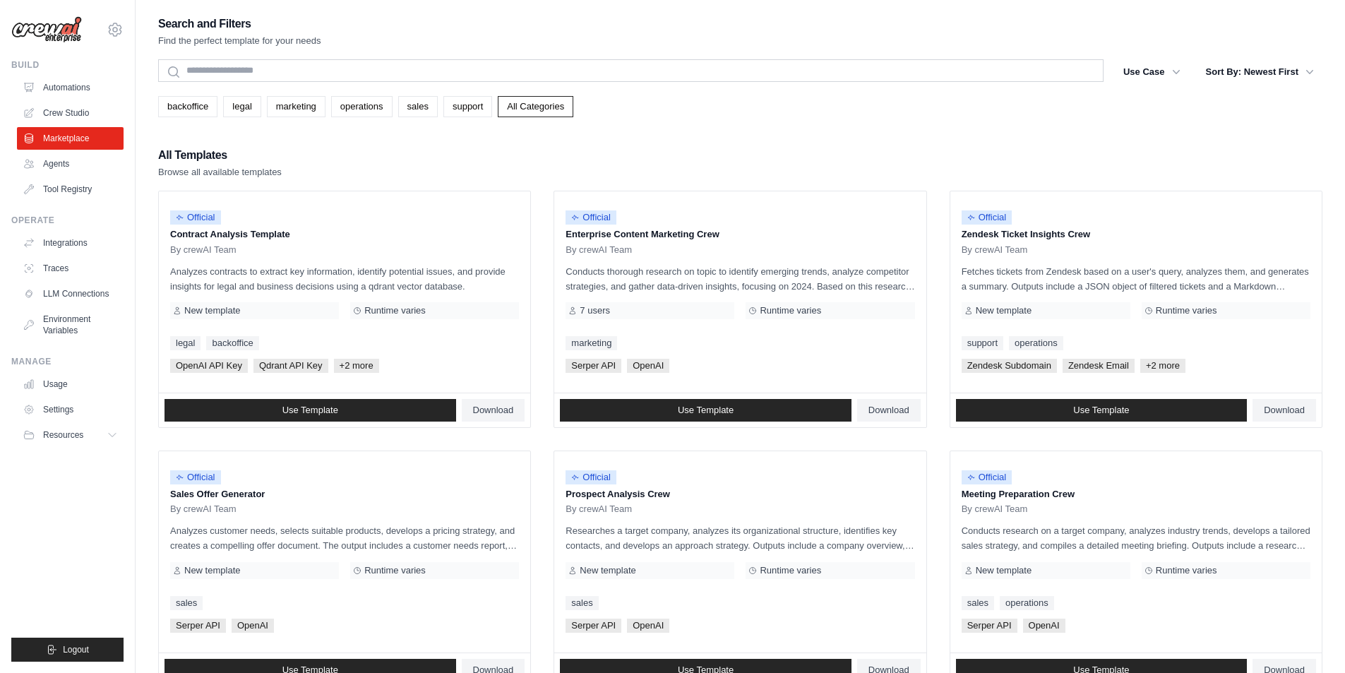
drag, startPoint x: 280, startPoint y: 150, endPoint x: 244, endPoint y: 133, distance: 40.4
click at [244, 133] on div "Search and Filters Find the perfect template for your needs Search Use Case bac…" at bounding box center [740, 646] width 1165 height 1264
click at [193, 107] on link "backoffice" at bounding box center [187, 106] width 59 height 21
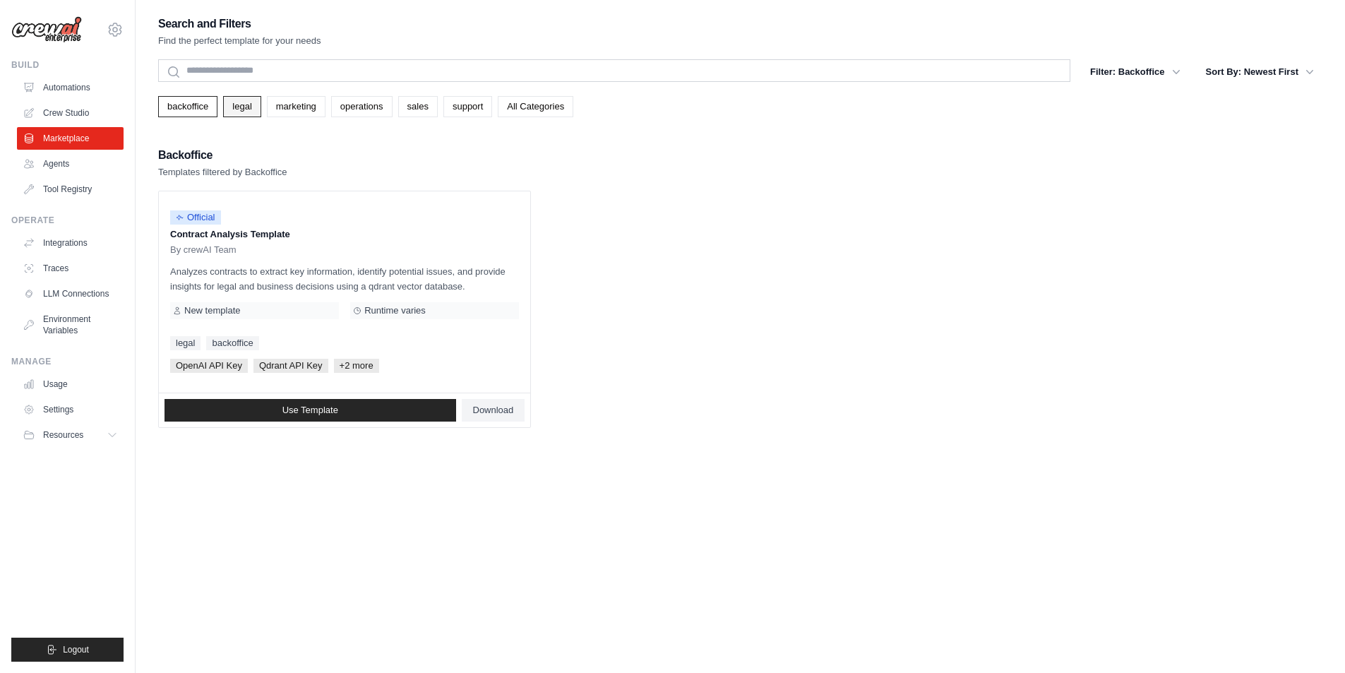
click at [241, 105] on link "legal" at bounding box center [241, 106] width 37 height 21
click at [289, 109] on link "marketing" at bounding box center [296, 106] width 59 height 21
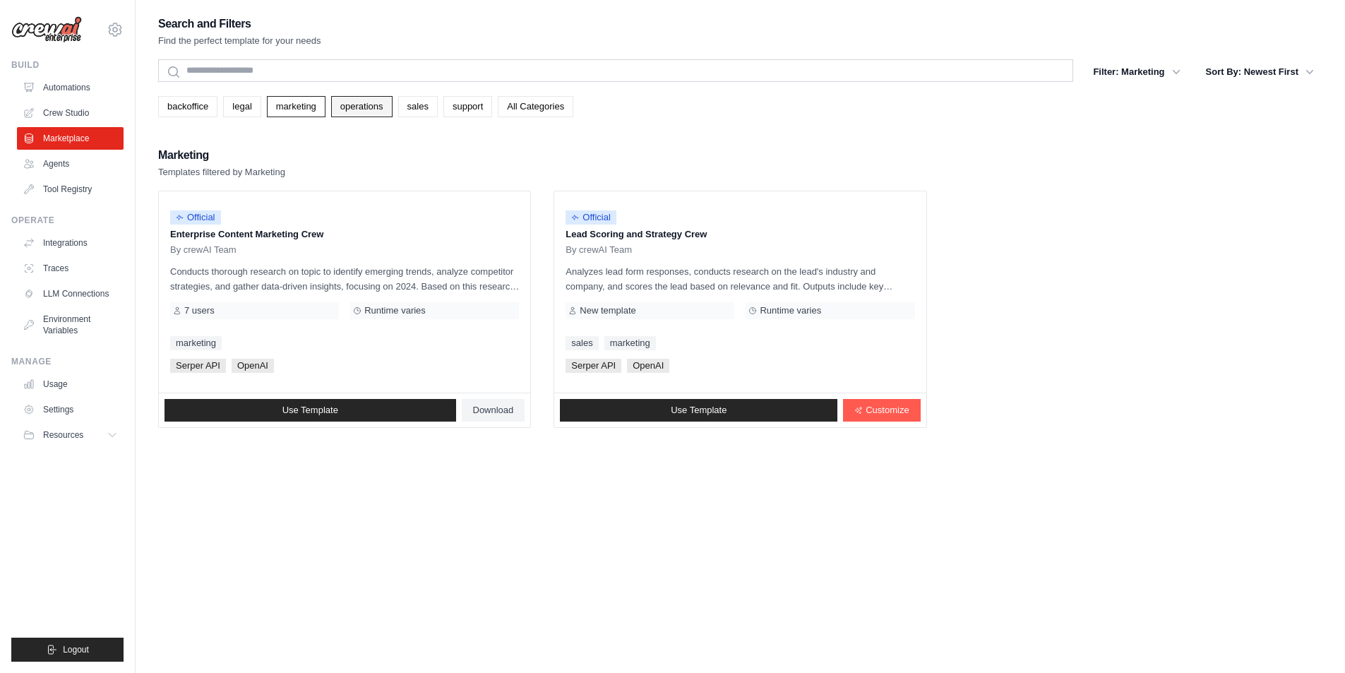
click at [369, 101] on link "operations" at bounding box center [361, 106] width 61 height 21
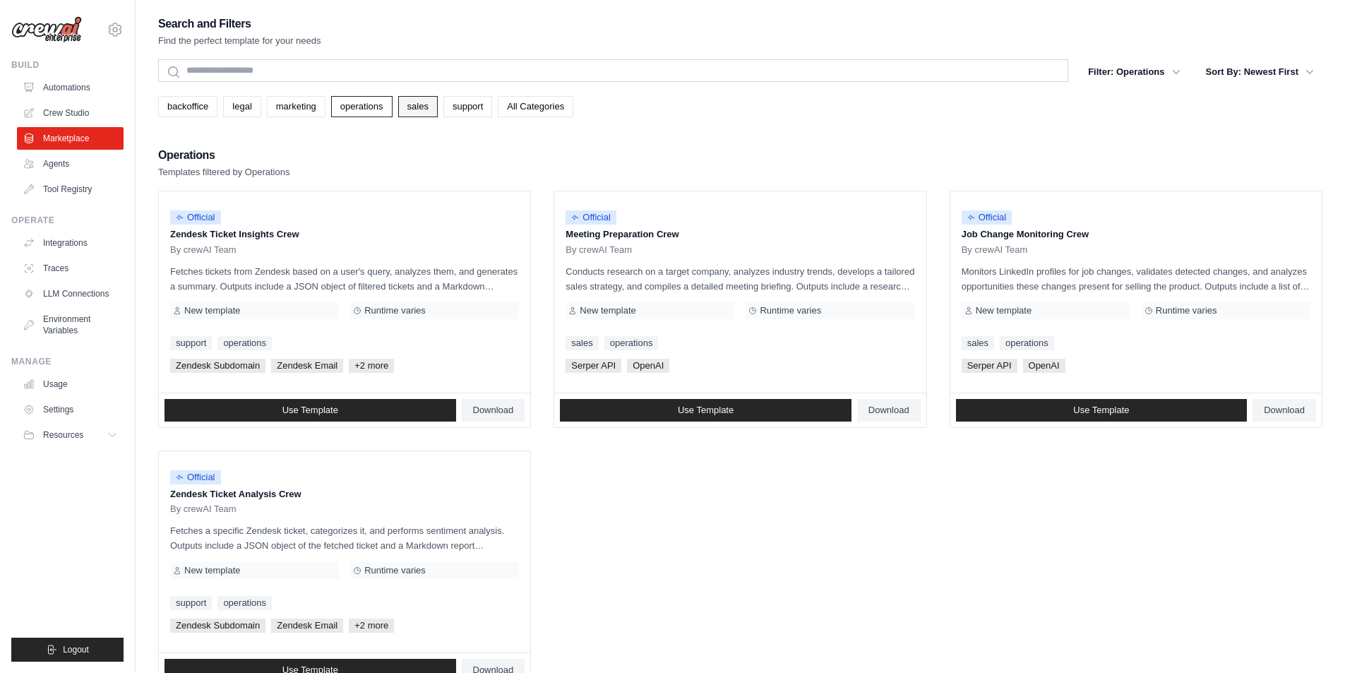
click at [415, 103] on link "sales" at bounding box center [418, 106] width 40 height 21
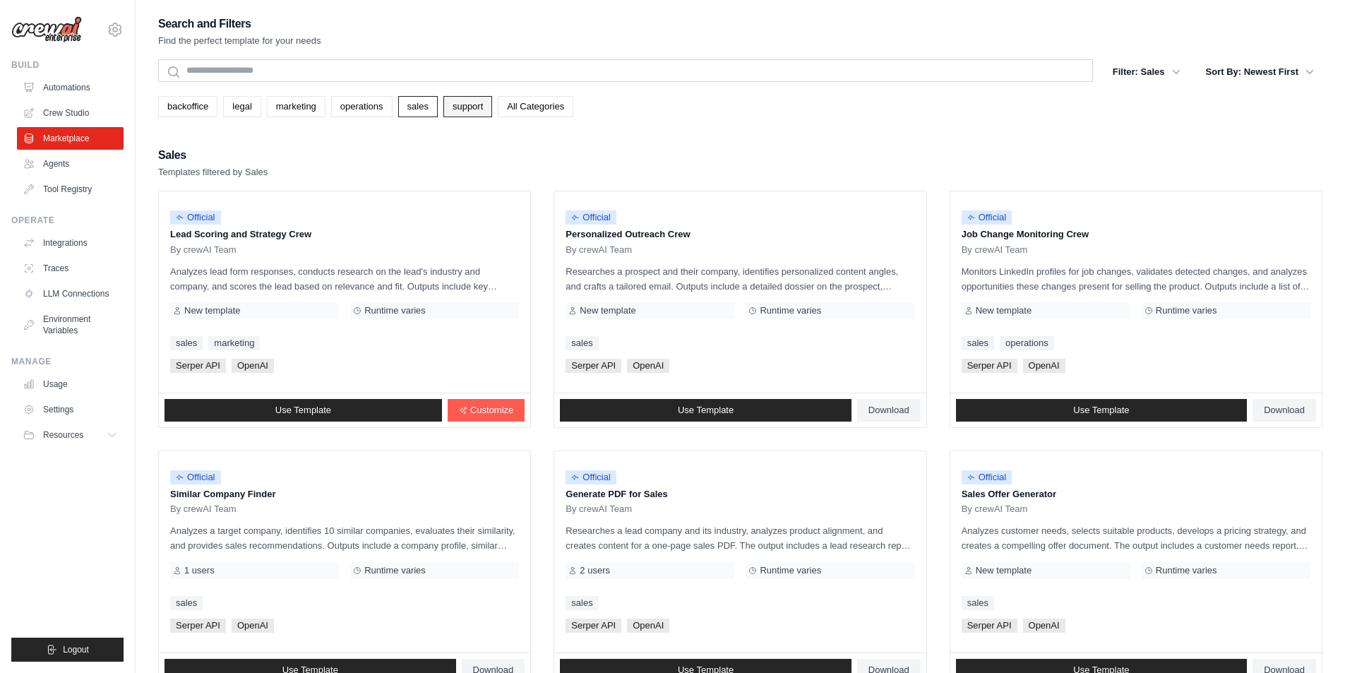
click at [461, 107] on link "support" at bounding box center [468, 106] width 49 height 21
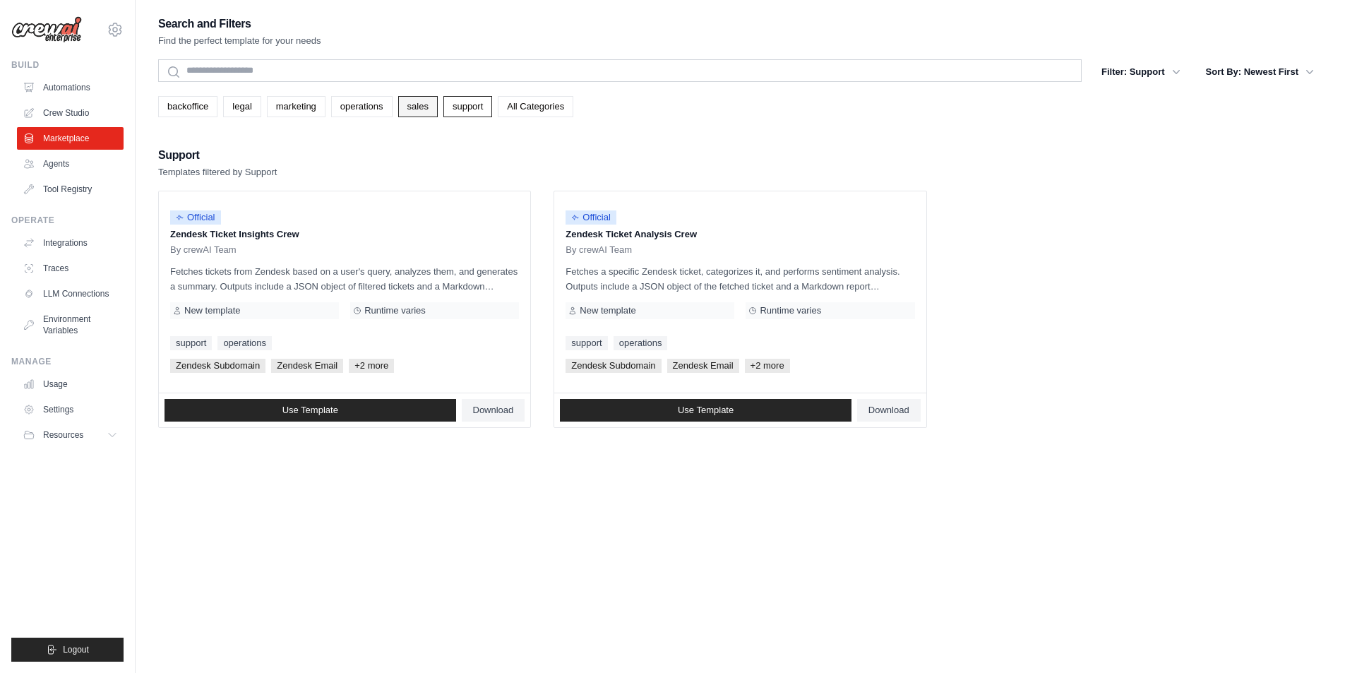
click at [423, 107] on link "sales" at bounding box center [418, 106] width 40 height 21
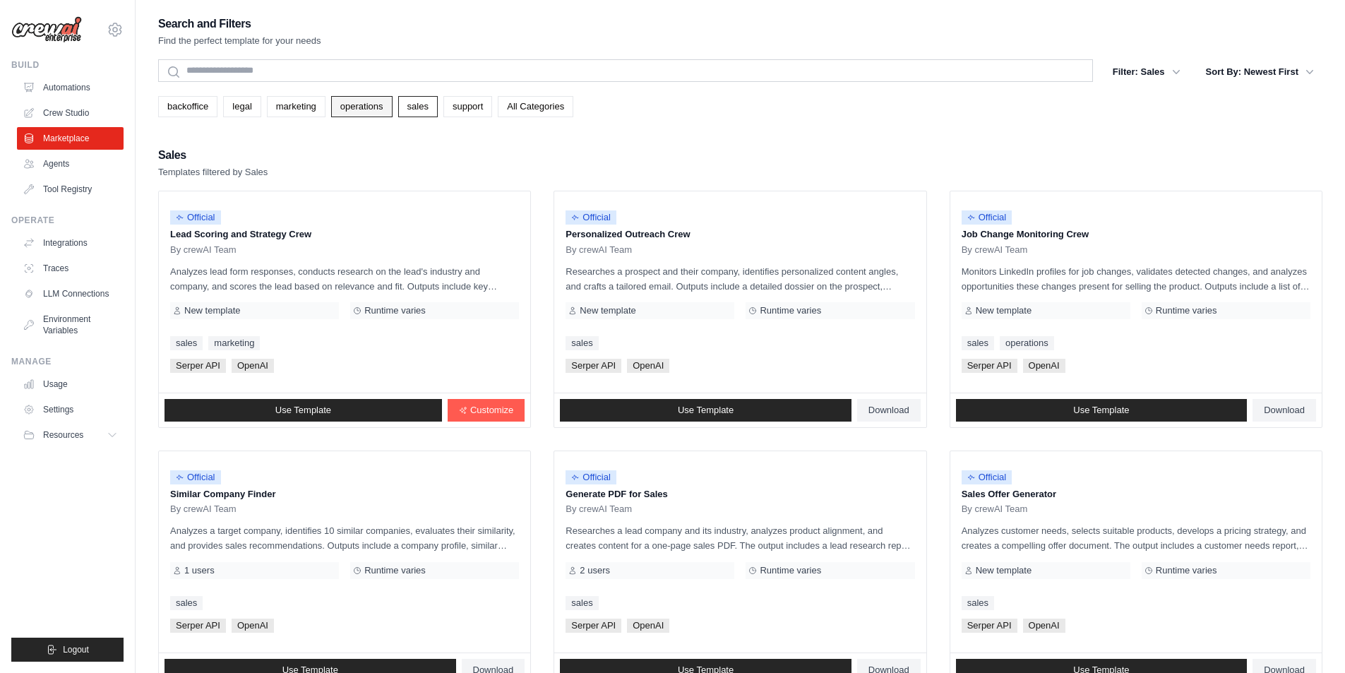
click at [383, 105] on link "operations" at bounding box center [361, 106] width 61 height 21
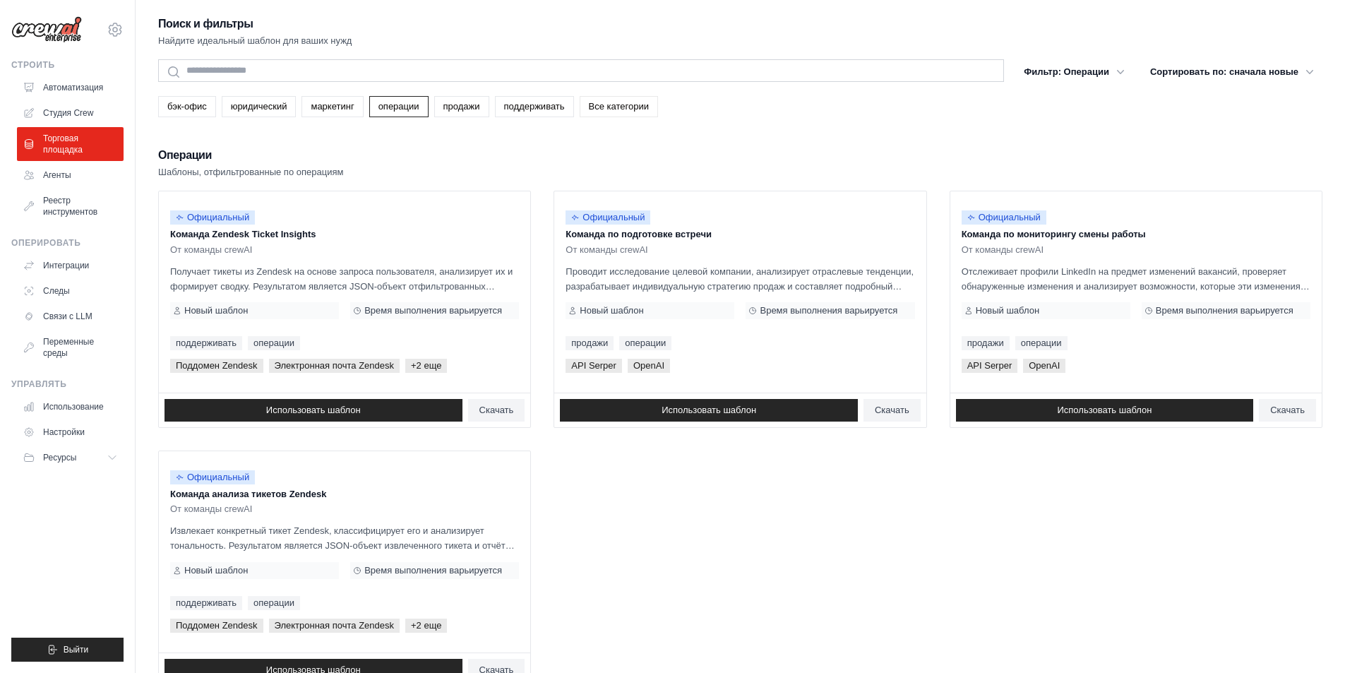
click at [607, 109] on font "Все категории" at bounding box center [619, 106] width 60 height 11
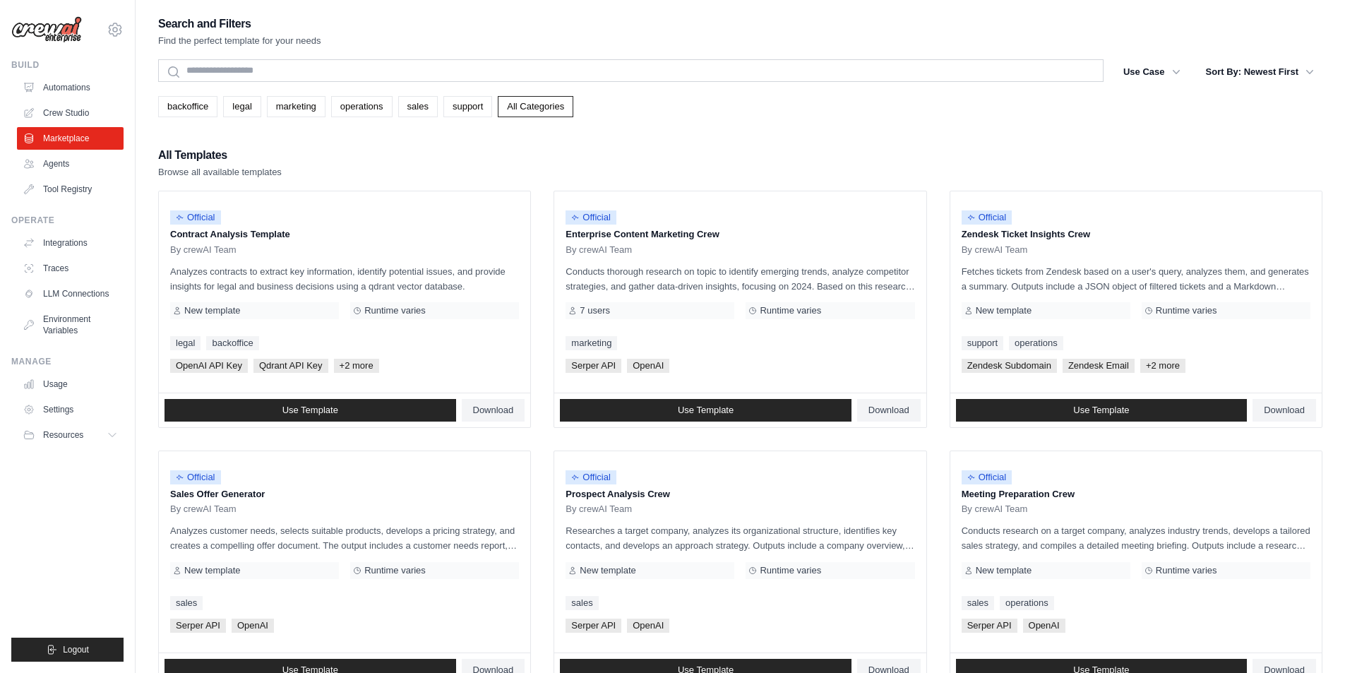
click at [928, 136] on div "Search and Filters Find the perfect template for your needs Search Use Case bac…" at bounding box center [740, 646] width 1165 height 1264
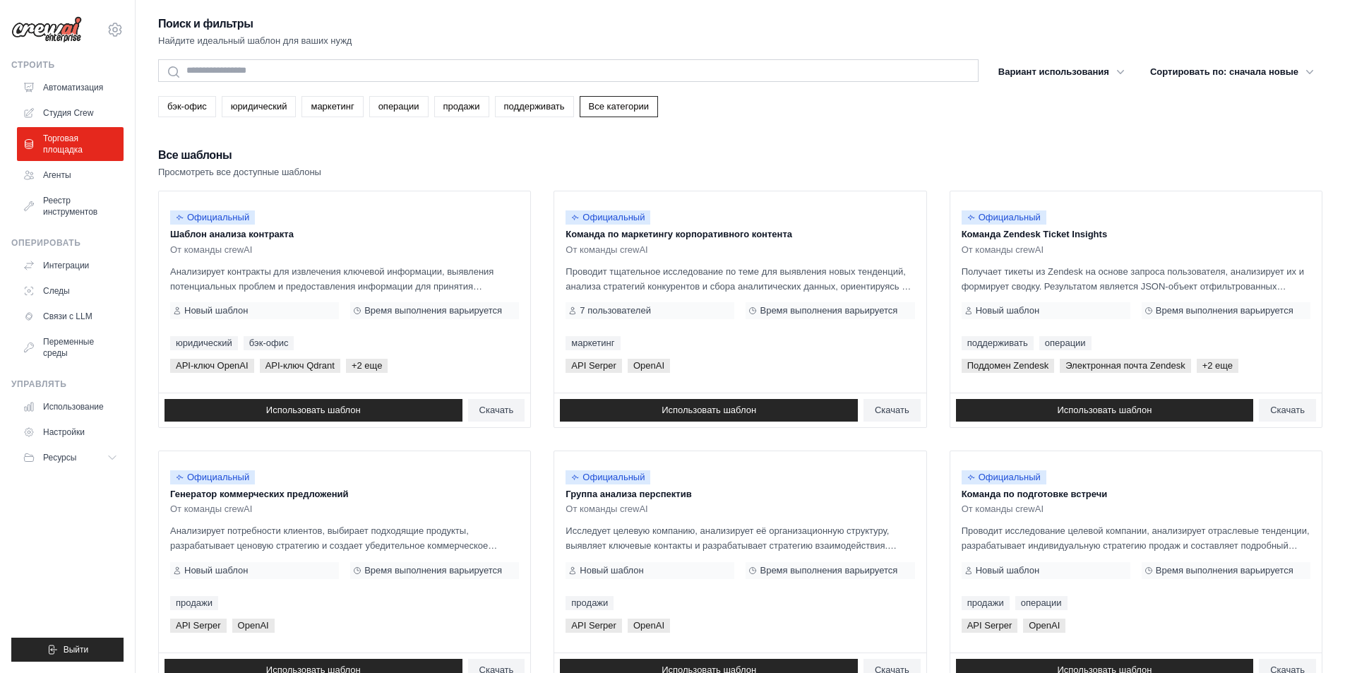
click at [835, 131] on div "Поиск и фильтры Найдите идеальный шаблон для ваших нужд Поиск Вариант использов…" at bounding box center [740, 646] width 1165 height 1264
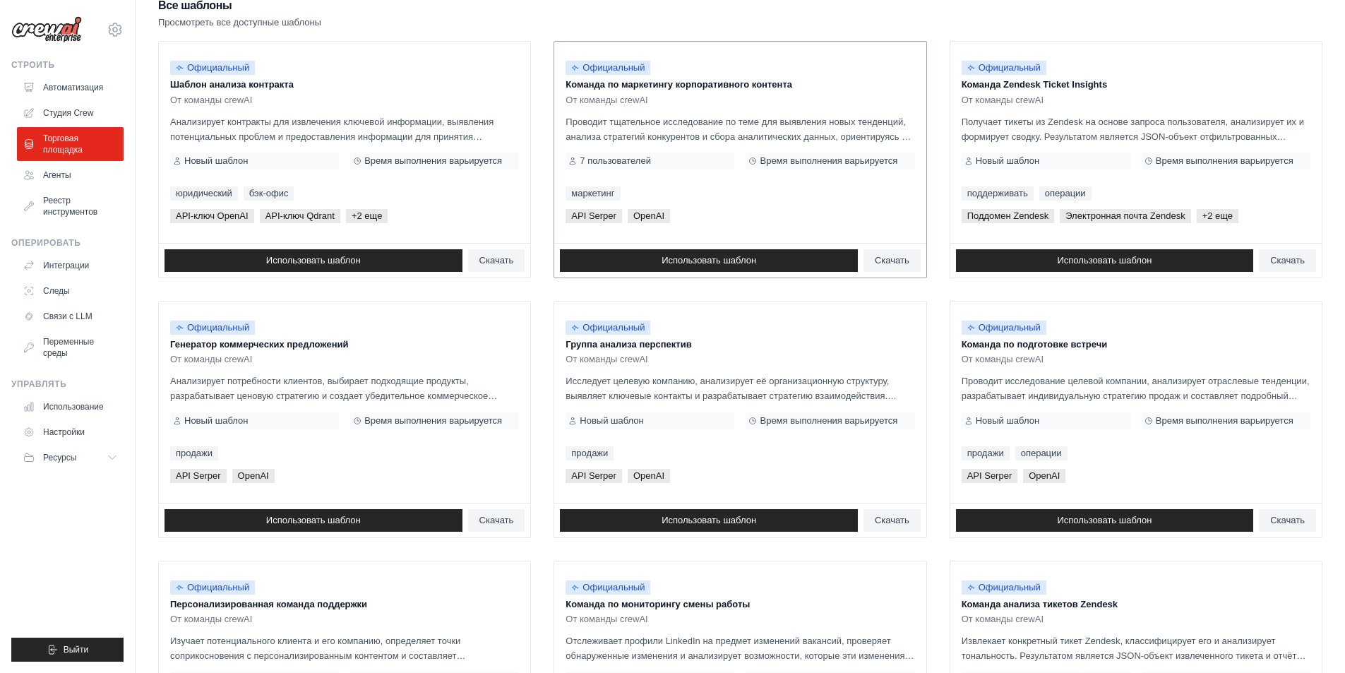
scroll to position [212, 0]
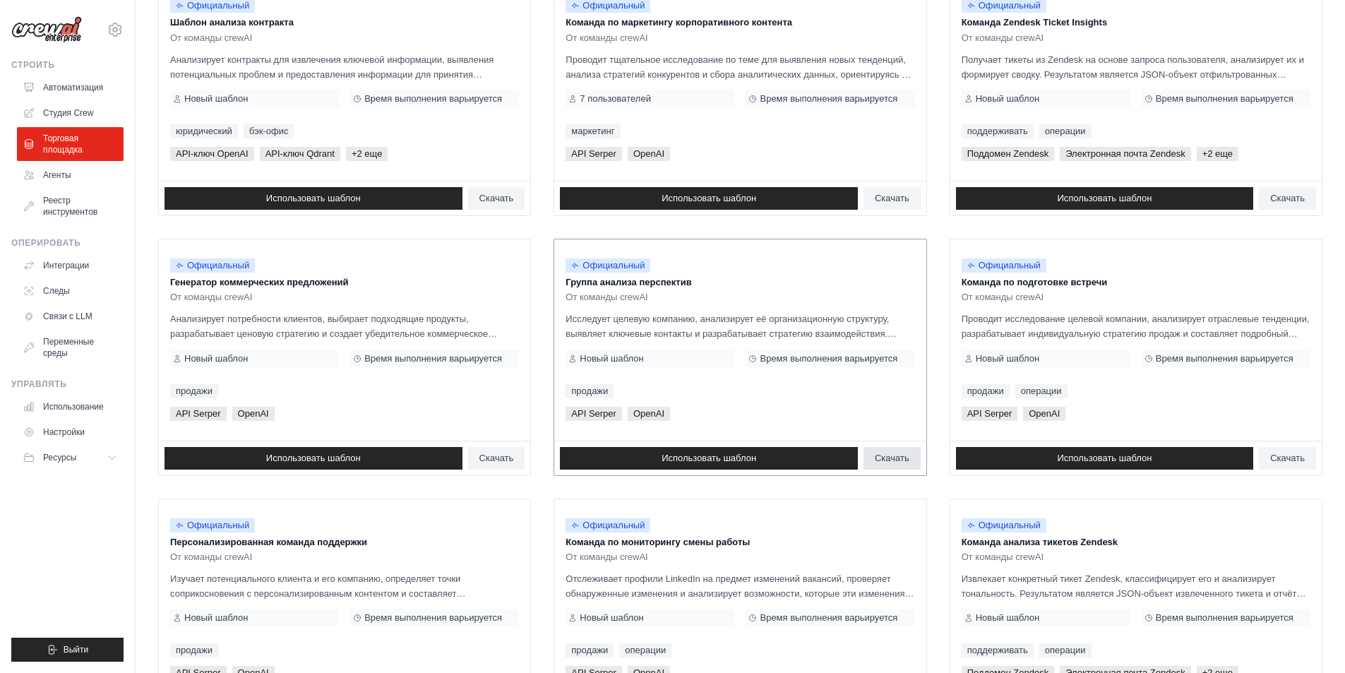
click at [896, 461] on font "Скачать" at bounding box center [892, 458] width 35 height 11
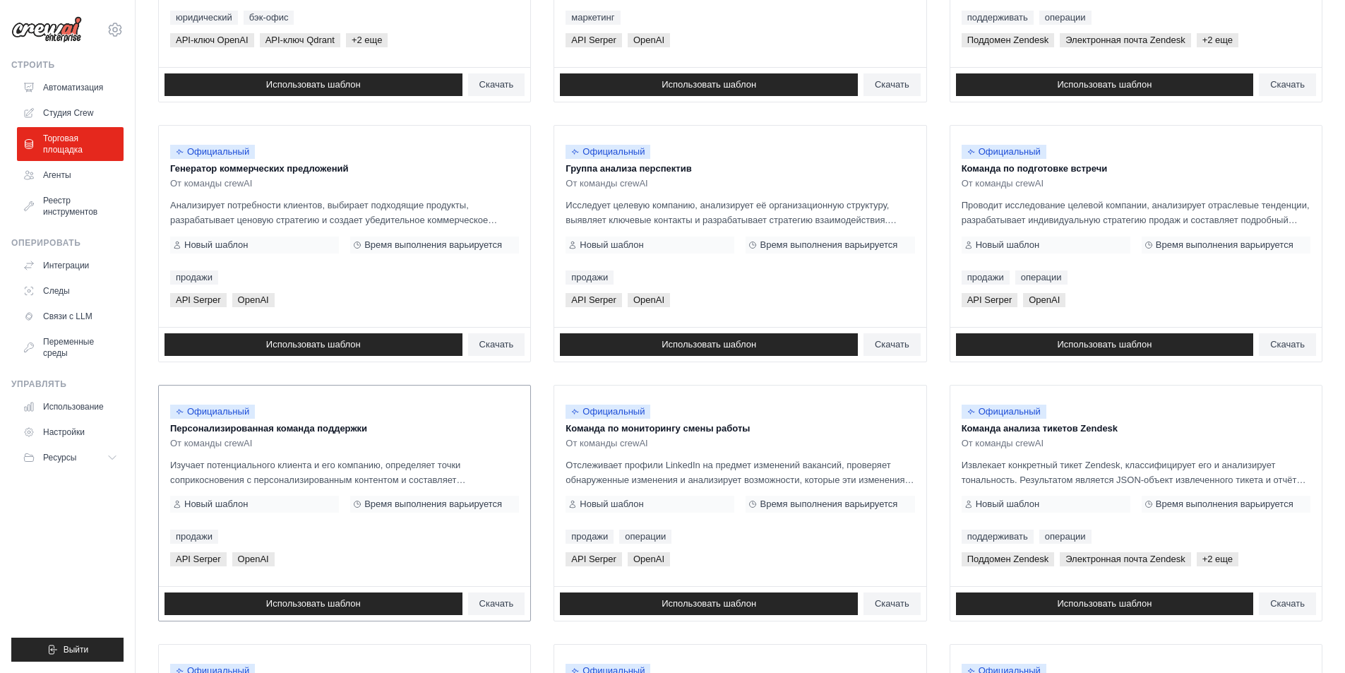
scroll to position [353, 0]
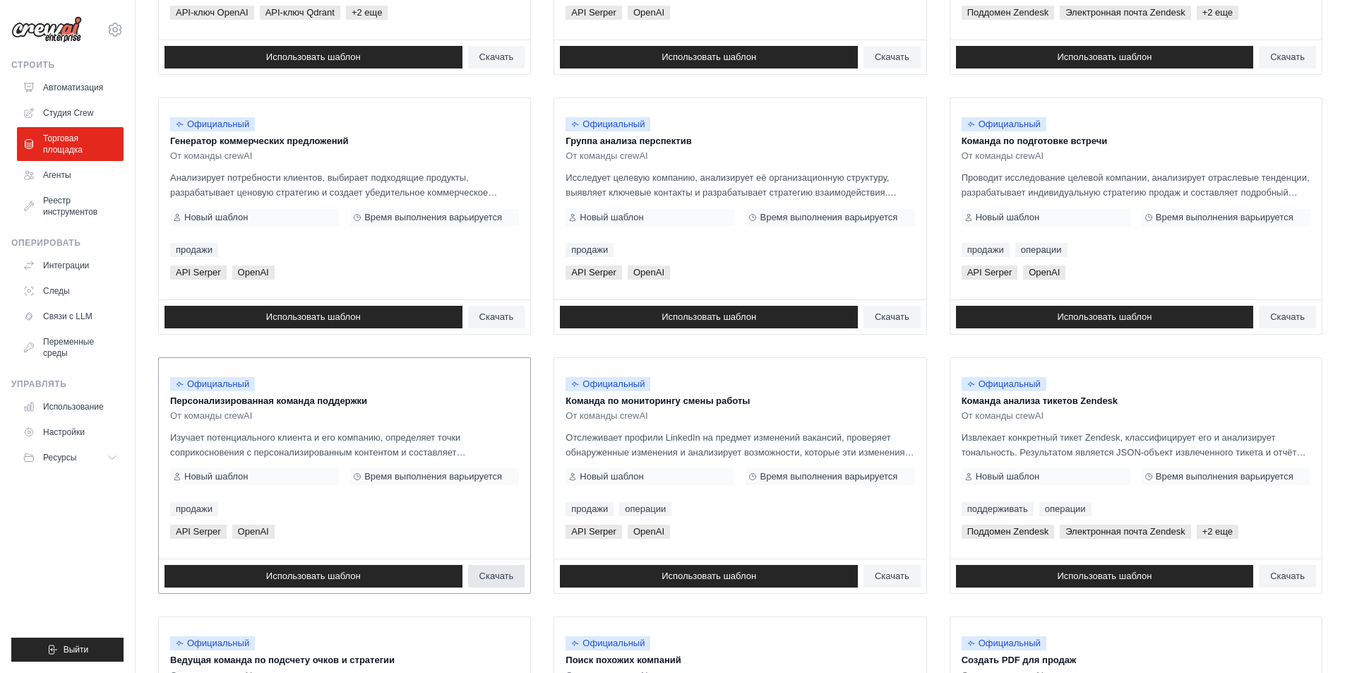
click at [504, 571] on font "Скачать" at bounding box center [497, 576] width 35 height 11
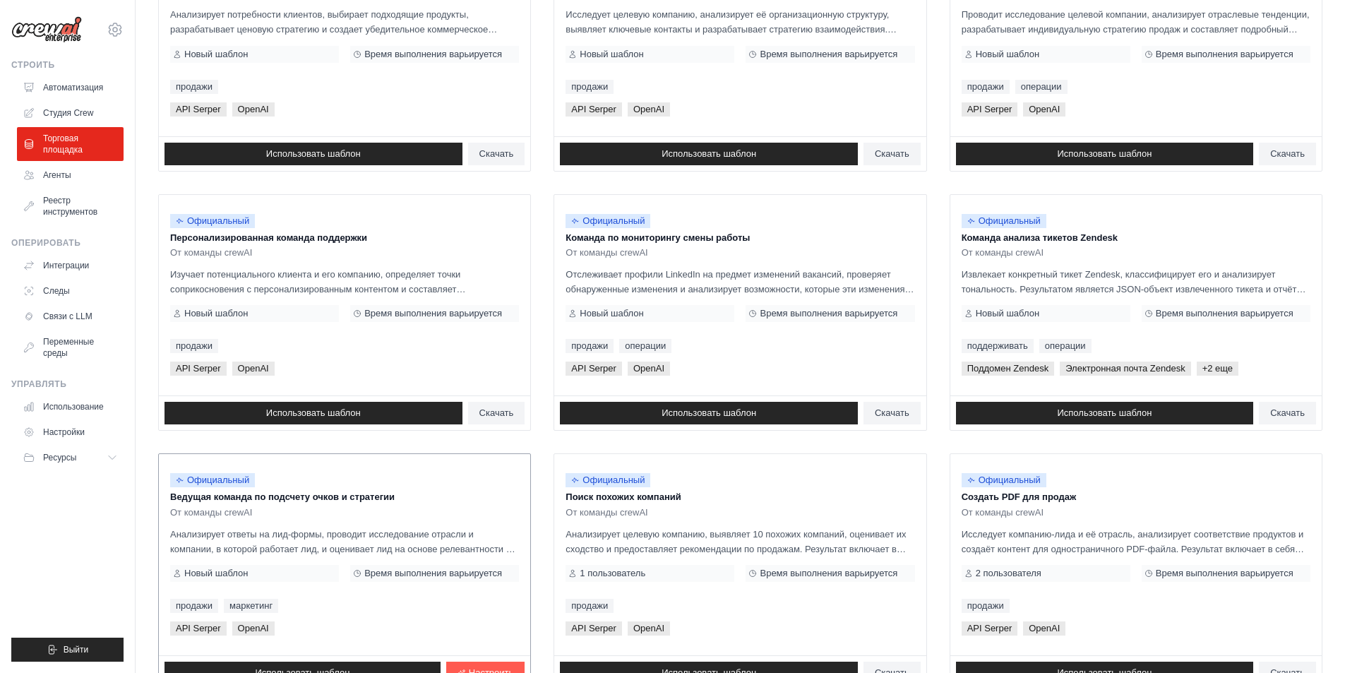
scroll to position [636, 0]
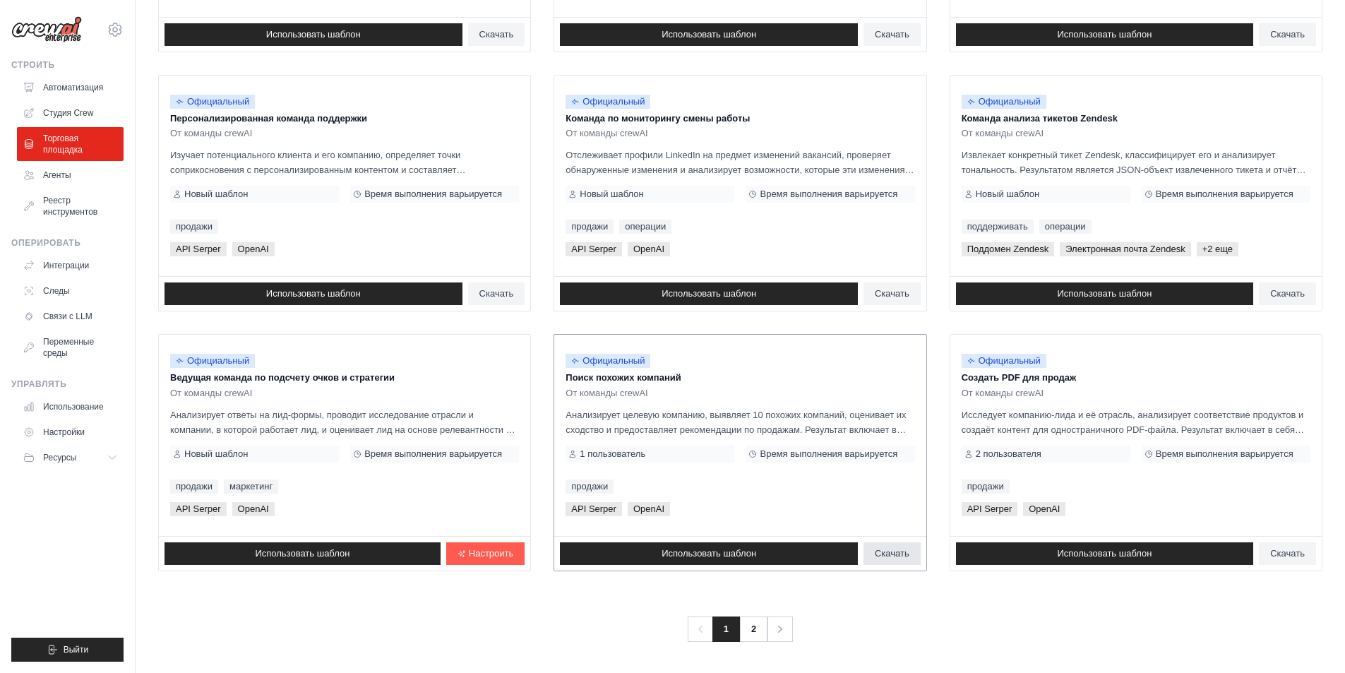
click at [889, 552] on font "Скачать" at bounding box center [892, 553] width 35 height 11
click at [756, 631] on font "2" at bounding box center [755, 629] width 5 height 11
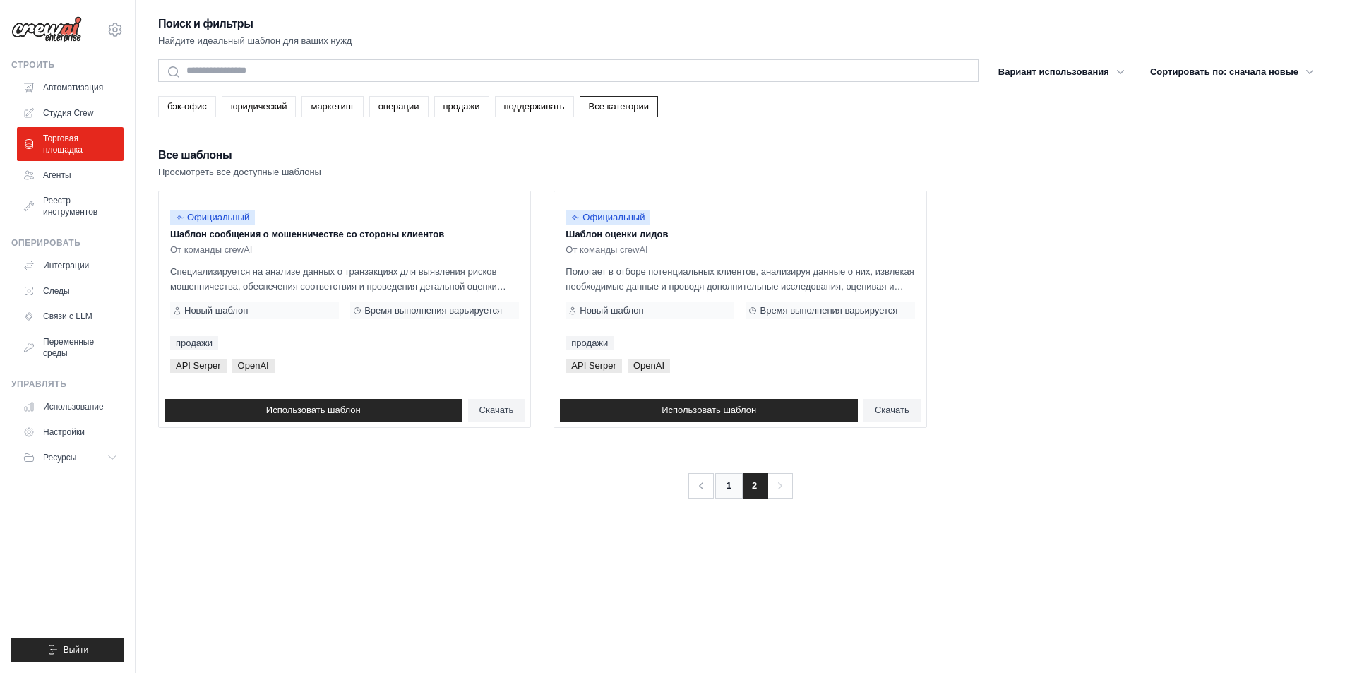
click at [739, 489] on link "1" at bounding box center [729, 485] width 28 height 25
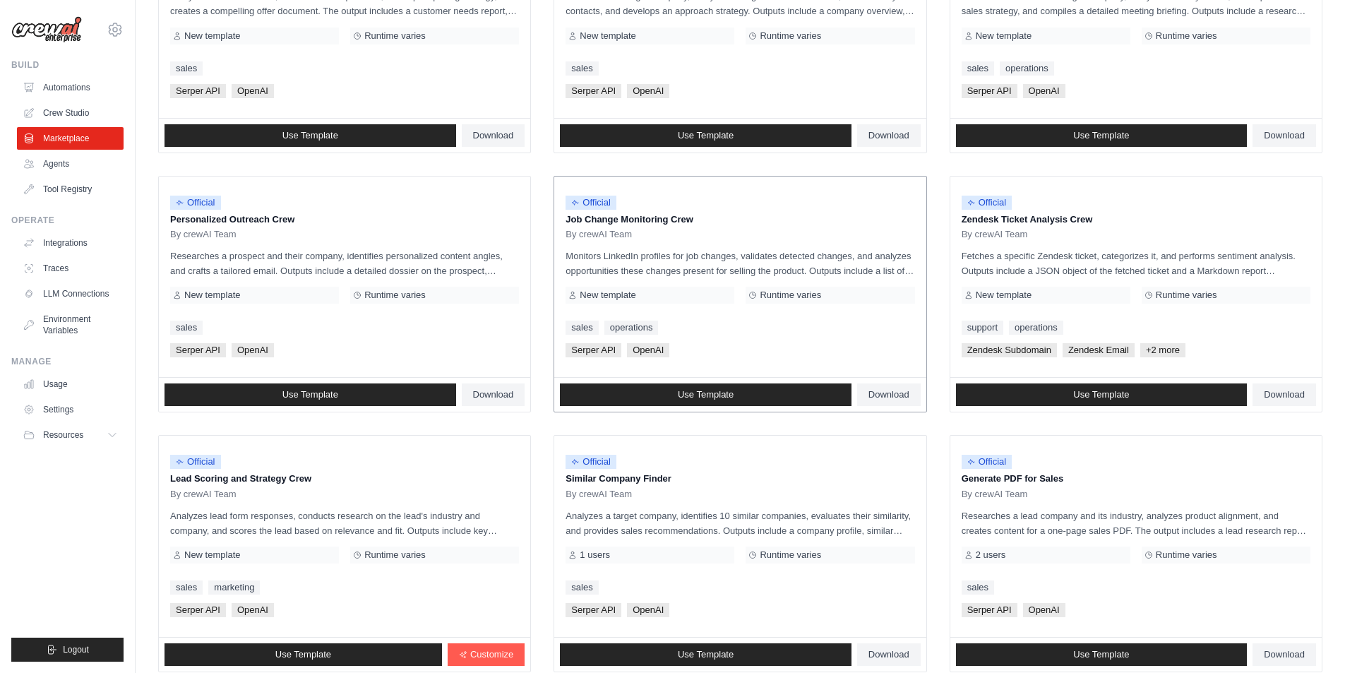
scroll to position [636, 0]
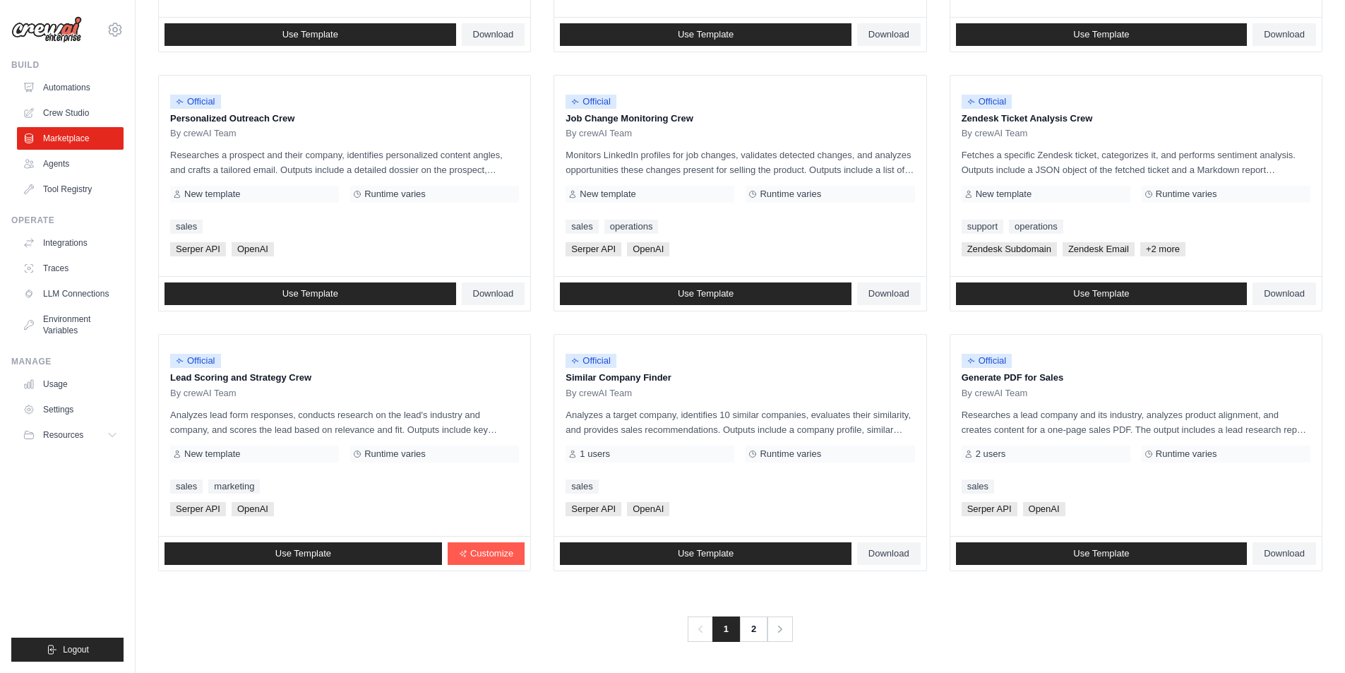
drag, startPoint x: 587, startPoint y: 604, endPoint x: 513, endPoint y: 579, distance: 77.5
click at [521, 588] on div "Search and Filters Find the perfect template for your needs Search Use Case bac…" at bounding box center [740, 10] width 1165 height 1264
click at [539, 603] on div "Previous 1 2 Next" at bounding box center [740, 621] width 1165 height 42
click at [479, 546] on link "Customize" at bounding box center [486, 553] width 77 height 23
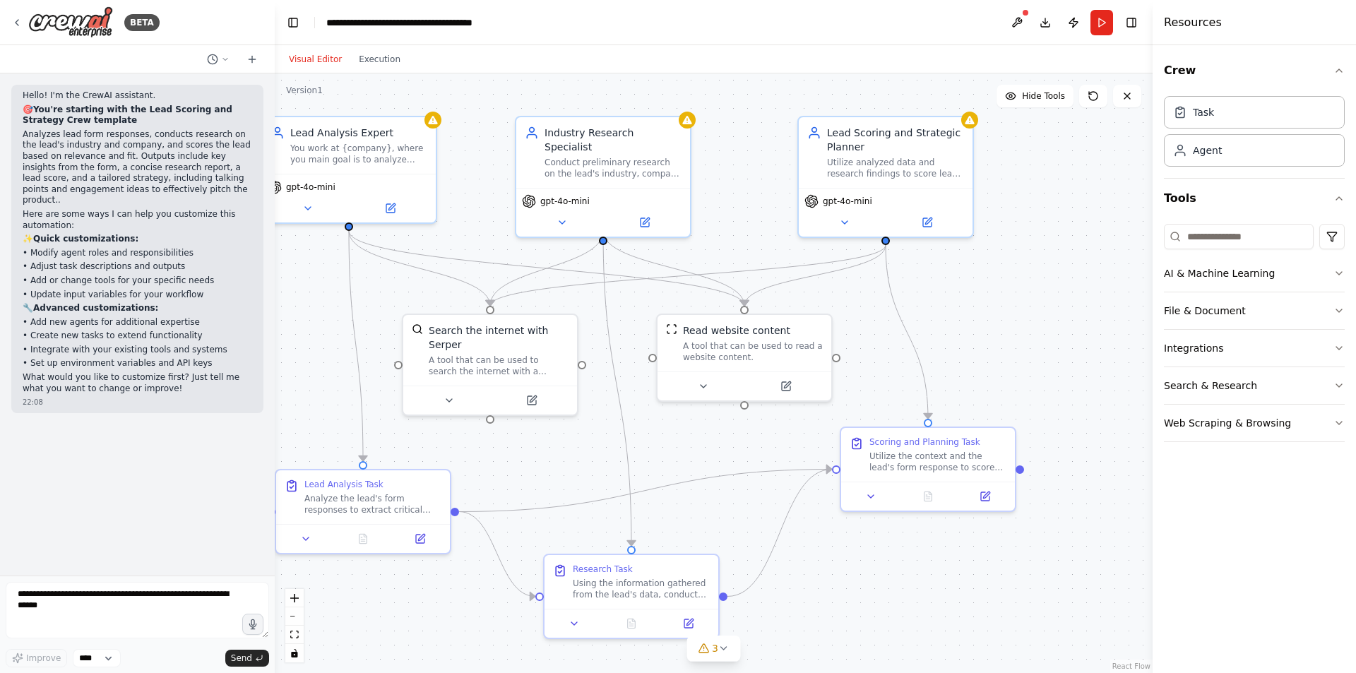
drag, startPoint x: 713, startPoint y: 388, endPoint x: 275, endPoint y: 359, distance: 438.8
click at [275, 359] on div "BETA Hello! I'm the CrewAI assistant. 🎯 You're starting with the Lead Scoring a…" at bounding box center [678, 336] width 1356 height 673
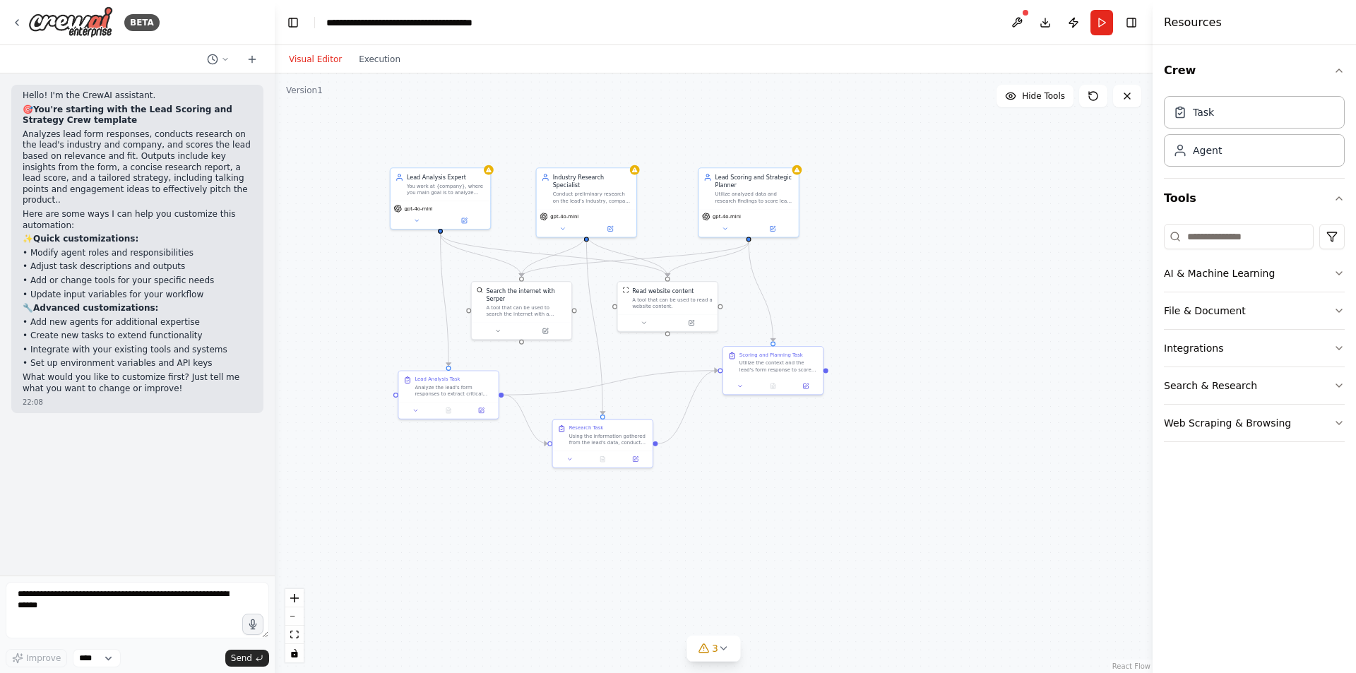
drag, startPoint x: 427, startPoint y: 593, endPoint x: 492, endPoint y: 485, distance: 127.1
click at [492, 485] on div ".deletable-edge-delete-btn { width: 20px; height: 20px; border: 0px solid #ffff…" at bounding box center [714, 373] width 878 height 600
click at [444, 191] on div "You work at {company}, where you main goal is to analyze leads form responses t…" at bounding box center [450, 189] width 78 height 13
click at [424, 208] on span "gpt-4o-mini" at bounding box center [422, 208] width 28 height 6
